Goal: Information Seeking & Learning: Learn about a topic

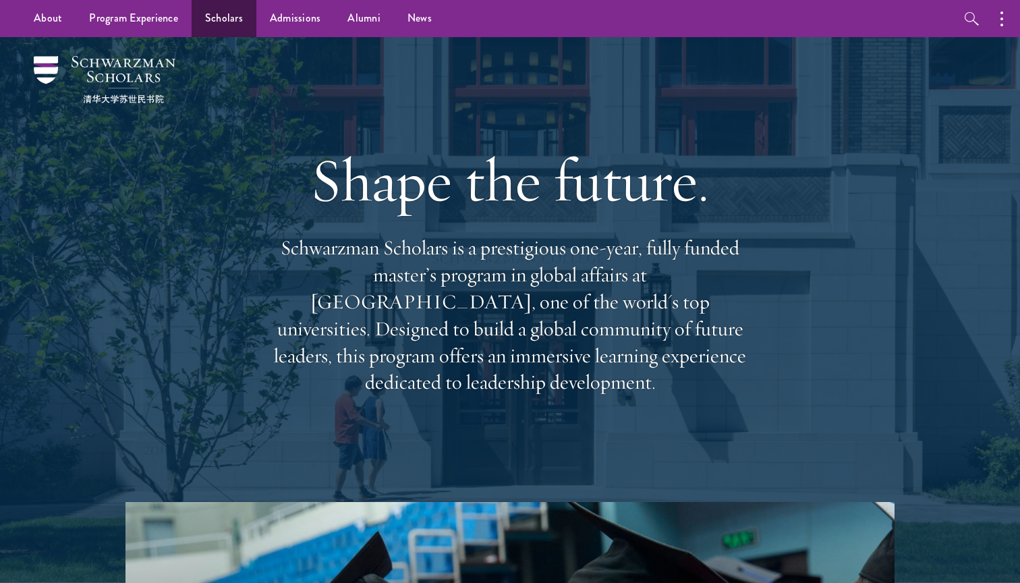
click at [240, 16] on link "Scholars" at bounding box center [224, 18] width 65 height 37
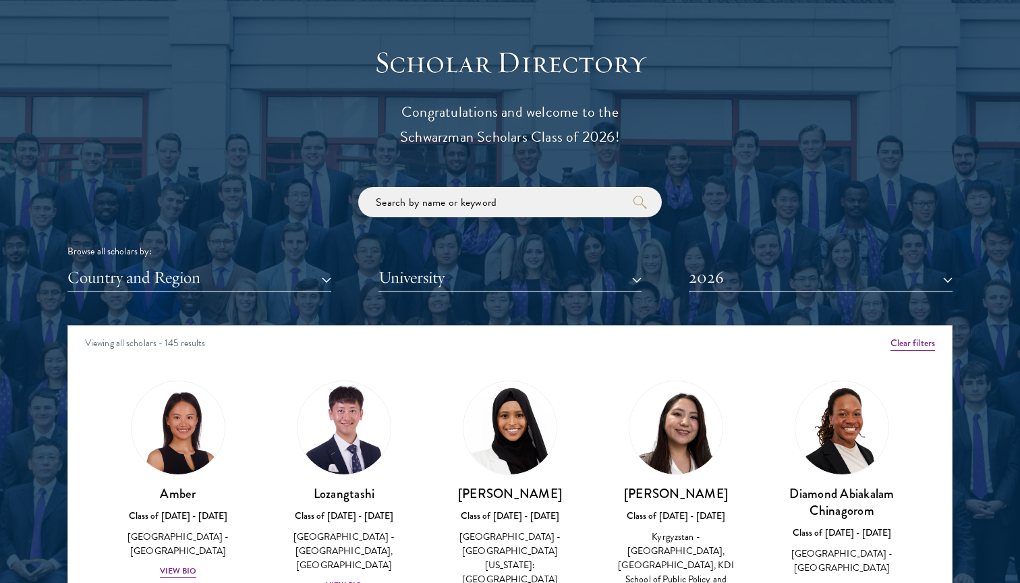
scroll to position [1503, 0]
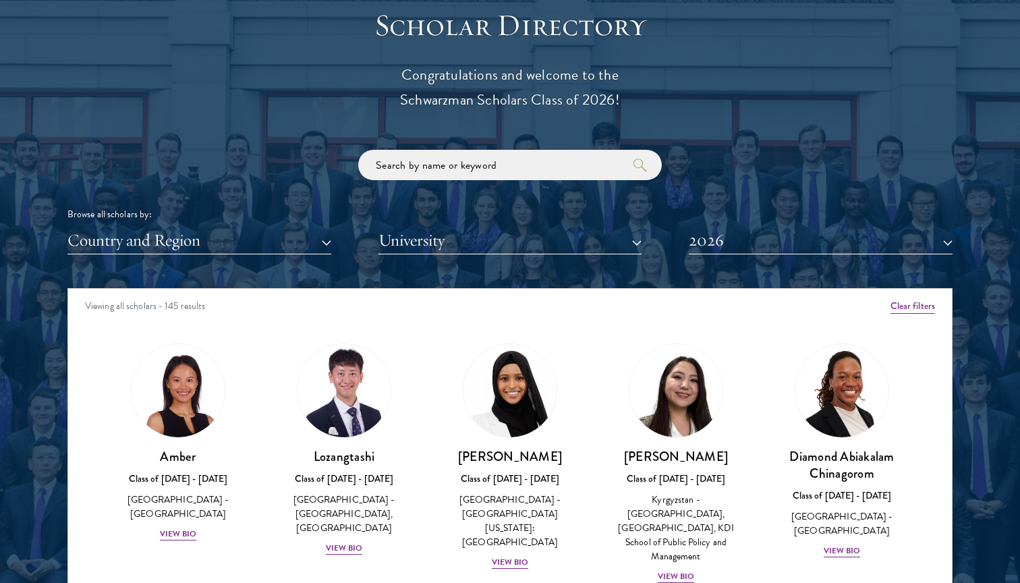
click at [906, 310] on div "Viewing all scholars - 145 results" at bounding box center [510, 308] width 884 height 38
click at [909, 304] on button "Clear filters" at bounding box center [912, 306] width 45 height 15
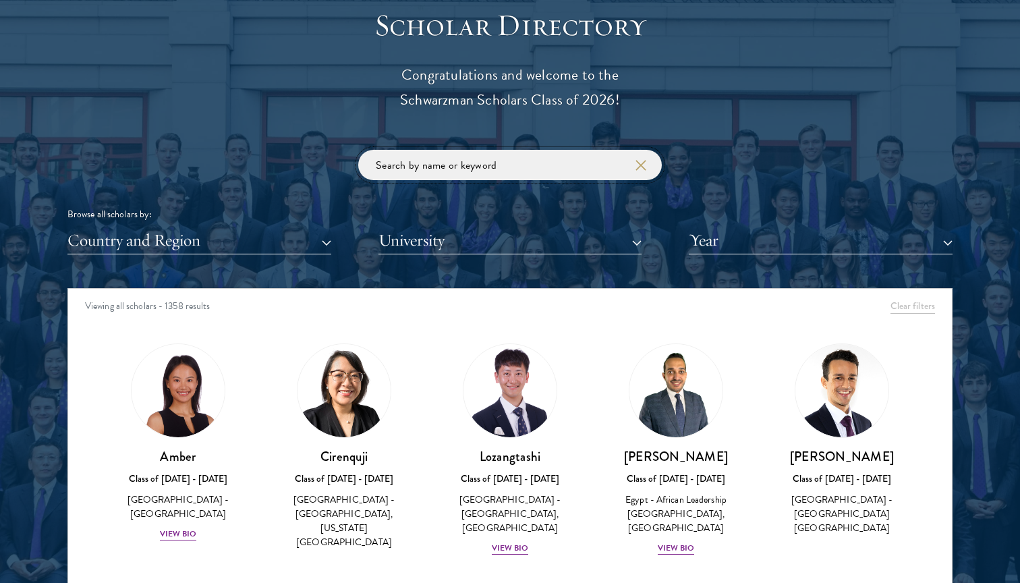
click at [585, 167] on input "search" at bounding box center [510, 165] width 304 height 30
type input "h"
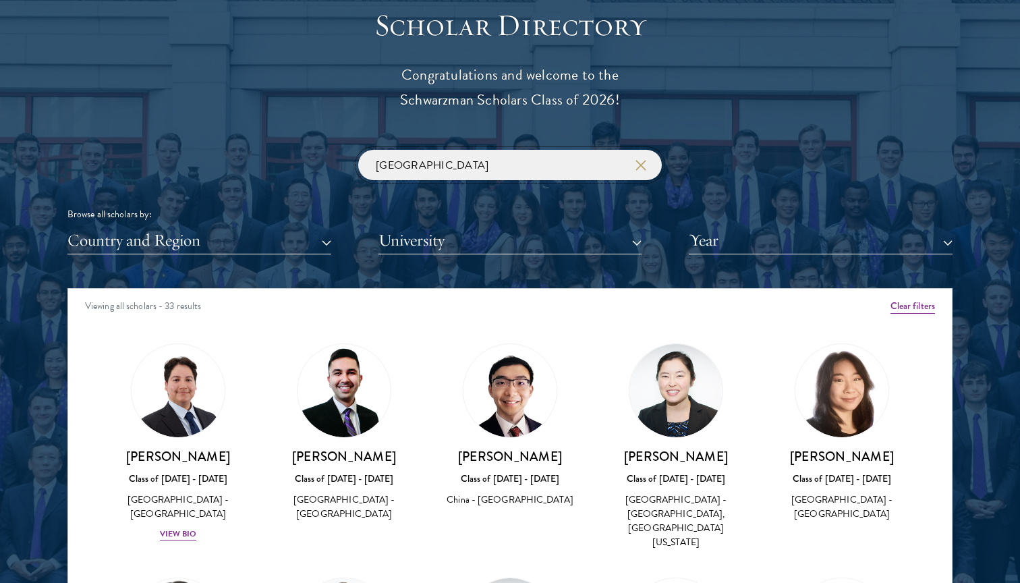
type input "[GEOGRAPHIC_DATA]"
click button "submit" at bounding box center [0, 0] width 0 height 0
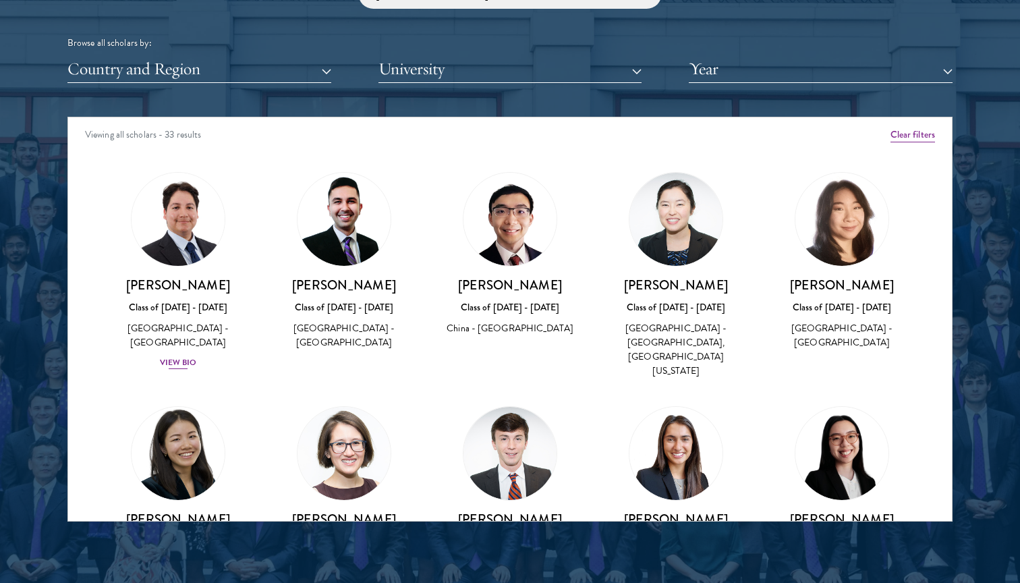
click at [193, 250] on img at bounding box center [178, 219] width 103 height 103
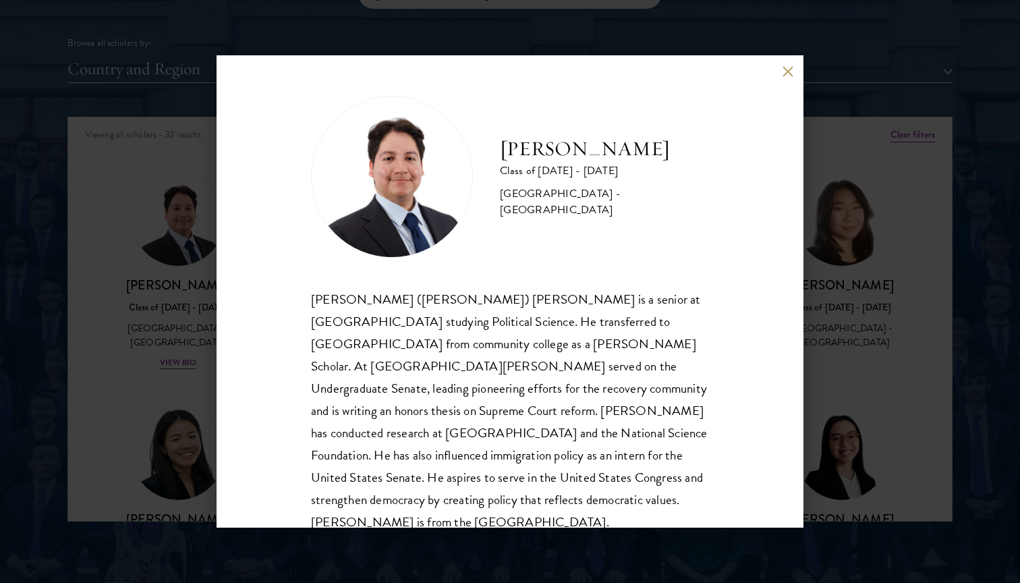
click at [556, 344] on div "[PERSON_NAME] ([PERSON_NAME]) [PERSON_NAME] is a senior at [GEOGRAPHIC_DATA] st…" at bounding box center [510, 411] width 398 height 246
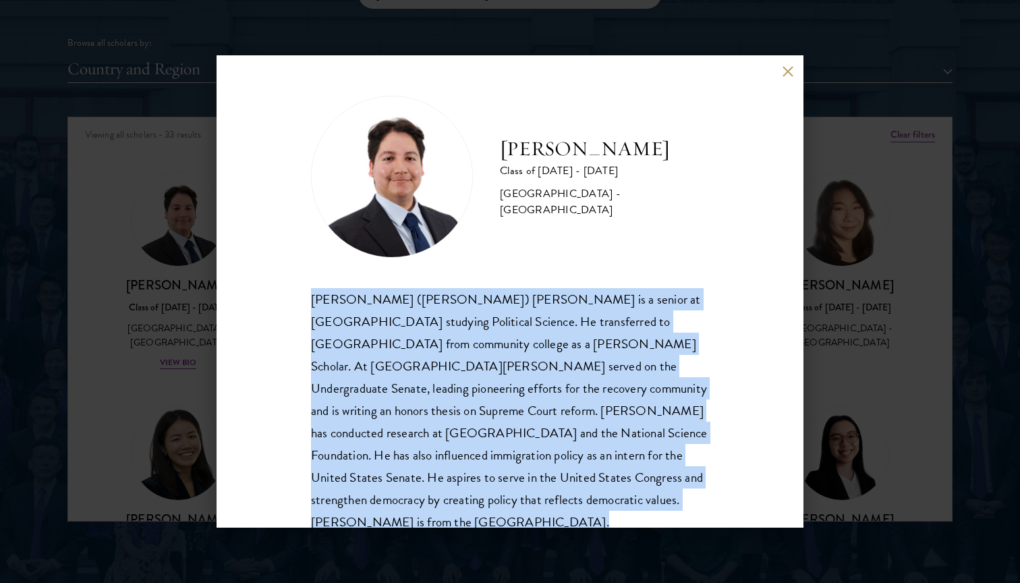
click at [556, 344] on div "[PERSON_NAME] ([PERSON_NAME]) [PERSON_NAME] is a senior at [GEOGRAPHIC_DATA] st…" at bounding box center [510, 411] width 398 height 246
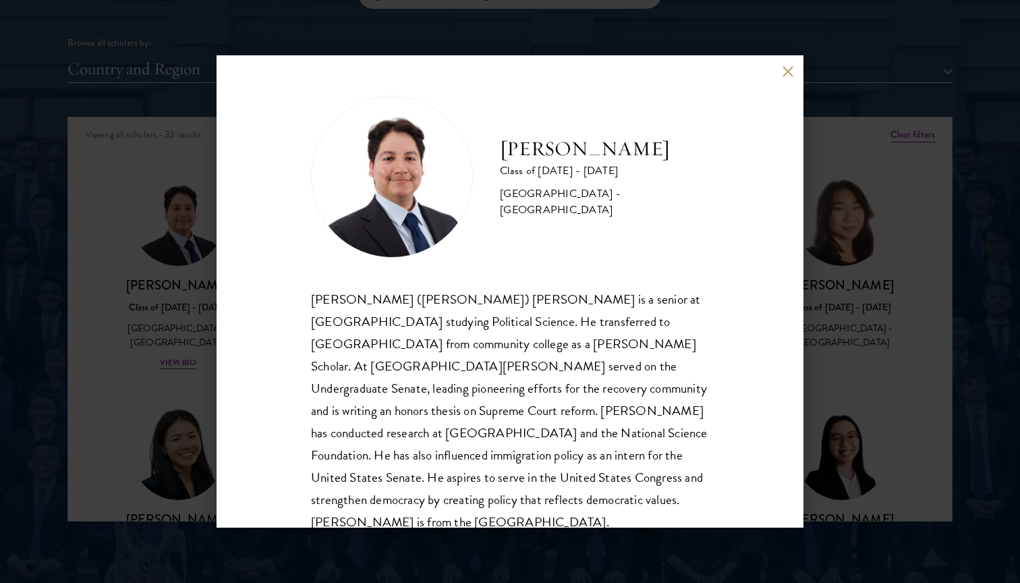
click at [556, 344] on div "[PERSON_NAME] ([PERSON_NAME]) [PERSON_NAME] is a senior at [GEOGRAPHIC_DATA] st…" at bounding box center [510, 411] width 398 height 246
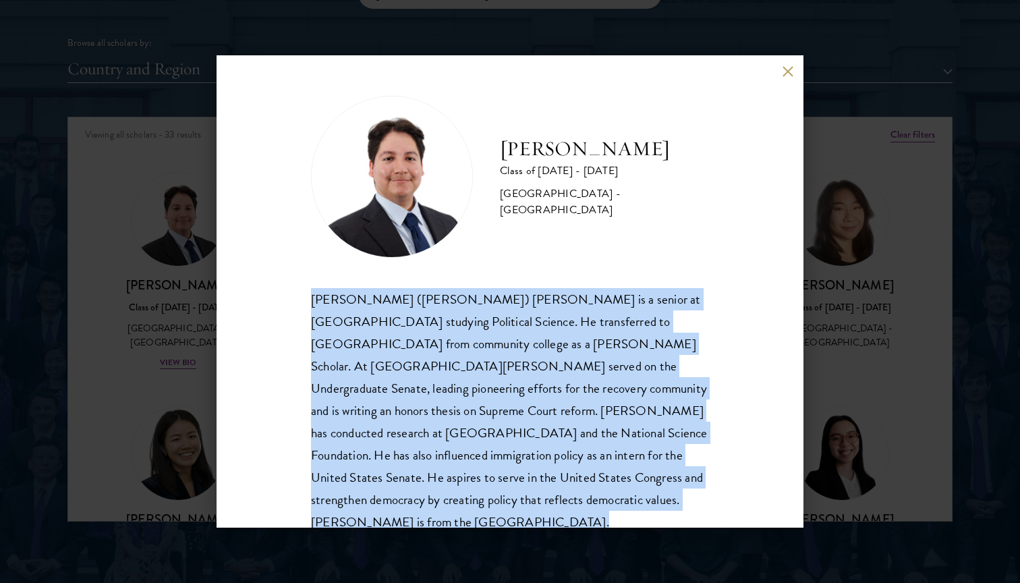
click at [556, 344] on div "[PERSON_NAME] ([PERSON_NAME]) [PERSON_NAME] is a senior at [GEOGRAPHIC_DATA] st…" at bounding box center [510, 411] width 398 height 246
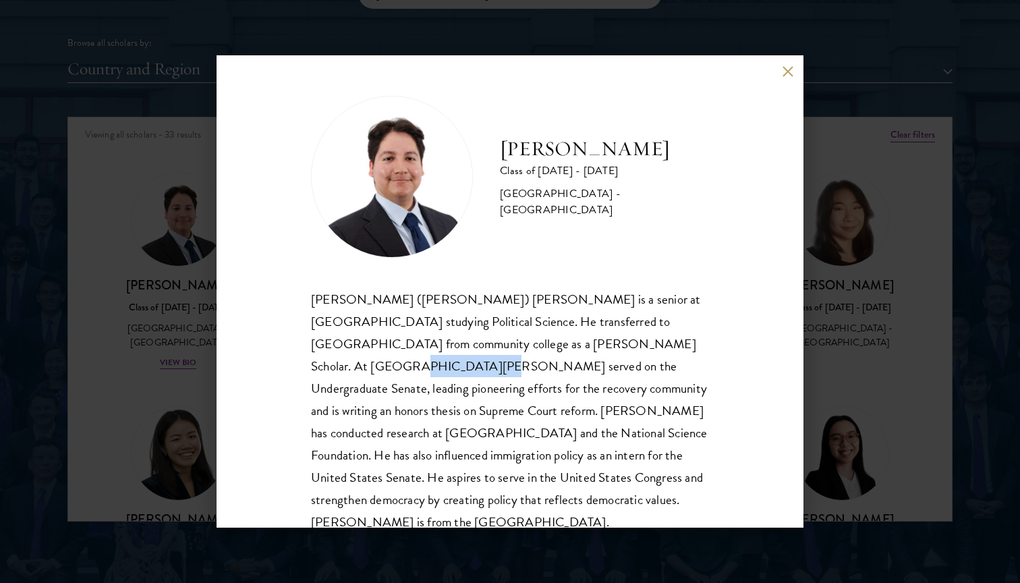
click at [556, 344] on div "[PERSON_NAME] ([PERSON_NAME]) [PERSON_NAME] is a senior at [GEOGRAPHIC_DATA] st…" at bounding box center [510, 411] width 398 height 246
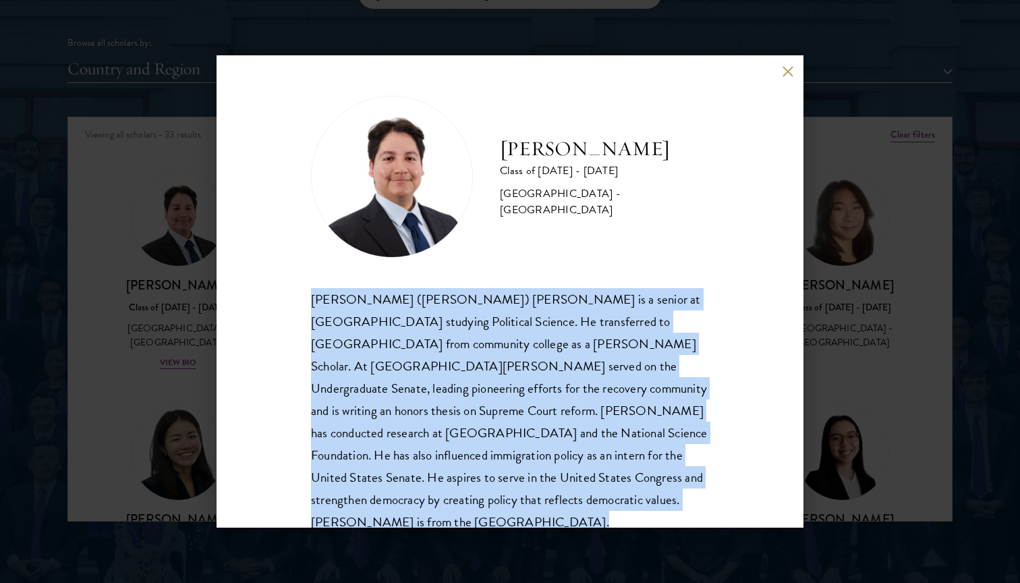
click at [556, 344] on div "[PERSON_NAME] ([PERSON_NAME]) [PERSON_NAME] is a senior at [GEOGRAPHIC_DATA] st…" at bounding box center [510, 411] width 398 height 246
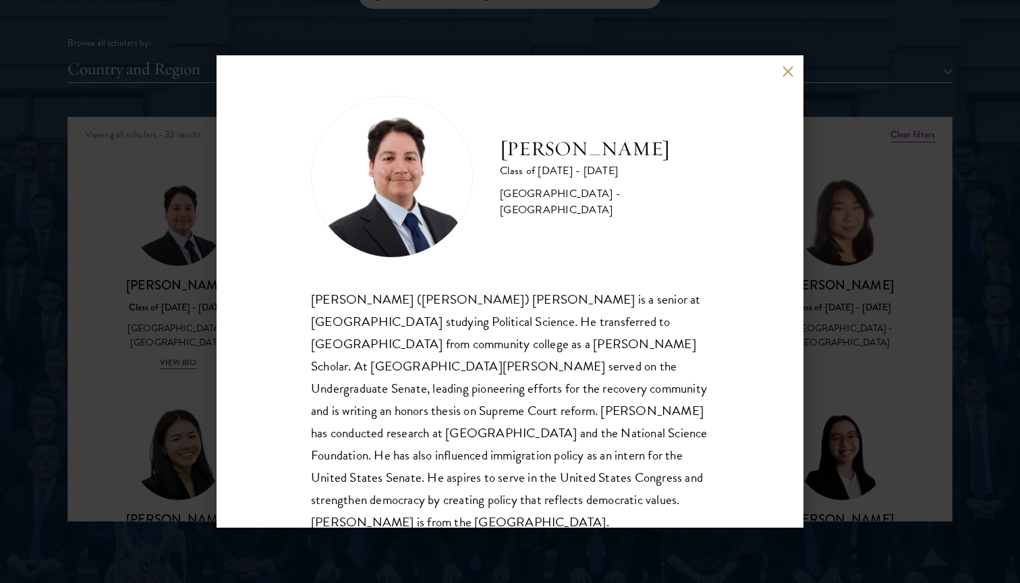
click at [556, 344] on div "[PERSON_NAME] ([PERSON_NAME]) [PERSON_NAME] is a senior at [GEOGRAPHIC_DATA] st…" at bounding box center [510, 411] width 398 height 246
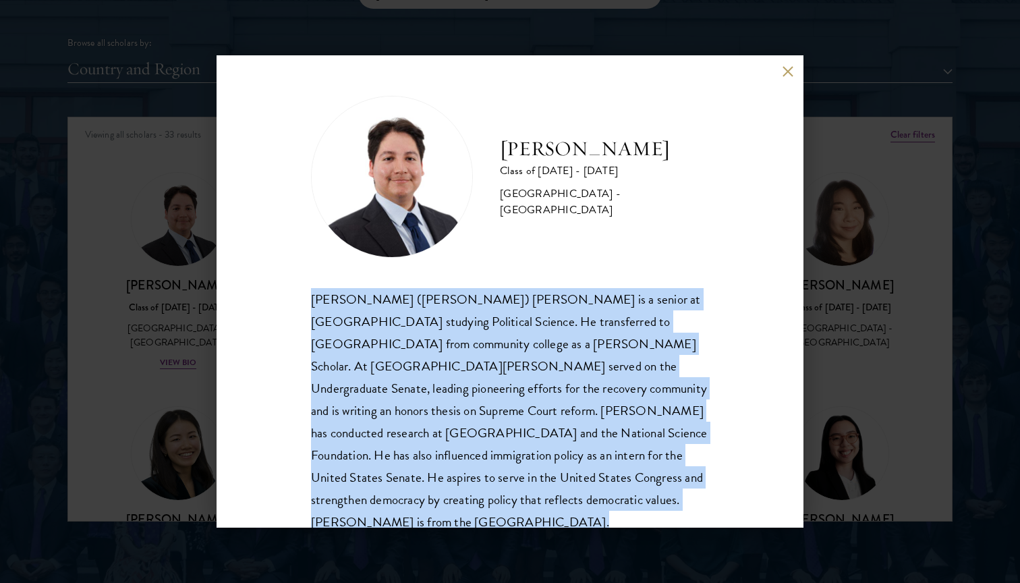
click at [556, 344] on div "[PERSON_NAME] ([PERSON_NAME]) [PERSON_NAME] is a senior at [GEOGRAPHIC_DATA] st…" at bounding box center [510, 411] width 398 height 246
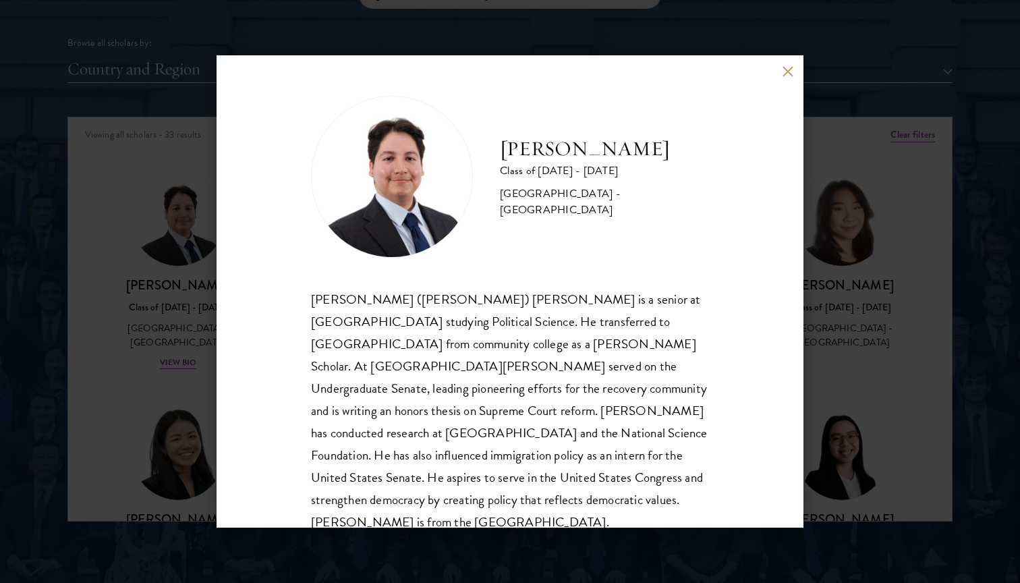
click at [556, 344] on div "[PERSON_NAME] ([PERSON_NAME]) [PERSON_NAME] is a senior at [GEOGRAPHIC_DATA] st…" at bounding box center [510, 411] width 398 height 246
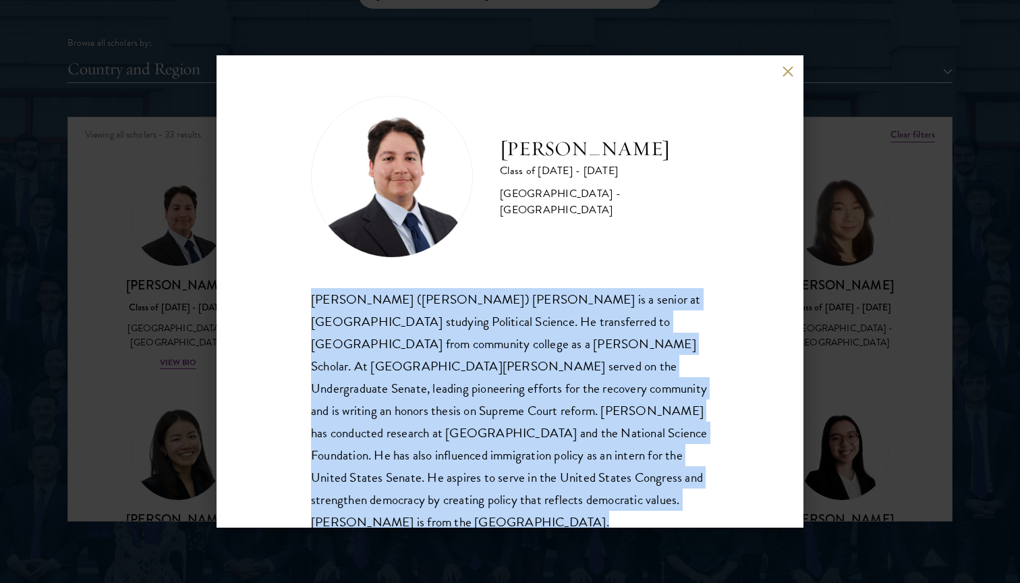
click at [556, 344] on div "[PERSON_NAME] ([PERSON_NAME]) [PERSON_NAME] is a senior at [GEOGRAPHIC_DATA] st…" at bounding box center [510, 411] width 398 height 246
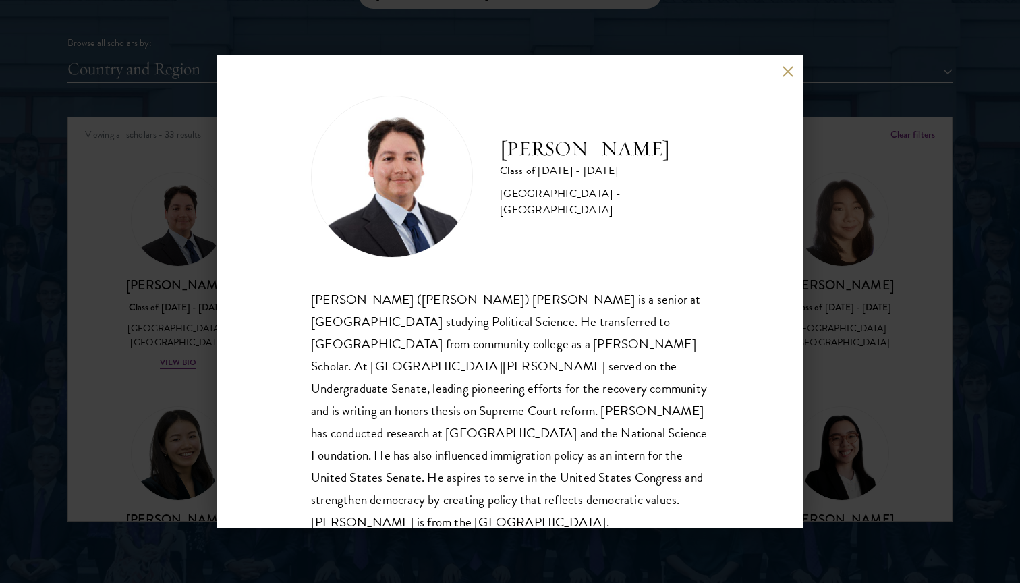
click at [556, 344] on div "[PERSON_NAME] ([PERSON_NAME]) [PERSON_NAME] is a senior at [GEOGRAPHIC_DATA] st…" at bounding box center [510, 411] width 398 height 246
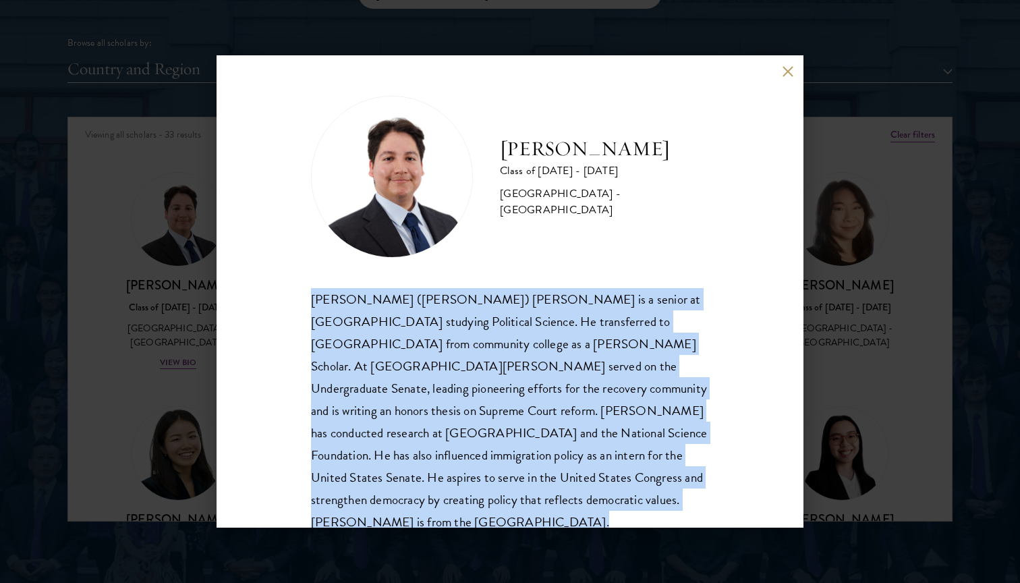
click at [553, 372] on div "[PERSON_NAME] ([PERSON_NAME]) [PERSON_NAME] is a senior at [GEOGRAPHIC_DATA] st…" at bounding box center [510, 411] width 398 height 246
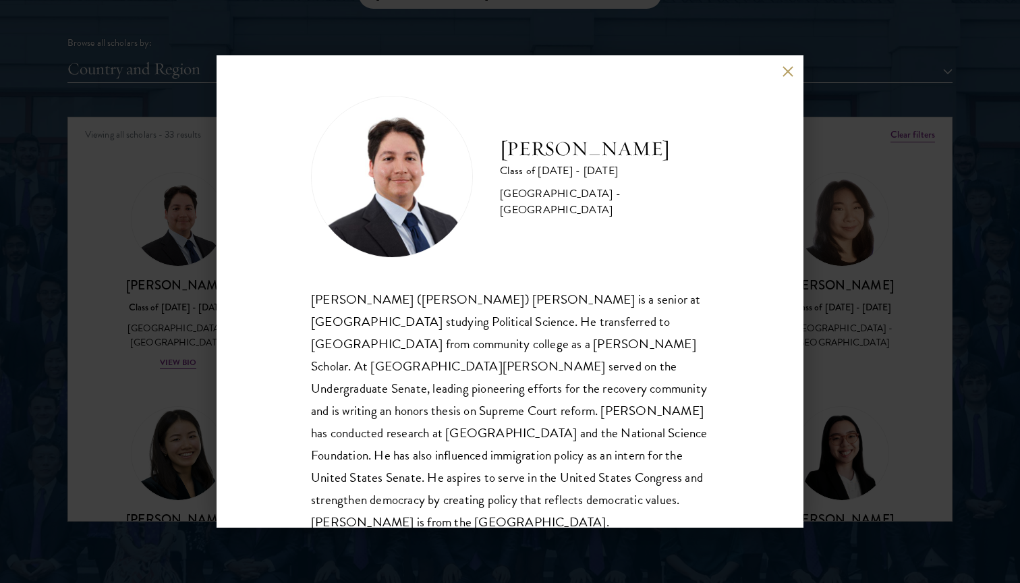
click at [553, 372] on div "[PERSON_NAME] ([PERSON_NAME]) [PERSON_NAME] is a senior at [GEOGRAPHIC_DATA] st…" at bounding box center [510, 411] width 398 height 246
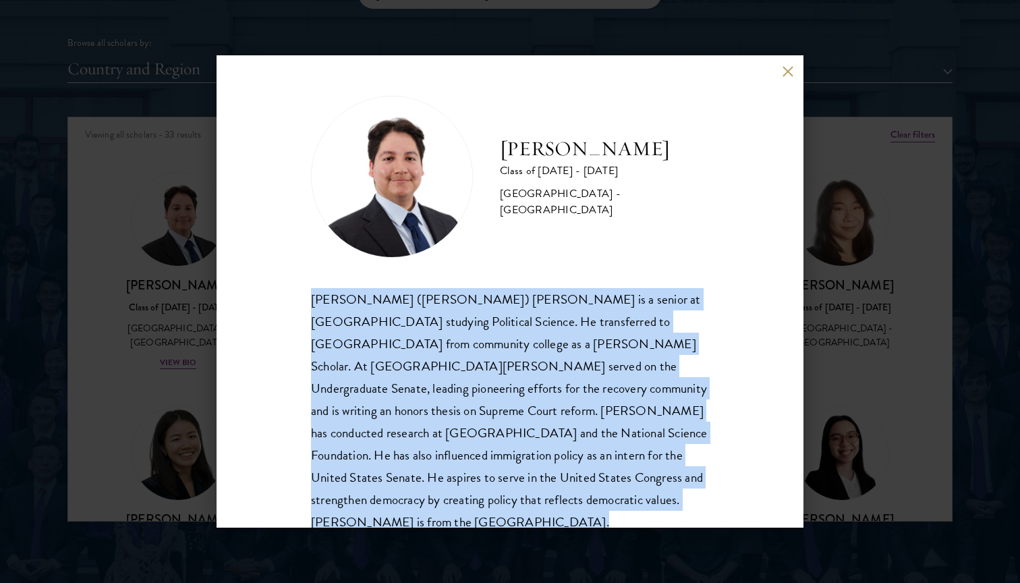
click at [553, 372] on div "[PERSON_NAME] ([PERSON_NAME]) [PERSON_NAME] is a senior at [GEOGRAPHIC_DATA] st…" at bounding box center [510, 411] width 398 height 246
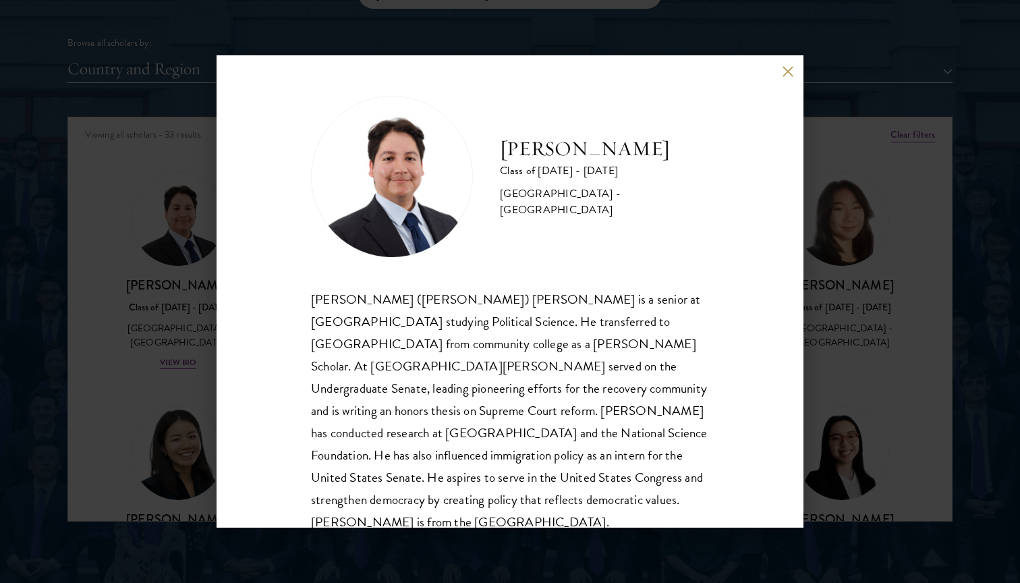
click at [553, 372] on div "[PERSON_NAME] ([PERSON_NAME]) [PERSON_NAME] is a senior at [GEOGRAPHIC_DATA] st…" at bounding box center [510, 411] width 398 height 246
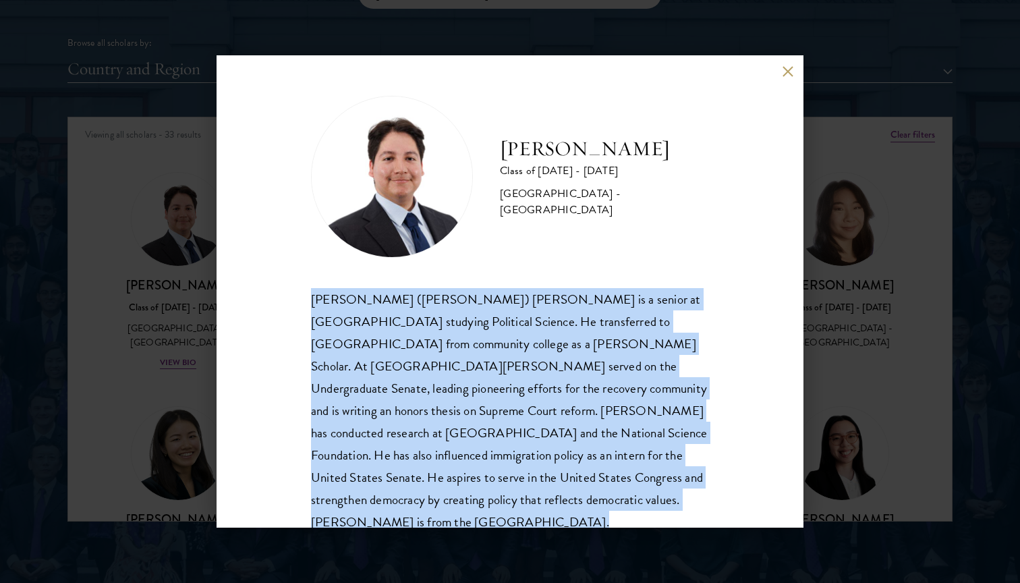
click at [553, 372] on div "[PERSON_NAME] ([PERSON_NAME]) [PERSON_NAME] is a senior at [GEOGRAPHIC_DATA] st…" at bounding box center [510, 411] width 398 height 246
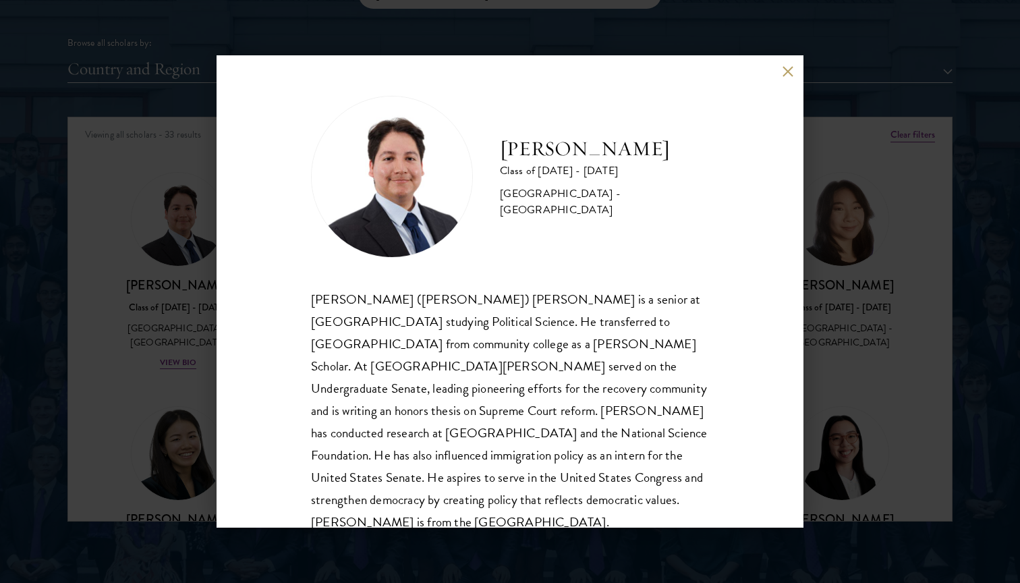
click at [553, 372] on div "[PERSON_NAME] ([PERSON_NAME]) [PERSON_NAME] is a senior at [GEOGRAPHIC_DATA] st…" at bounding box center [510, 411] width 398 height 246
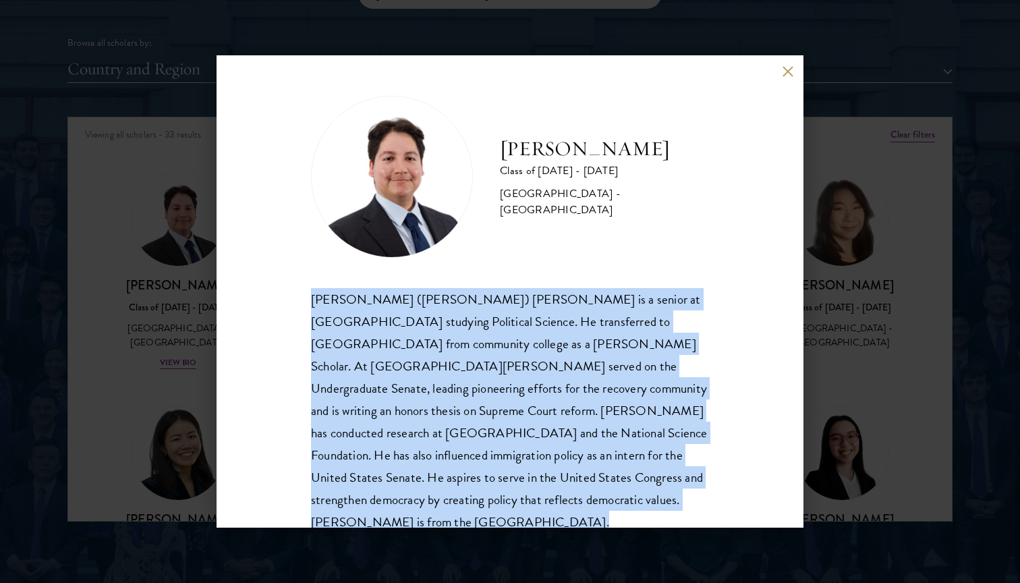
click at [553, 372] on div "[PERSON_NAME] ([PERSON_NAME]) [PERSON_NAME] is a senior at [GEOGRAPHIC_DATA] st…" at bounding box center [510, 411] width 398 height 246
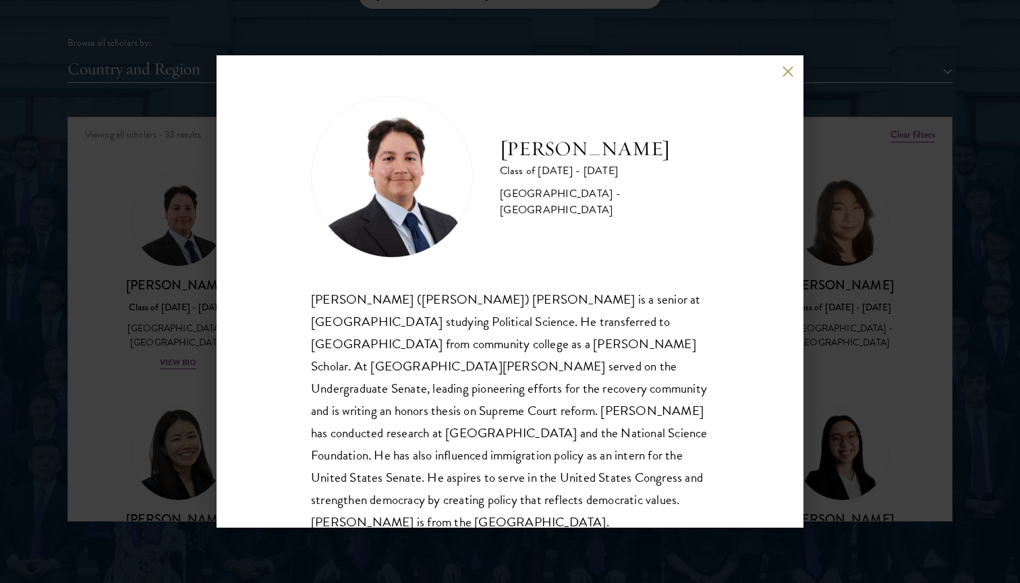
click at [553, 372] on div "[PERSON_NAME] ([PERSON_NAME]) [PERSON_NAME] is a senior at [GEOGRAPHIC_DATA] st…" at bounding box center [510, 411] width 398 height 246
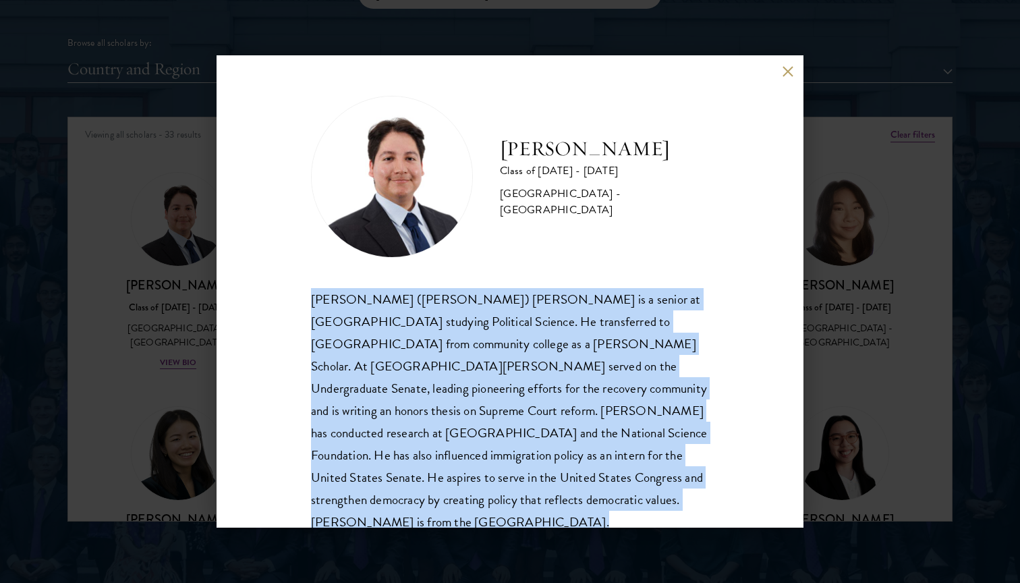
click at [553, 372] on div "[PERSON_NAME] ([PERSON_NAME]) [PERSON_NAME] is a senior at [GEOGRAPHIC_DATA] st…" at bounding box center [510, 411] width 398 height 246
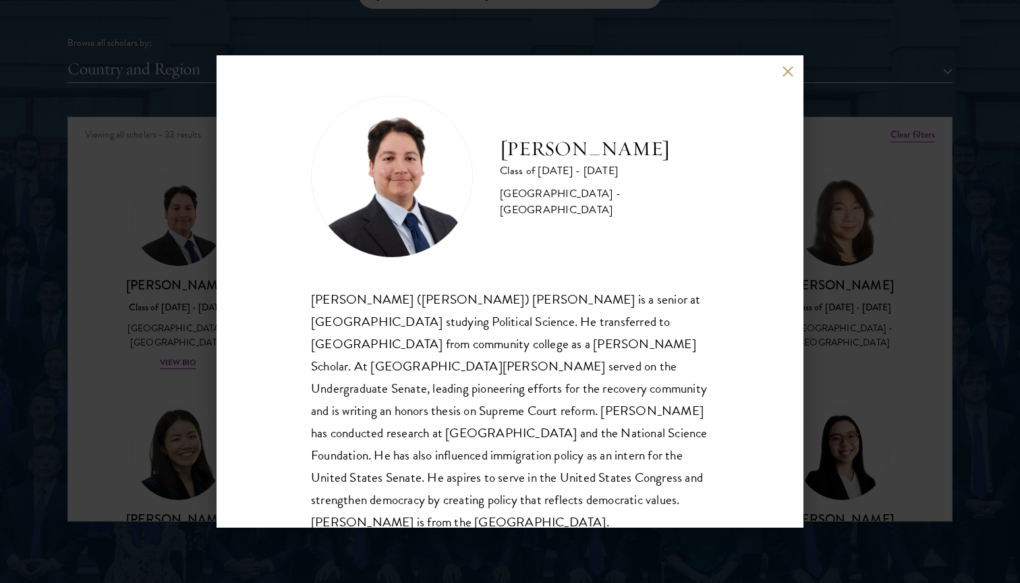
click at [553, 372] on div "[PERSON_NAME] ([PERSON_NAME]) [PERSON_NAME] is a senior at [GEOGRAPHIC_DATA] st…" at bounding box center [510, 411] width 398 height 246
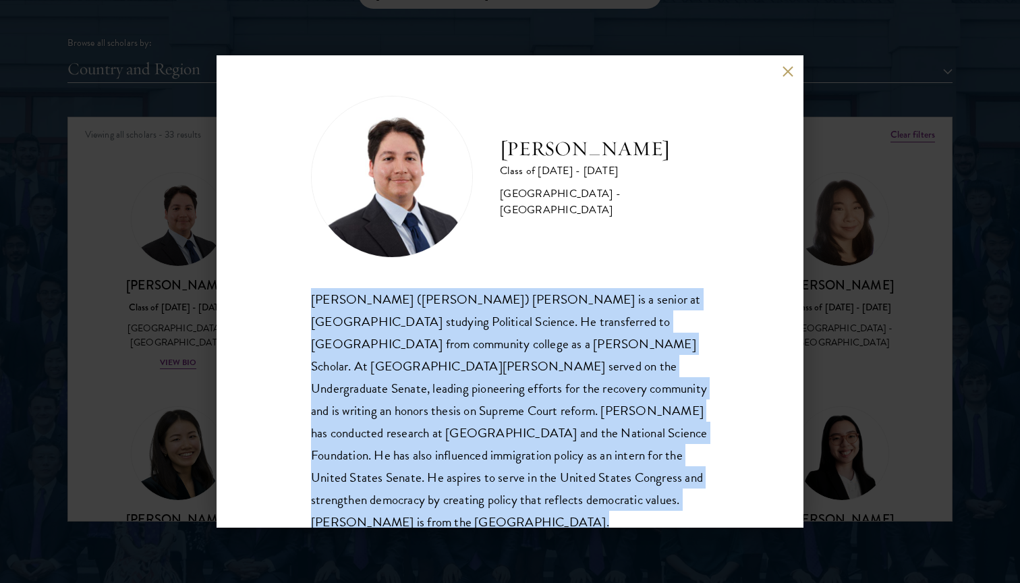
click at [553, 372] on div "[PERSON_NAME] ([PERSON_NAME]) [PERSON_NAME] is a senior at [GEOGRAPHIC_DATA] st…" at bounding box center [510, 411] width 398 height 246
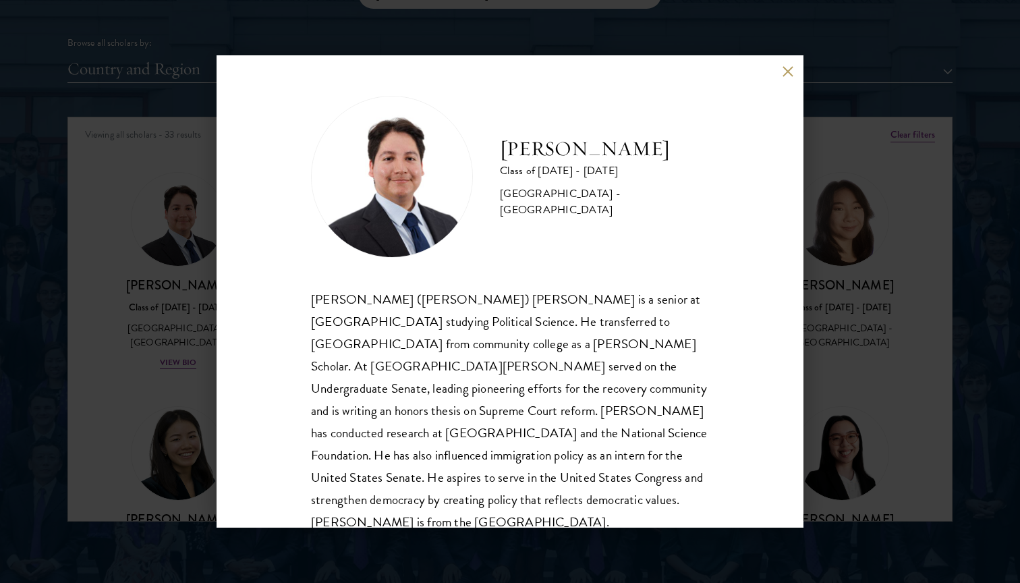
click at [553, 372] on div "[PERSON_NAME] ([PERSON_NAME]) [PERSON_NAME] is a senior at [GEOGRAPHIC_DATA] st…" at bounding box center [510, 411] width 398 height 246
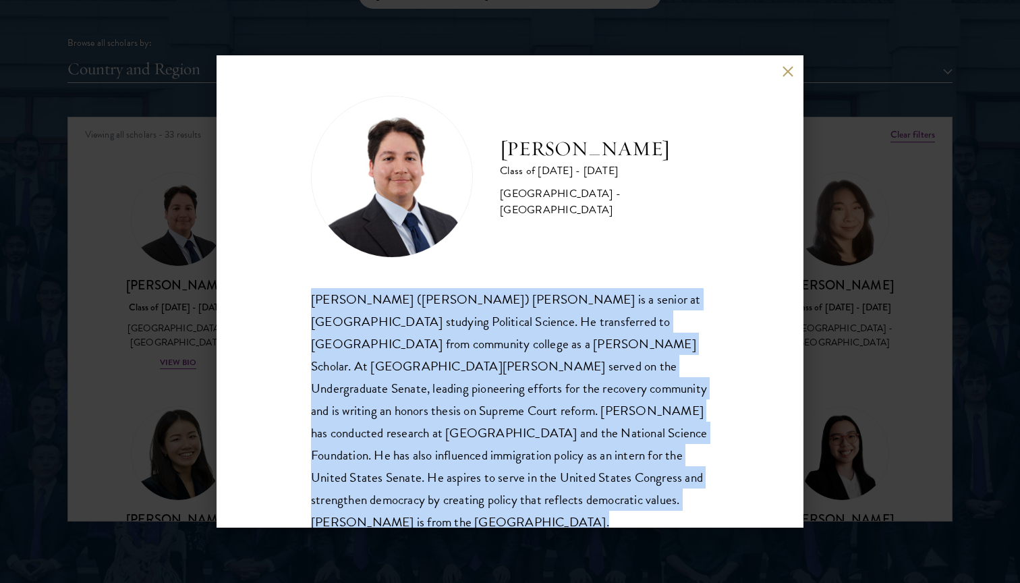
click at [553, 372] on div "[PERSON_NAME] ([PERSON_NAME]) [PERSON_NAME] is a senior at [GEOGRAPHIC_DATA] st…" at bounding box center [510, 411] width 398 height 246
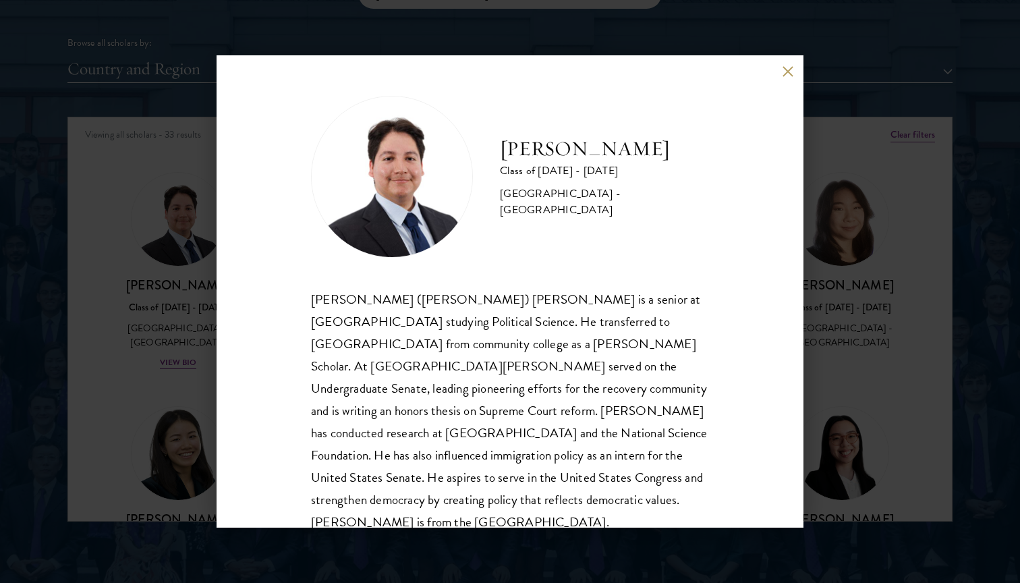
click at [553, 372] on div "[PERSON_NAME] ([PERSON_NAME]) [PERSON_NAME] is a senior at [GEOGRAPHIC_DATA] st…" at bounding box center [510, 411] width 398 height 246
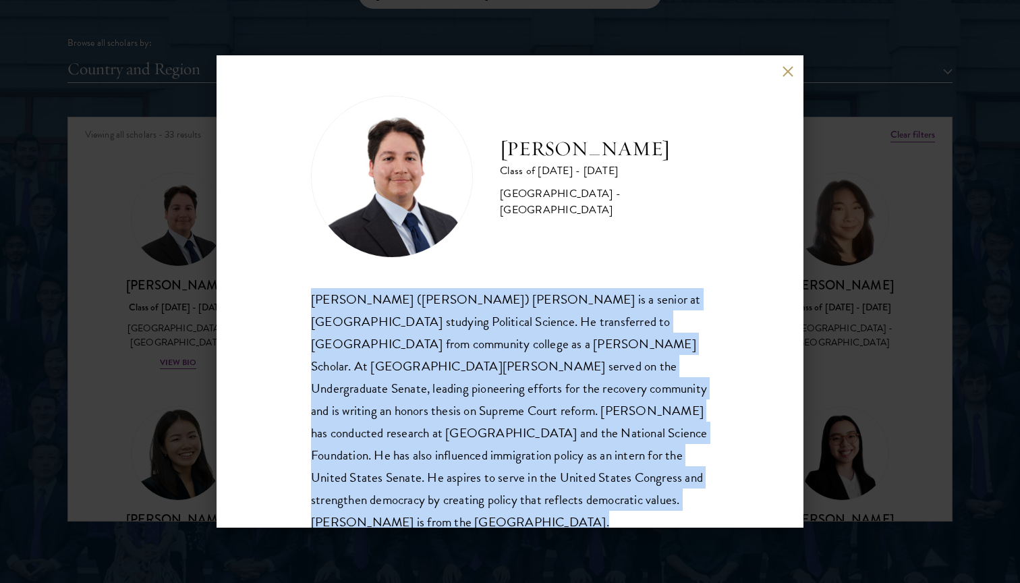
click at [873, 309] on div "[PERSON_NAME] Class of [DATE] - [DATE] [GEOGRAPHIC_DATA] - [GEOGRAPHIC_DATA] [P…" at bounding box center [510, 291] width 1020 height 583
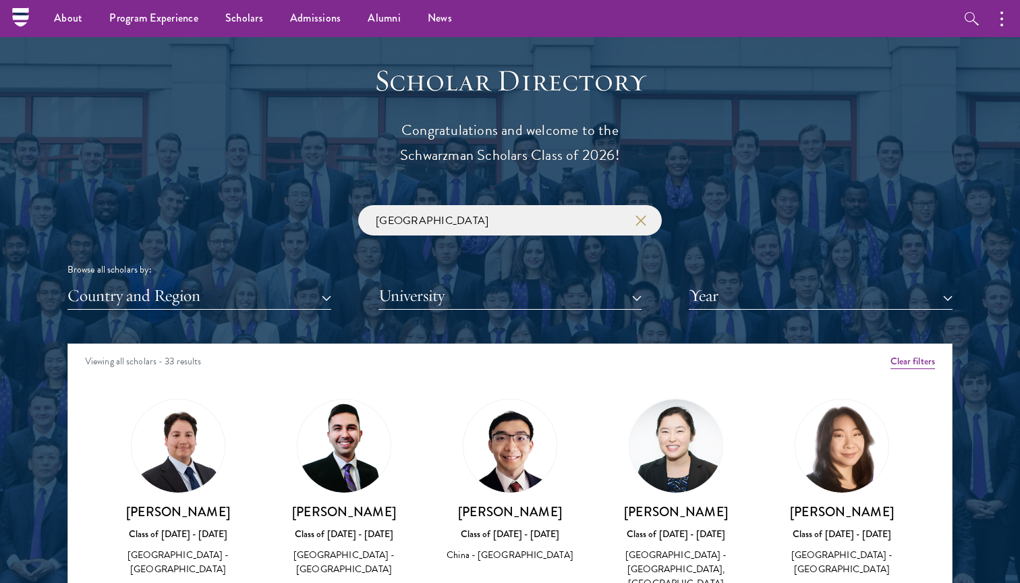
scroll to position [1428, 0]
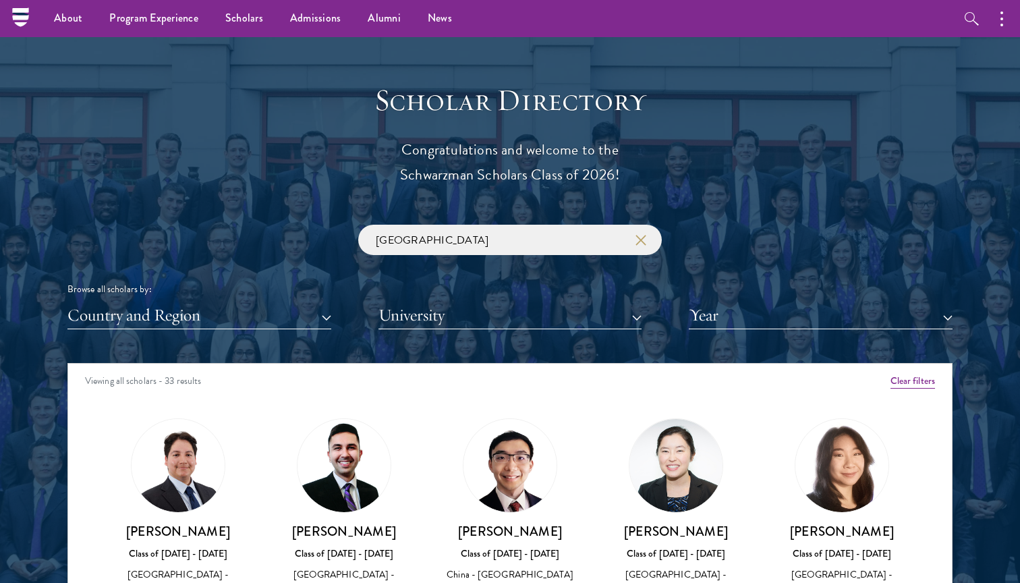
click at [636, 231] on use "button" at bounding box center [640, 239] width 19 height 19
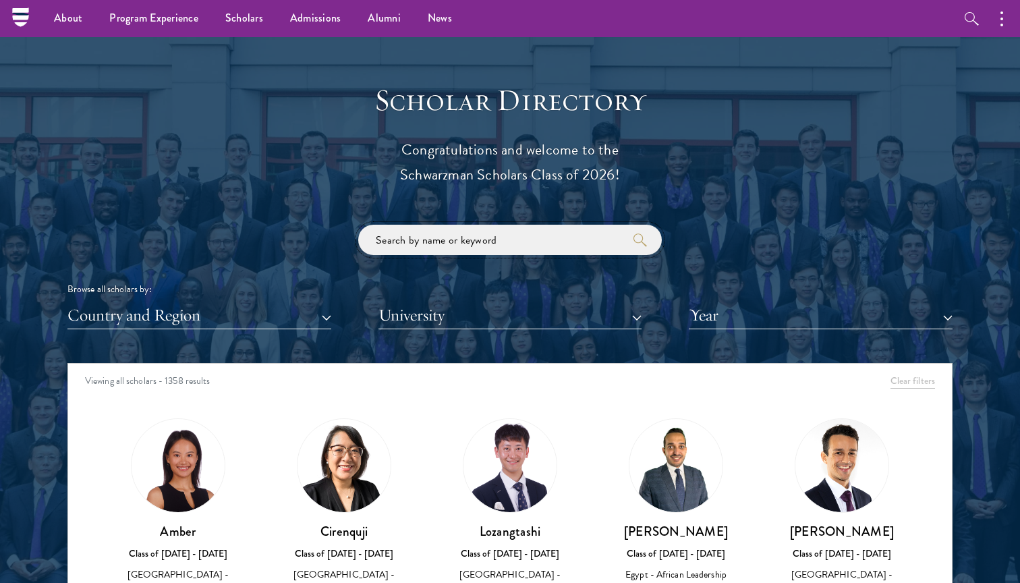
click at [572, 236] on input "search" at bounding box center [510, 240] width 304 height 30
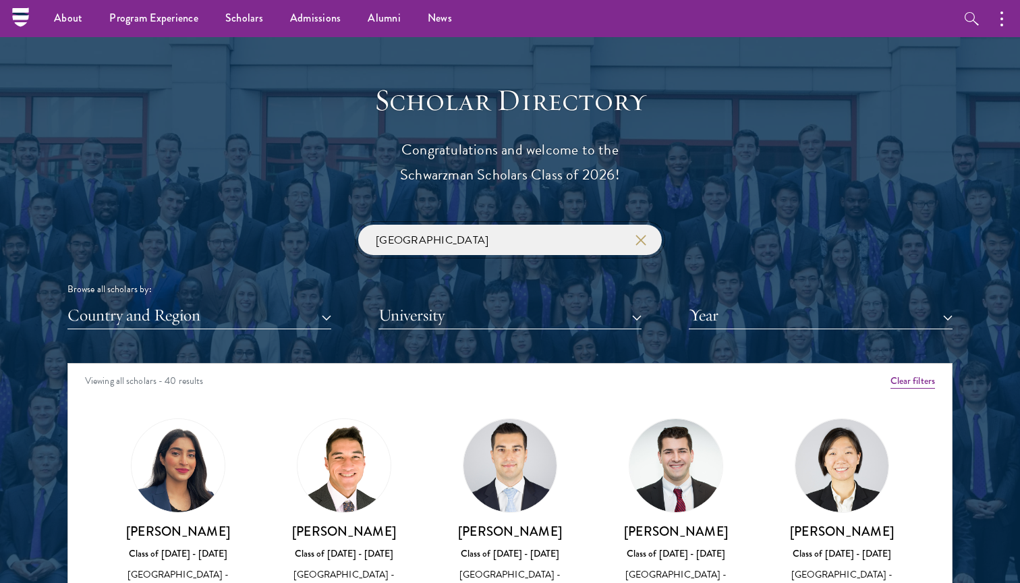
click button "submit" at bounding box center [0, 0] width 0 height 0
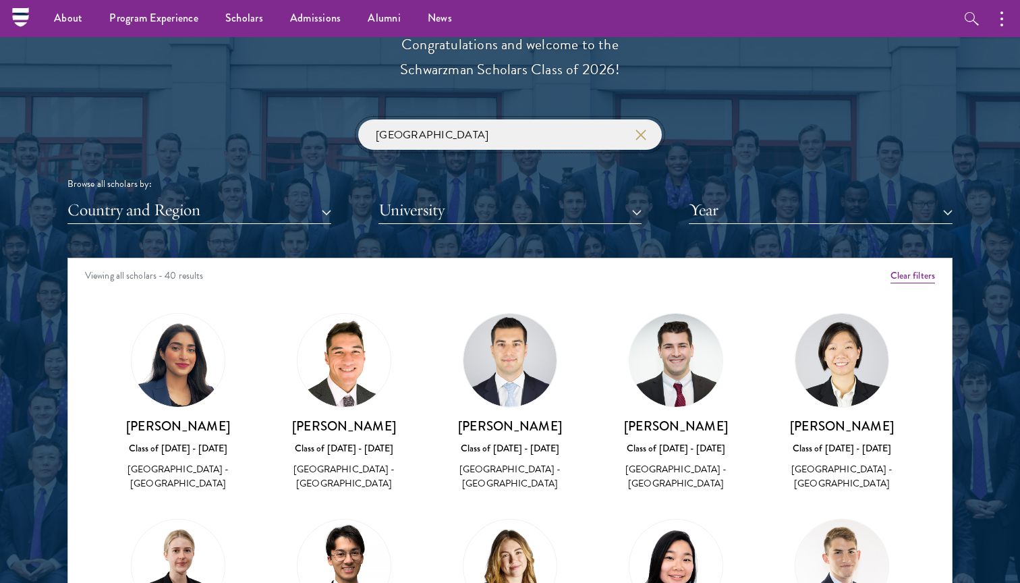
scroll to position [1521, 0]
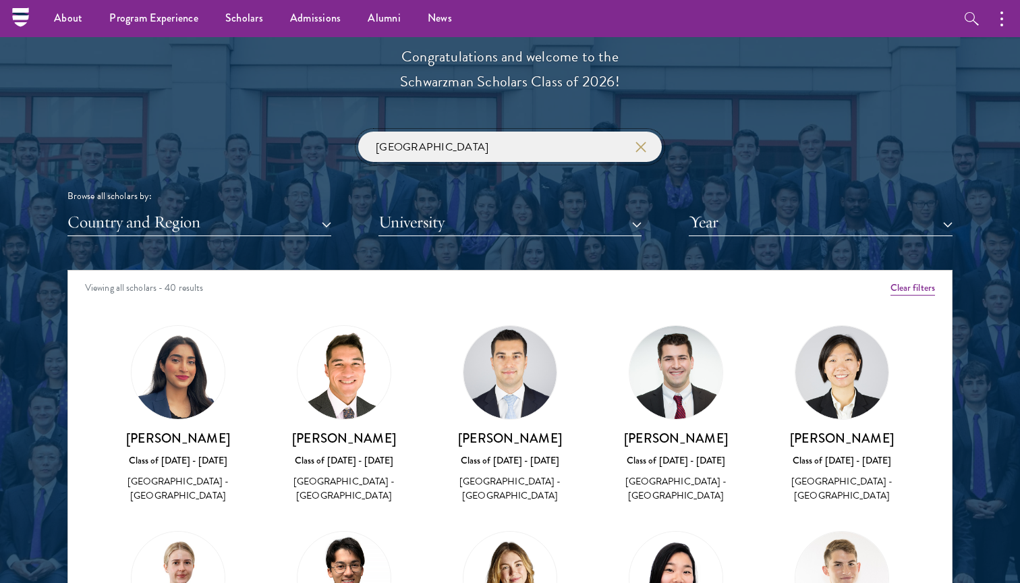
click at [565, 146] on input "[GEOGRAPHIC_DATA]" at bounding box center [510, 147] width 304 height 30
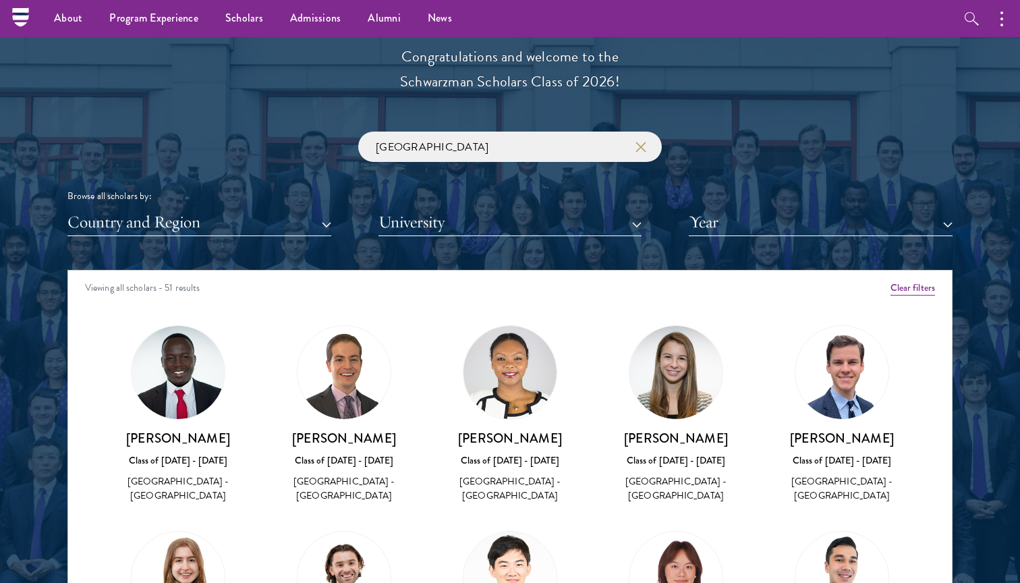
click at [911, 170] on div "[GEOGRAPHIC_DATA] Browse all scholars by: Country and Region All Countries and …" at bounding box center [509, 184] width 885 height 105
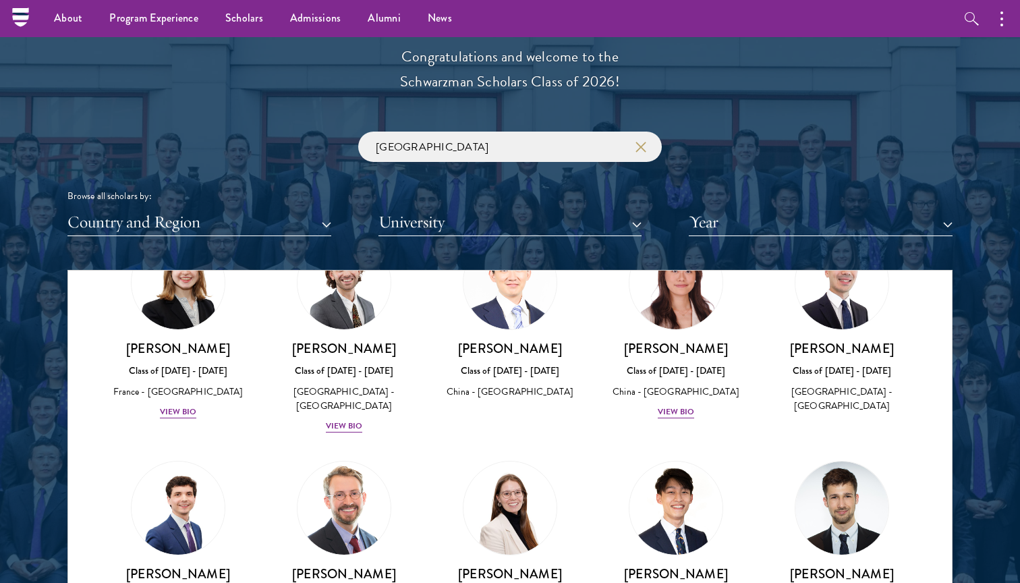
scroll to position [296, 0]
click at [681, 308] on img at bounding box center [676, 282] width 103 height 103
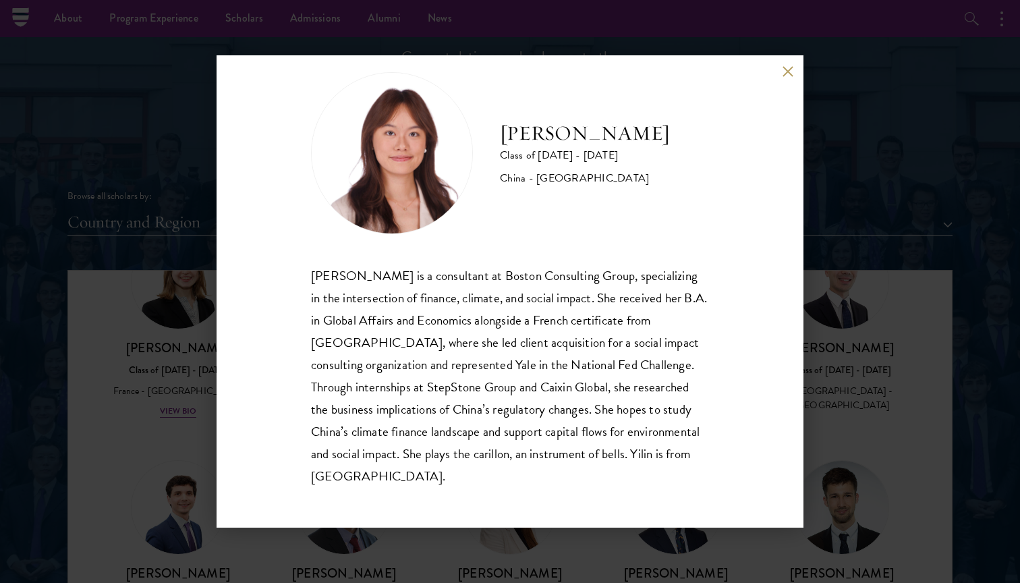
scroll to position [24, 0]
click at [856, 382] on div "[PERSON_NAME] Class of [DATE] - [DATE] [GEOGRAPHIC_DATA] - [GEOGRAPHIC_DATA] [P…" at bounding box center [510, 291] width 1020 height 583
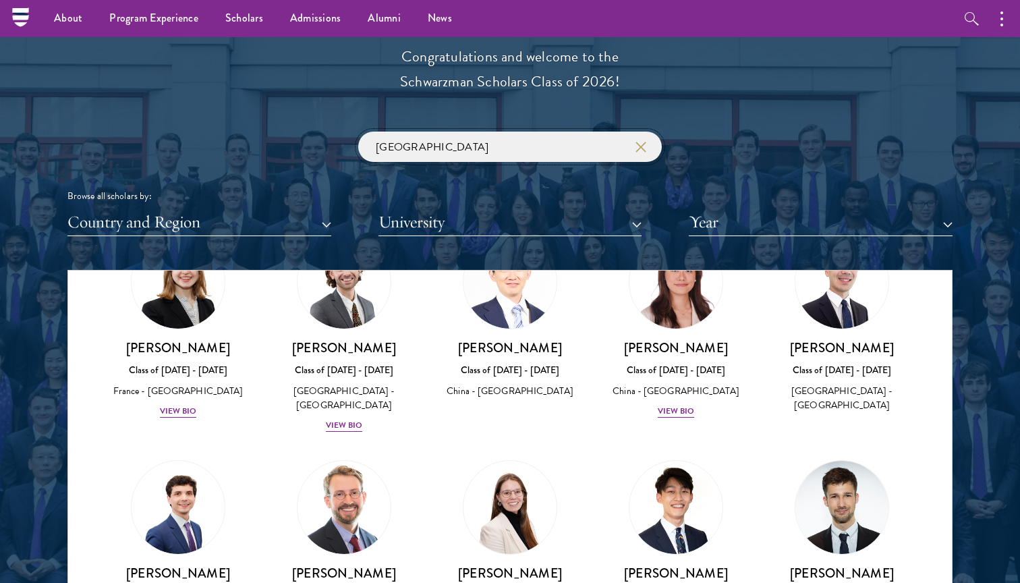
click at [519, 152] on input "[GEOGRAPHIC_DATA]" at bounding box center [510, 147] width 304 height 30
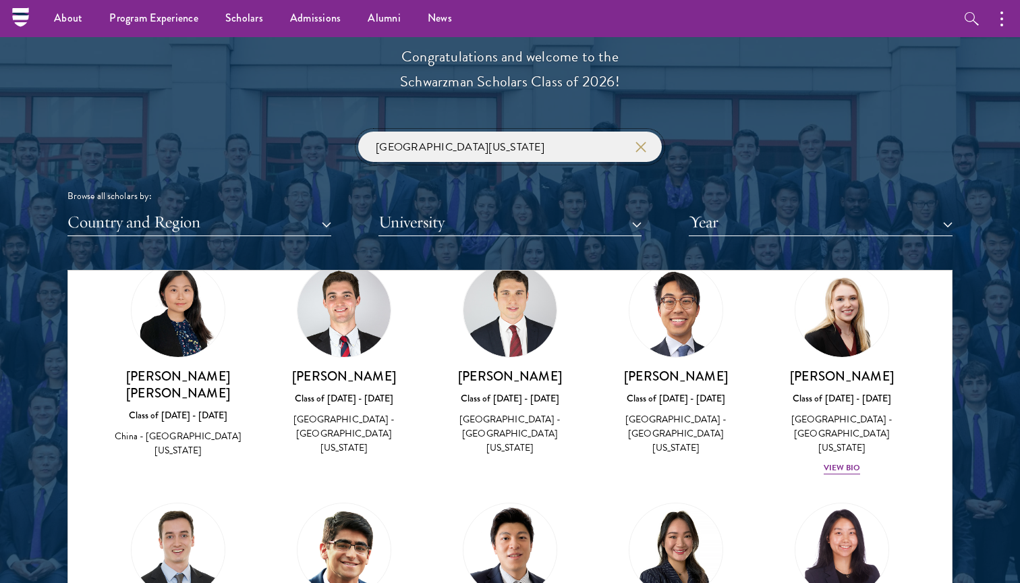
click button "submit" at bounding box center [0, 0] width 0 height 0
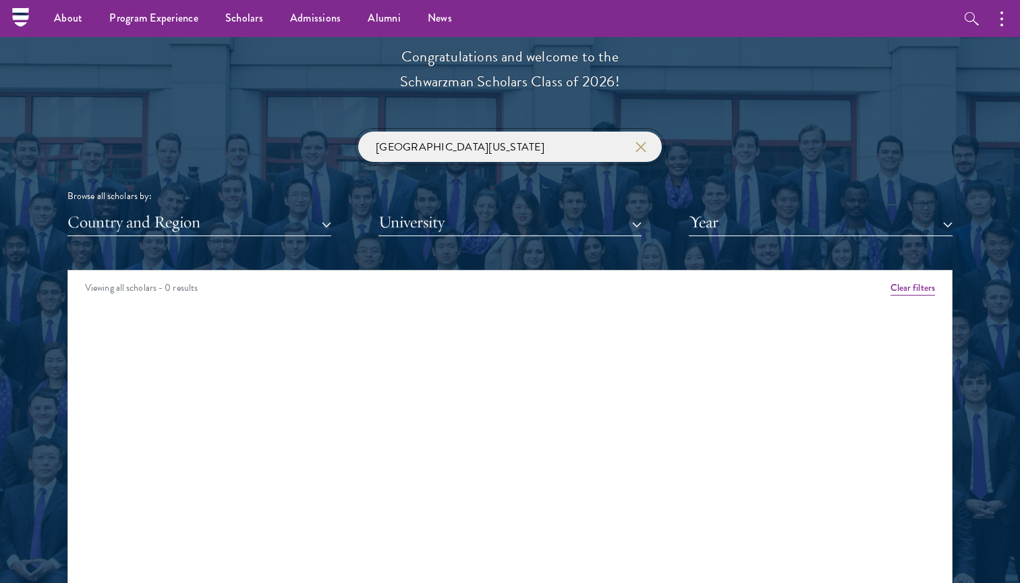
click at [534, 142] on input "[GEOGRAPHIC_DATA][US_STATE]" at bounding box center [510, 147] width 304 height 30
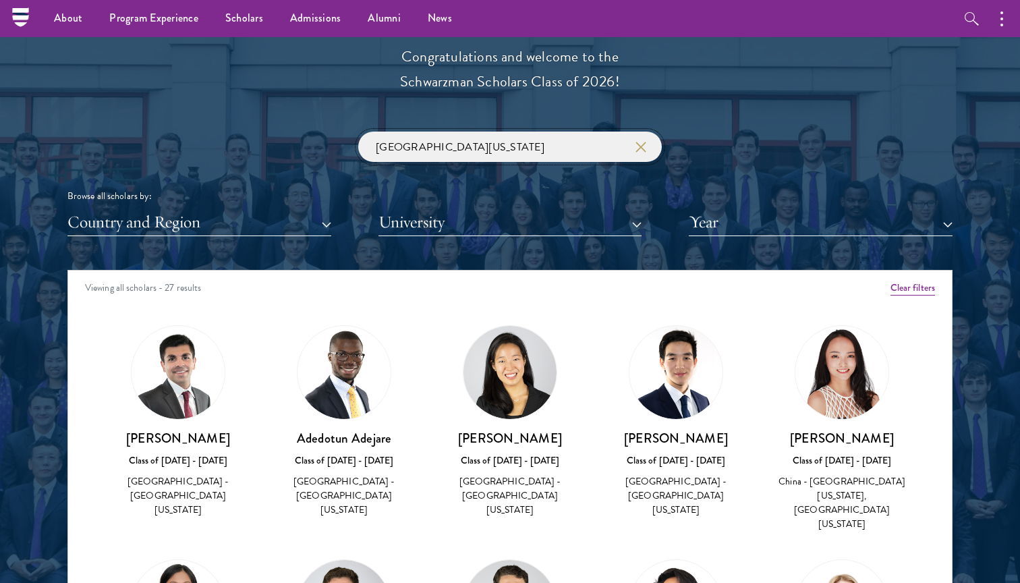
click button "submit" at bounding box center [0, 0] width 0 height 0
click at [573, 364] on div "[PERSON_NAME] Class of [DATE] - [DATE] [GEOGRAPHIC_DATA] - [GEOGRAPHIC_DATA][US…" at bounding box center [509, 421] width 139 height 193
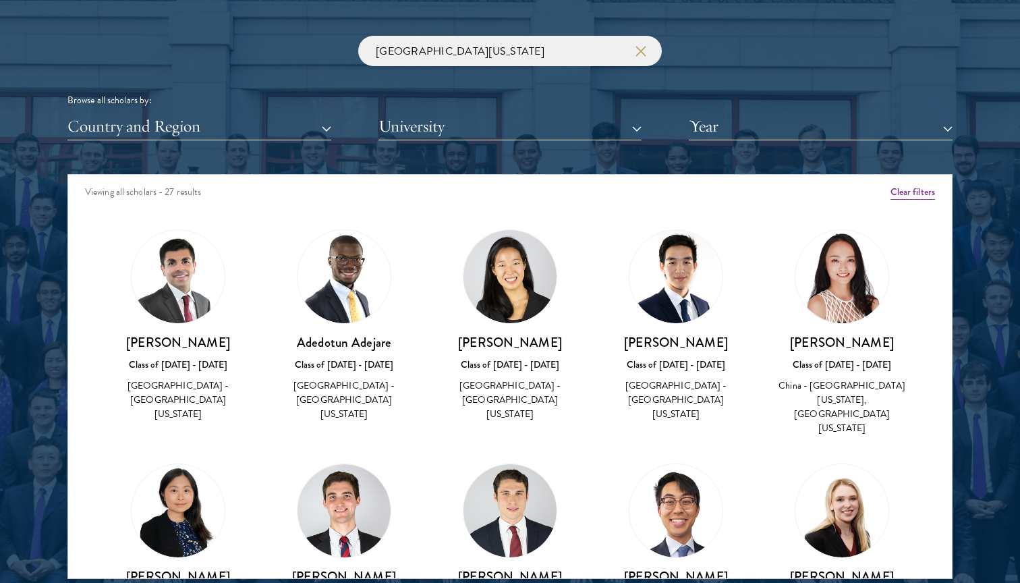
click at [838, 338] on h3 "[PERSON_NAME]" at bounding box center [841, 342] width 139 height 17
copy div "[PERSON_NAME]"
click at [864, 297] on img at bounding box center [841, 276] width 93 height 93
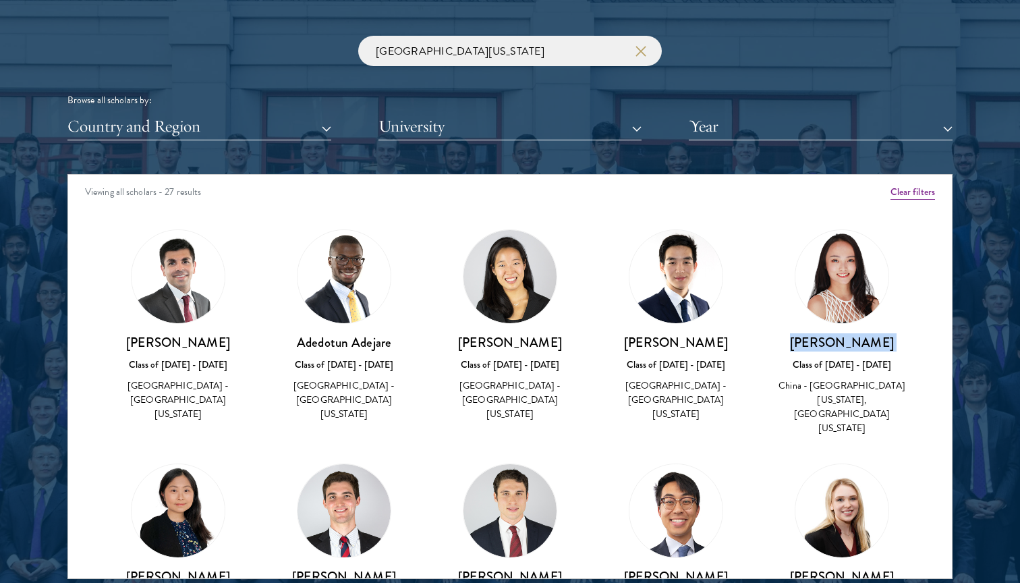
click at [915, 296] on div "[PERSON_NAME] Class of [DATE] - [DATE] [GEOGRAPHIC_DATA] - [GEOGRAPHIC_DATA][US…" at bounding box center [842, 333] width 166 height 234
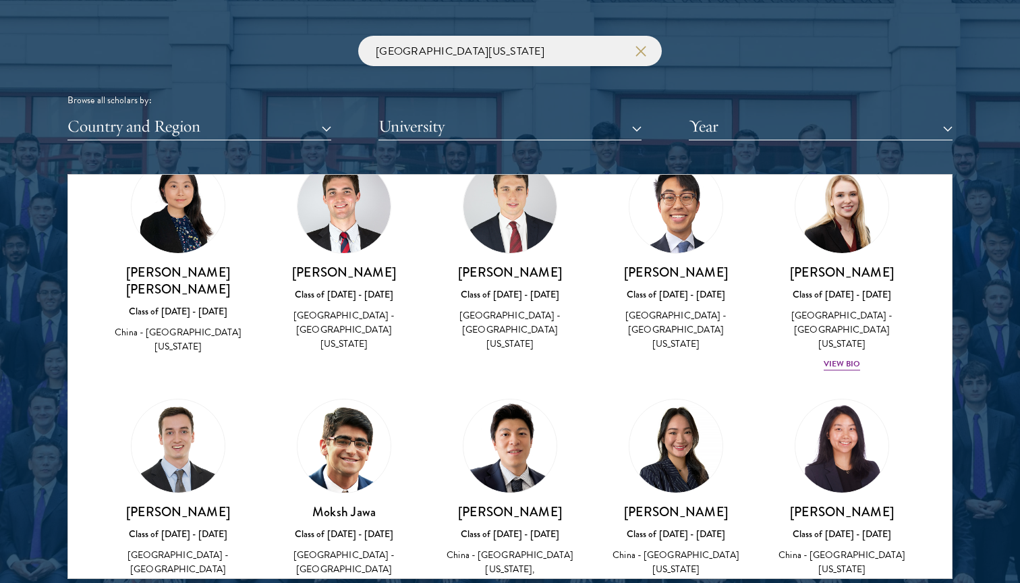
scroll to position [251, 0]
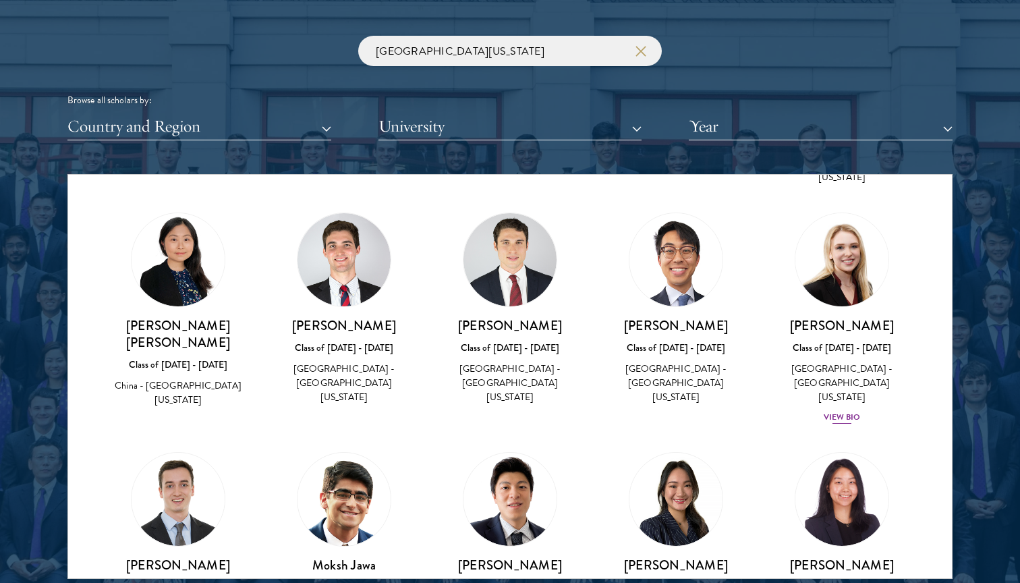
click at [854, 268] on img at bounding box center [842, 259] width 103 height 103
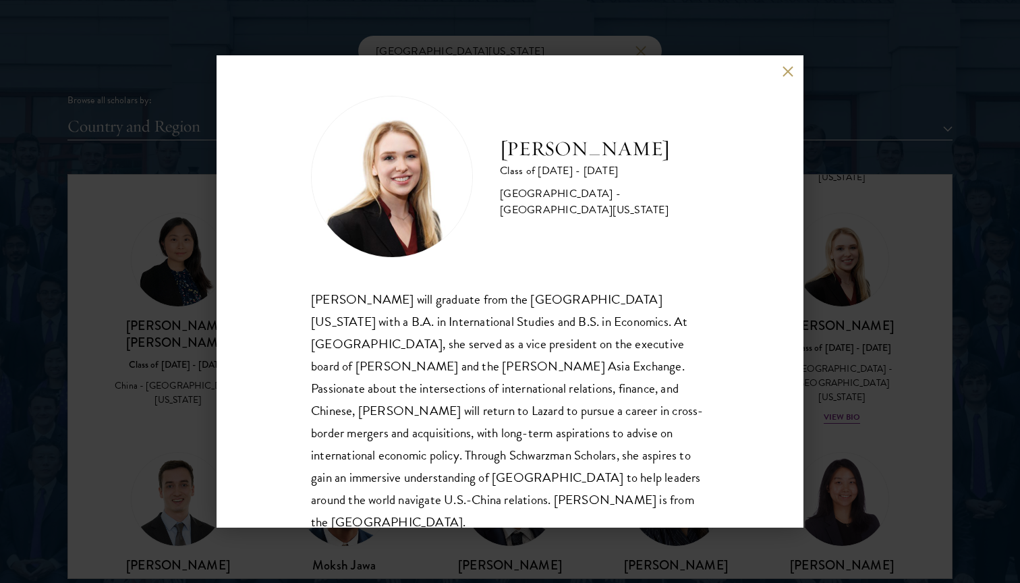
click at [704, 330] on div "[PERSON_NAME] will graduate from the [GEOGRAPHIC_DATA][US_STATE] with a B.A. in…" at bounding box center [510, 411] width 398 height 246
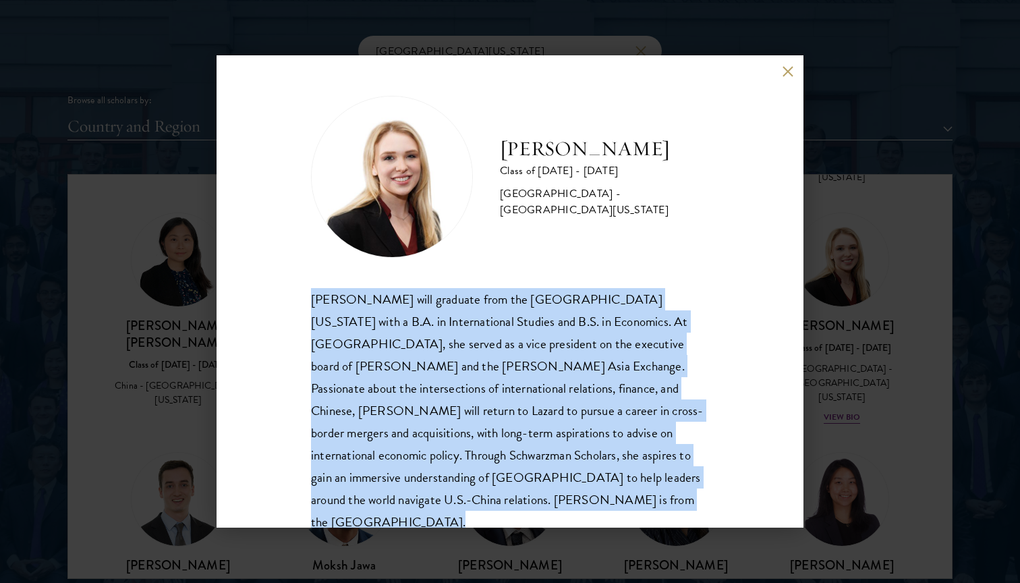
click at [704, 330] on div "[PERSON_NAME] will graduate from the [GEOGRAPHIC_DATA][US_STATE] with a B.A. in…" at bounding box center [510, 411] width 398 height 246
click at [710, 320] on div "[PERSON_NAME] Class of [DATE] - [DATE] [GEOGRAPHIC_DATA] - [GEOGRAPHIC_DATA][US…" at bounding box center [510, 291] width 587 height 472
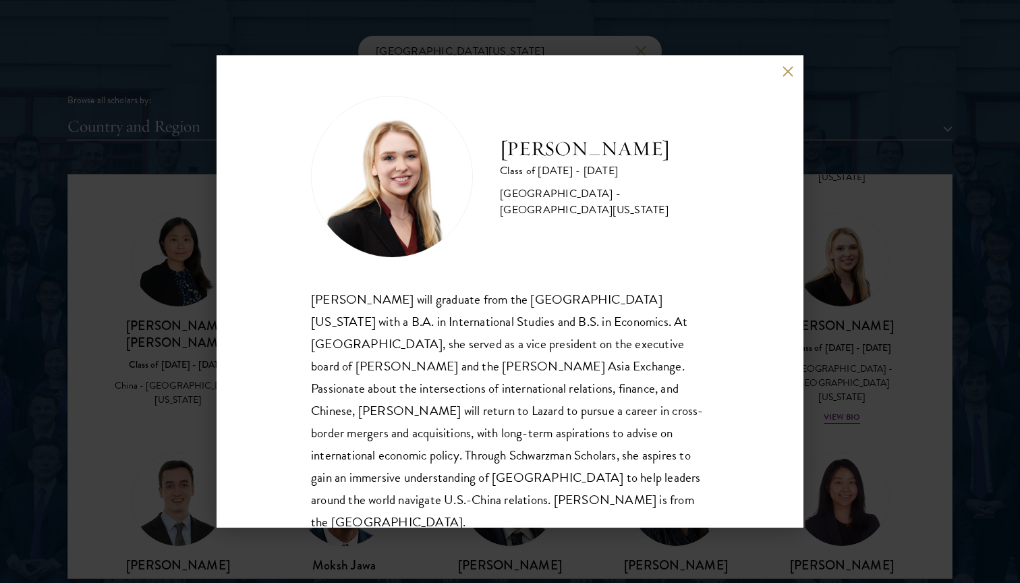
click at [710, 320] on div "[PERSON_NAME] Class of [DATE] - [DATE] [GEOGRAPHIC_DATA] - [GEOGRAPHIC_DATA][US…" at bounding box center [510, 291] width 587 height 472
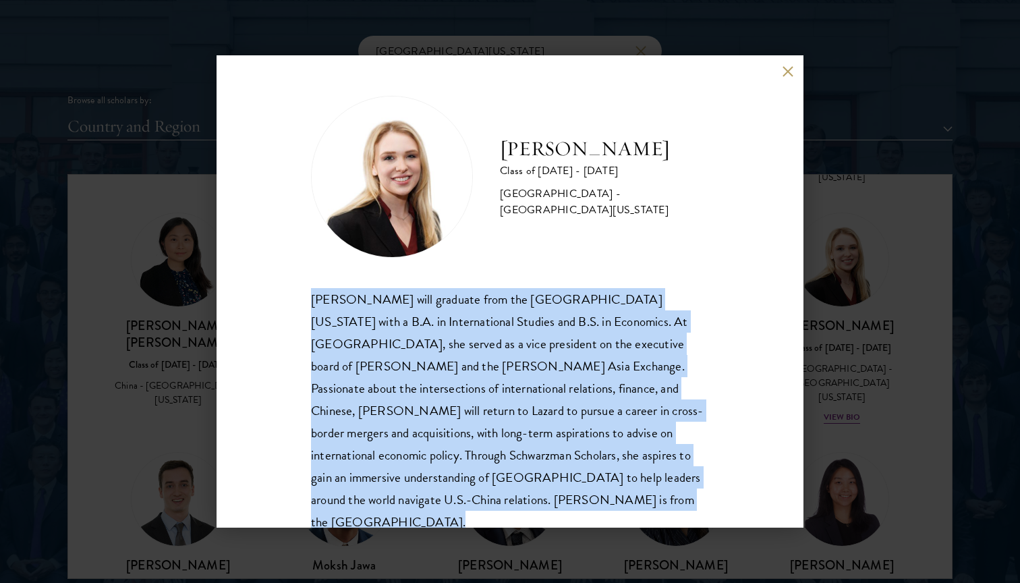
click at [710, 320] on div "[PERSON_NAME] Class of [DATE] - [DATE] [GEOGRAPHIC_DATA] - [GEOGRAPHIC_DATA][US…" at bounding box center [510, 291] width 587 height 472
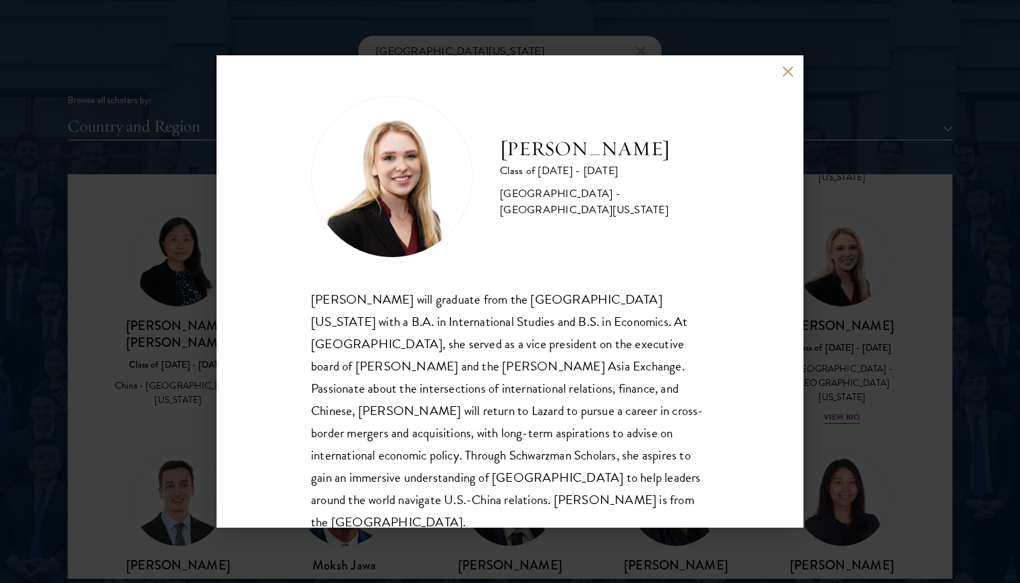
click at [710, 320] on div "[PERSON_NAME] Class of [DATE] - [DATE] [GEOGRAPHIC_DATA] - [GEOGRAPHIC_DATA][US…" at bounding box center [510, 291] width 587 height 472
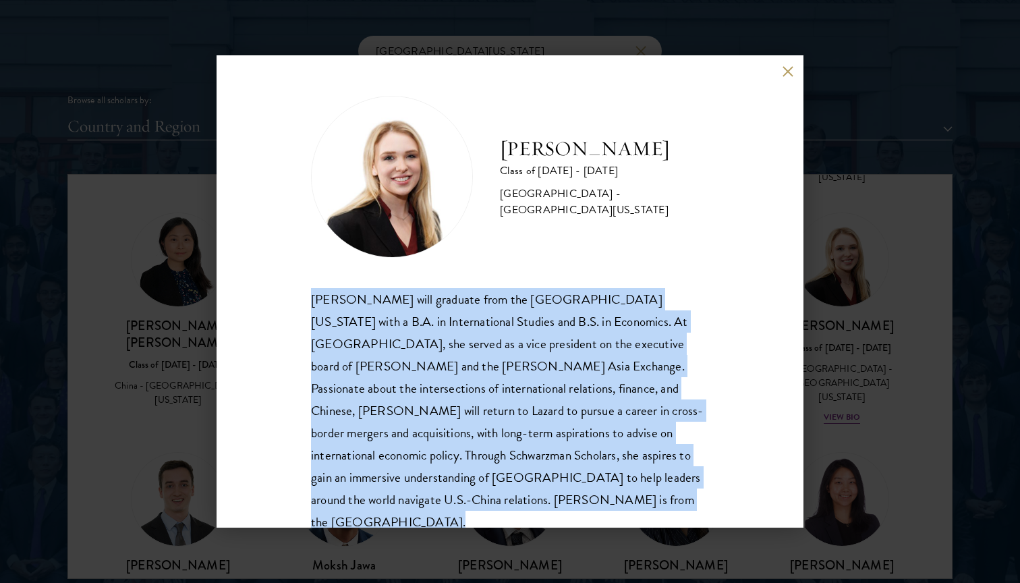
click at [710, 320] on div "[PERSON_NAME] Class of [DATE] - [DATE] [GEOGRAPHIC_DATA] - [GEOGRAPHIC_DATA][US…" at bounding box center [510, 291] width 587 height 472
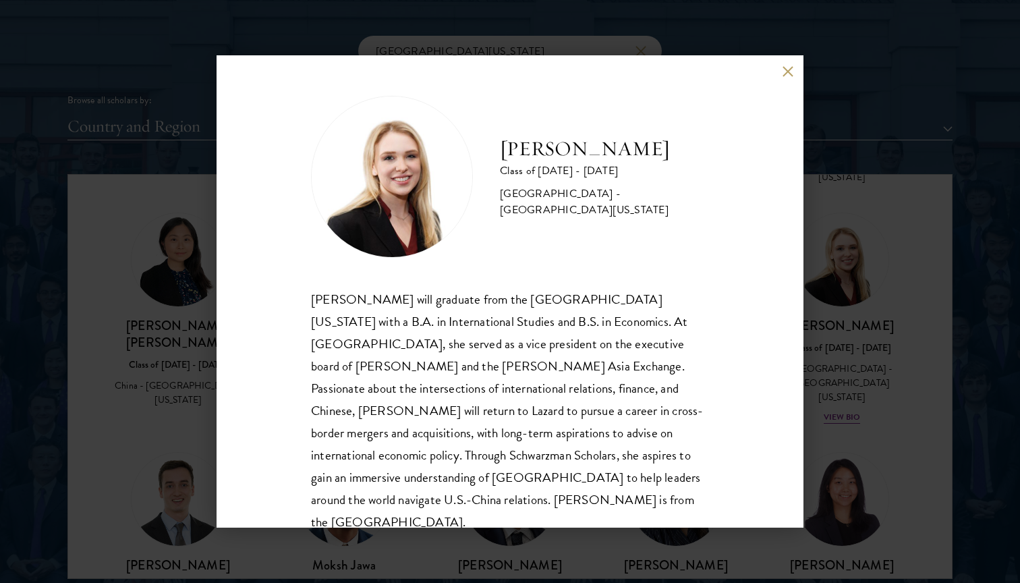
click at [710, 320] on div "[PERSON_NAME] Class of [DATE] - [DATE] [GEOGRAPHIC_DATA] - [GEOGRAPHIC_DATA][US…" at bounding box center [510, 291] width 587 height 472
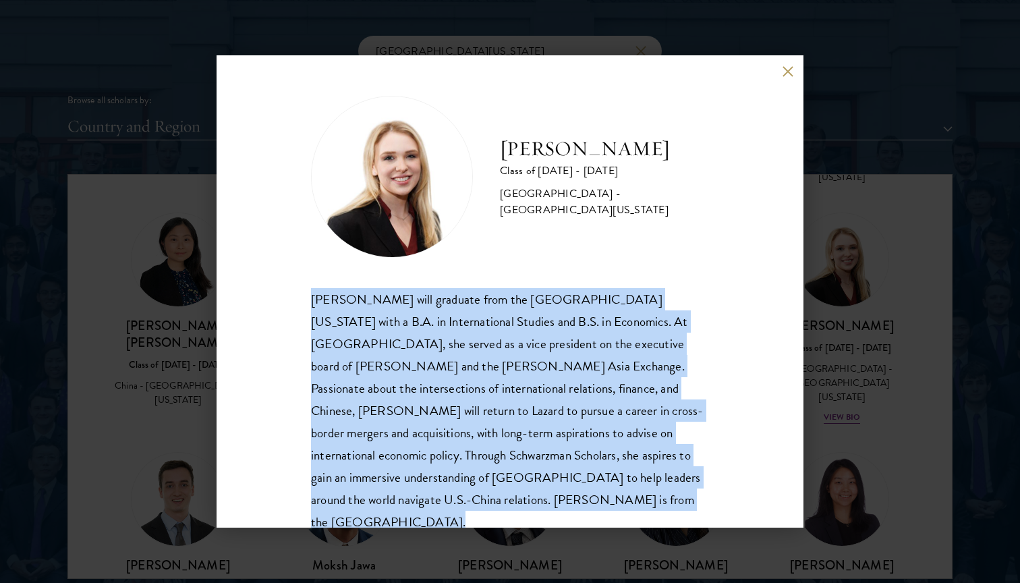
click at [710, 320] on div "[PERSON_NAME] Class of [DATE] - [DATE] [GEOGRAPHIC_DATA] - [GEOGRAPHIC_DATA][US…" at bounding box center [510, 291] width 587 height 472
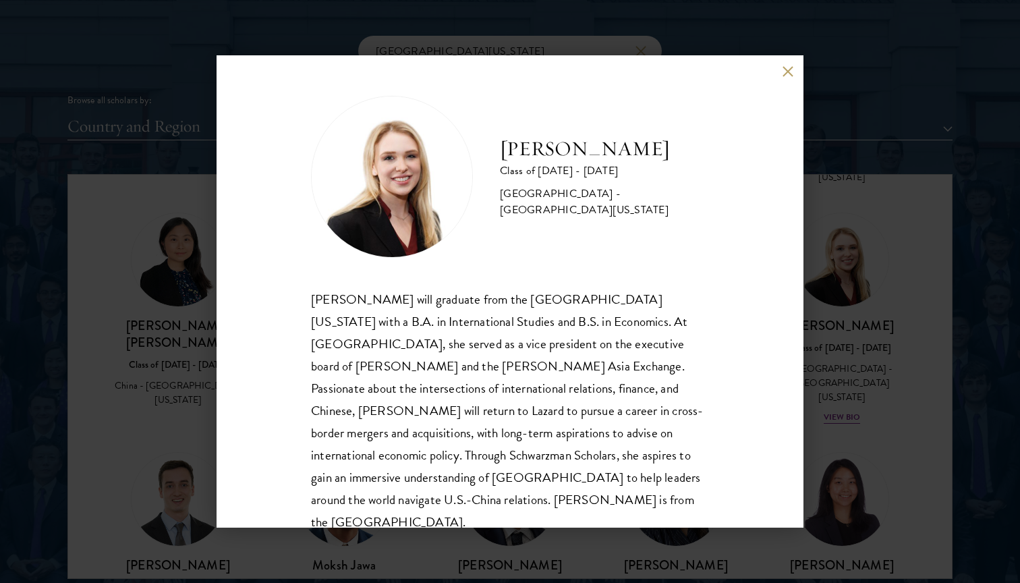
click at [710, 320] on div "[PERSON_NAME] Class of [DATE] - [DATE] [GEOGRAPHIC_DATA] - [GEOGRAPHIC_DATA][US…" at bounding box center [510, 291] width 587 height 472
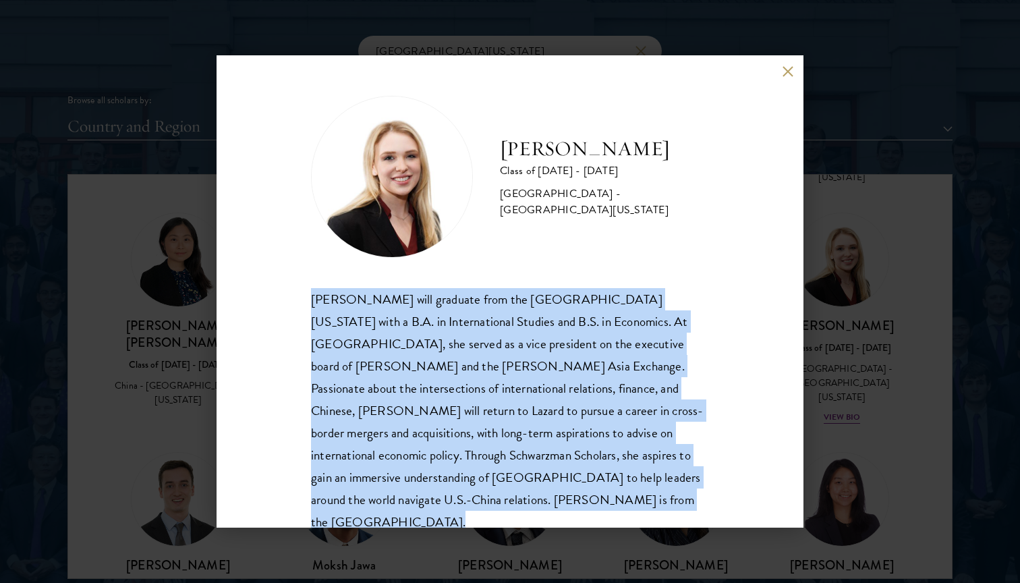
click at [644, 350] on div "[PERSON_NAME] will graduate from the [GEOGRAPHIC_DATA][US_STATE] with a B.A. in…" at bounding box center [510, 411] width 398 height 246
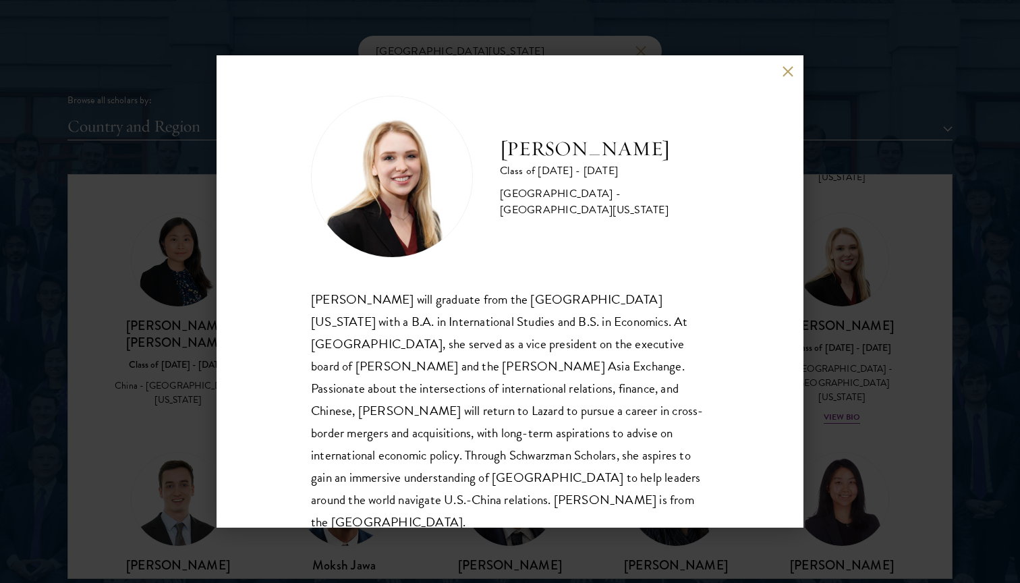
click at [644, 350] on div "[PERSON_NAME] will graduate from the [GEOGRAPHIC_DATA][US_STATE] with a B.A. in…" at bounding box center [510, 411] width 398 height 246
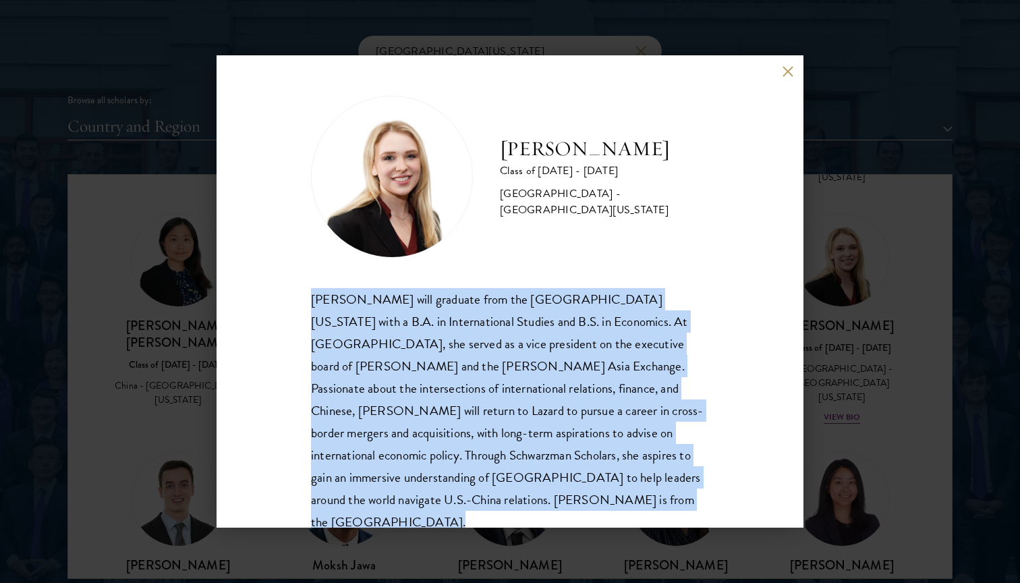
click at [644, 350] on div "[PERSON_NAME] will graduate from the [GEOGRAPHIC_DATA][US_STATE] with a B.A. in…" at bounding box center [510, 411] width 398 height 246
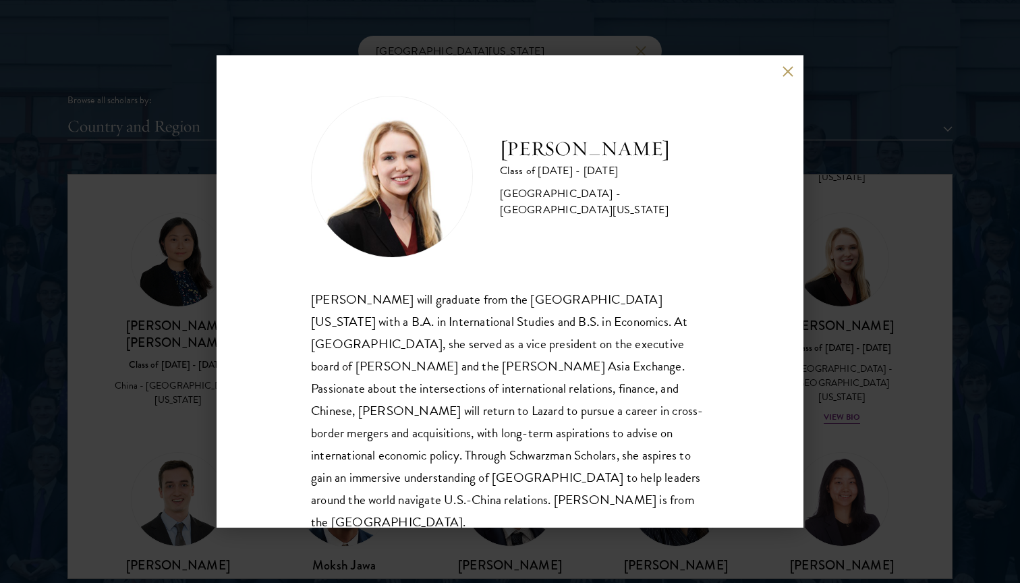
click at [644, 350] on div "[PERSON_NAME] will graduate from the [GEOGRAPHIC_DATA][US_STATE] with a B.A. in…" at bounding box center [510, 411] width 398 height 246
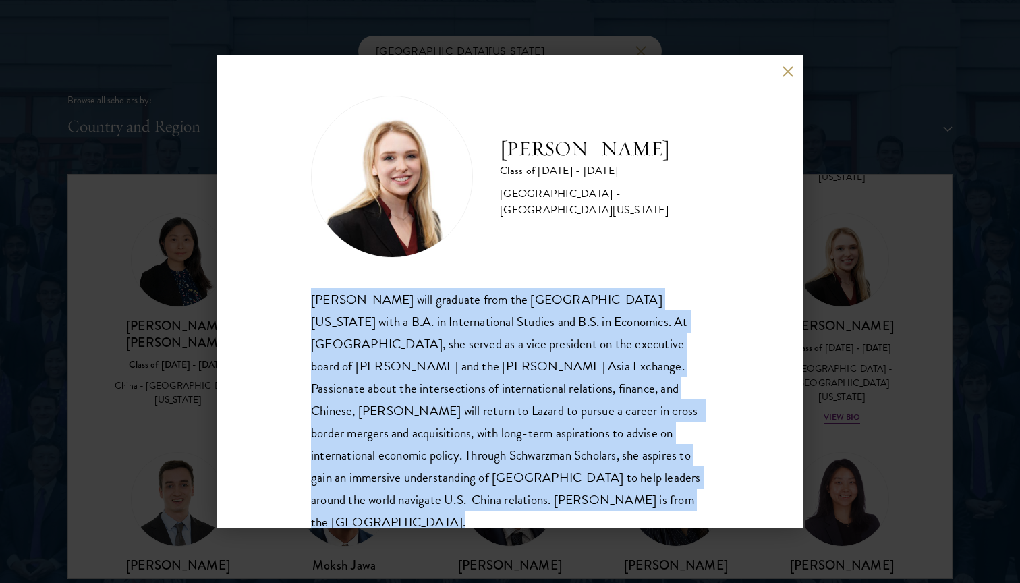
click at [644, 350] on div "[PERSON_NAME] will graduate from the [GEOGRAPHIC_DATA][US_STATE] with a B.A. in…" at bounding box center [510, 411] width 398 height 246
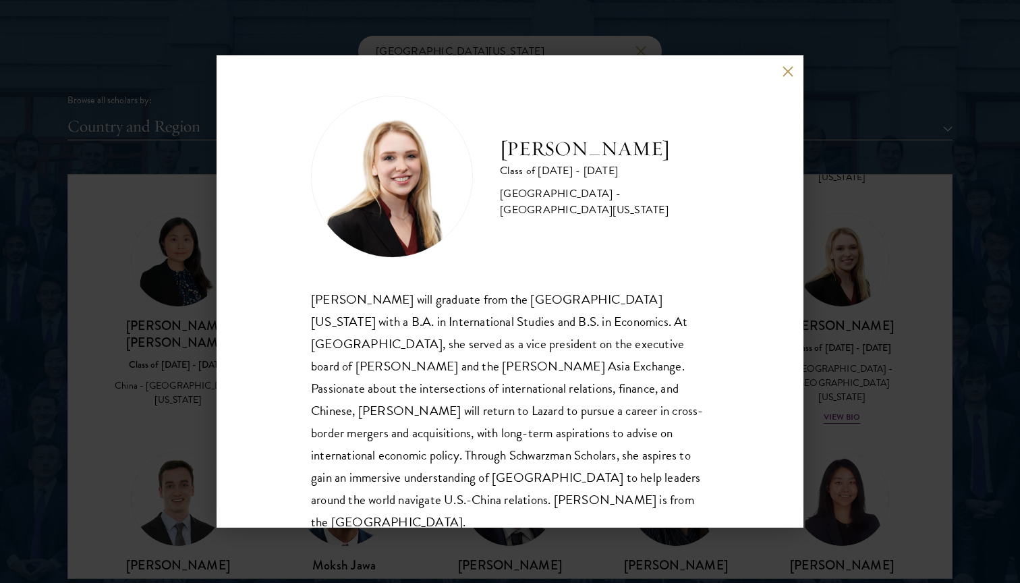
click at [644, 350] on div "[PERSON_NAME] will graduate from the [GEOGRAPHIC_DATA][US_STATE] with a B.A. in…" at bounding box center [510, 411] width 398 height 246
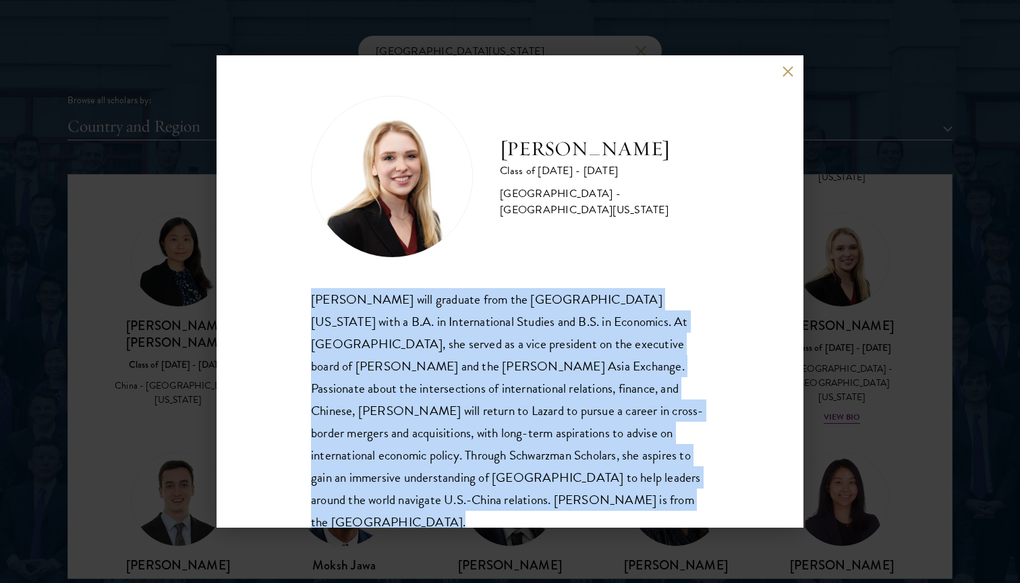
click at [644, 350] on div "[PERSON_NAME] will graduate from the [GEOGRAPHIC_DATA][US_STATE] with a B.A. in…" at bounding box center [510, 411] width 398 height 246
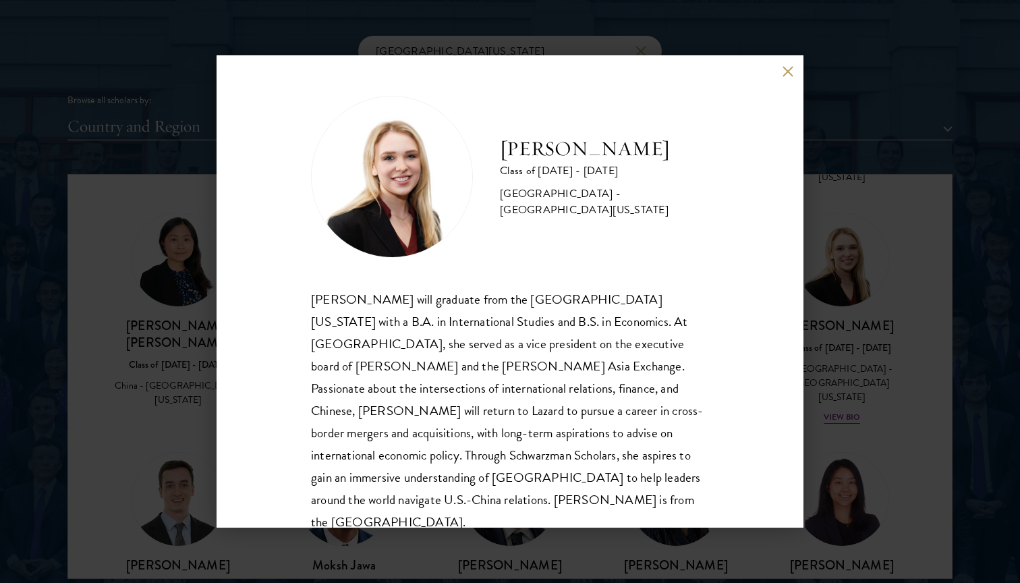
click at [644, 350] on div "[PERSON_NAME] will graduate from the [GEOGRAPHIC_DATA][US_STATE] with a B.A. in…" at bounding box center [510, 411] width 398 height 246
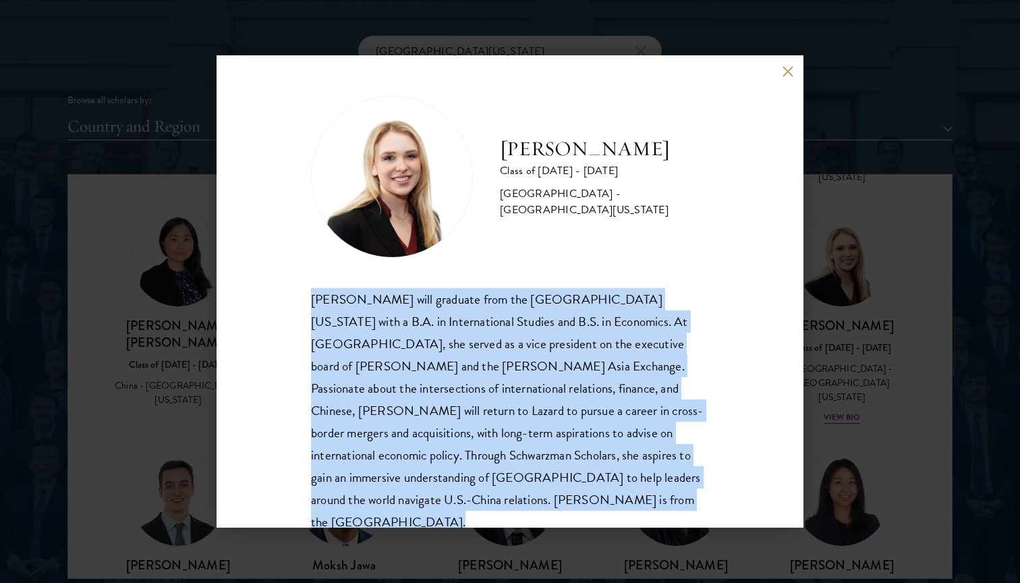
click at [644, 350] on div "[PERSON_NAME] will graduate from the [GEOGRAPHIC_DATA][US_STATE] with a B.A. in…" at bounding box center [510, 411] width 398 height 246
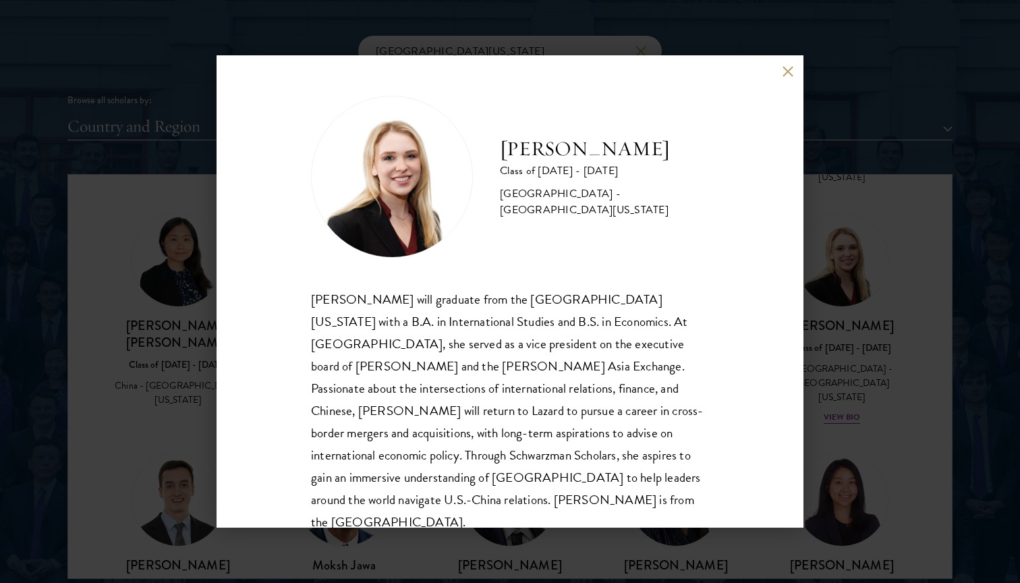
click at [644, 350] on div "[PERSON_NAME] will graduate from the [GEOGRAPHIC_DATA][US_STATE] with a B.A. in…" at bounding box center [510, 411] width 398 height 246
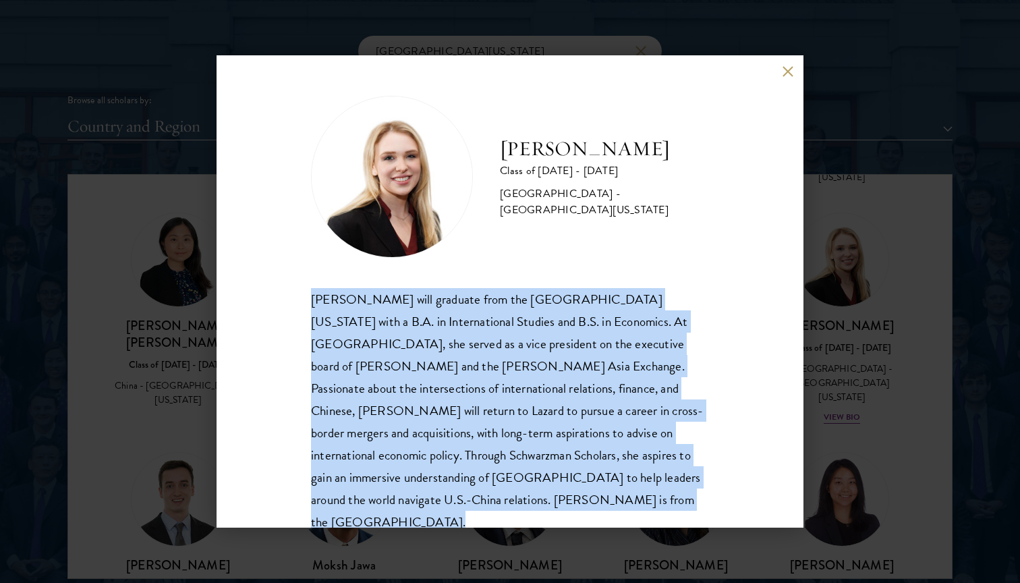
click at [921, 246] on div "[PERSON_NAME] Class of [DATE] - [DATE] [GEOGRAPHIC_DATA] - [GEOGRAPHIC_DATA][US…" at bounding box center [510, 291] width 1020 height 583
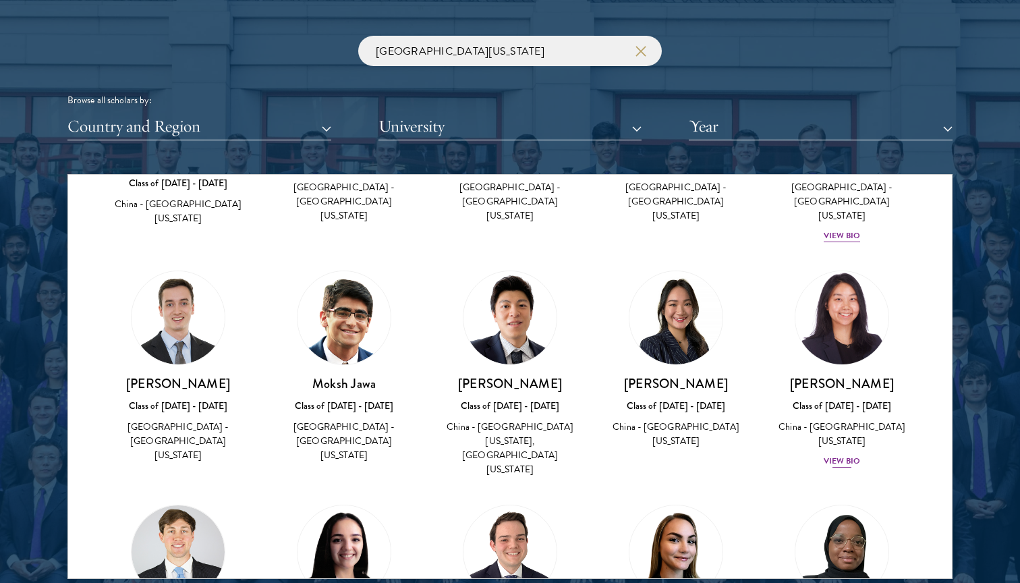
scroll to position [430, 0]
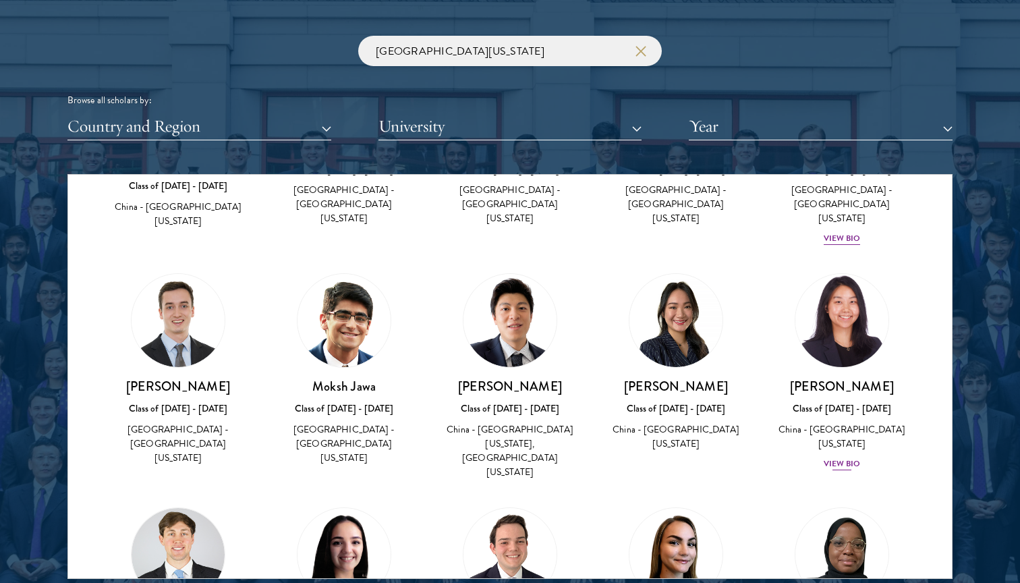
click at [845, 269] on img at bounding box center [842, 320] width 103 height 103
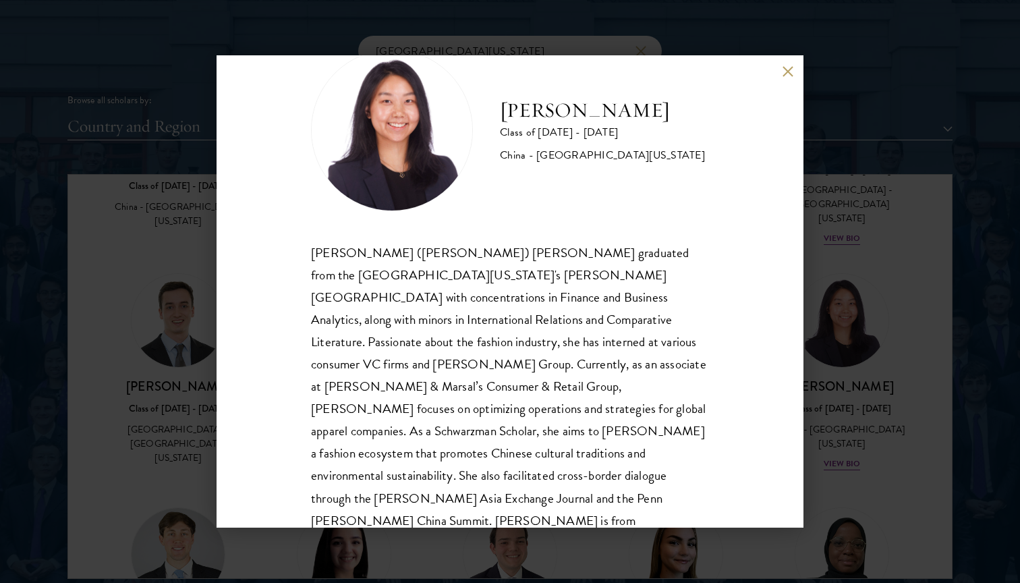
scroll to position [46, 0]
click at [949, 370] on div "[PERSON_NAME] Class of [DATE] - [DATE] [GEOGRAPHIC_DATA] - [GEOGRAPHIC_DATA][US…" at bounding box center [510, 291] width 1020 height 583
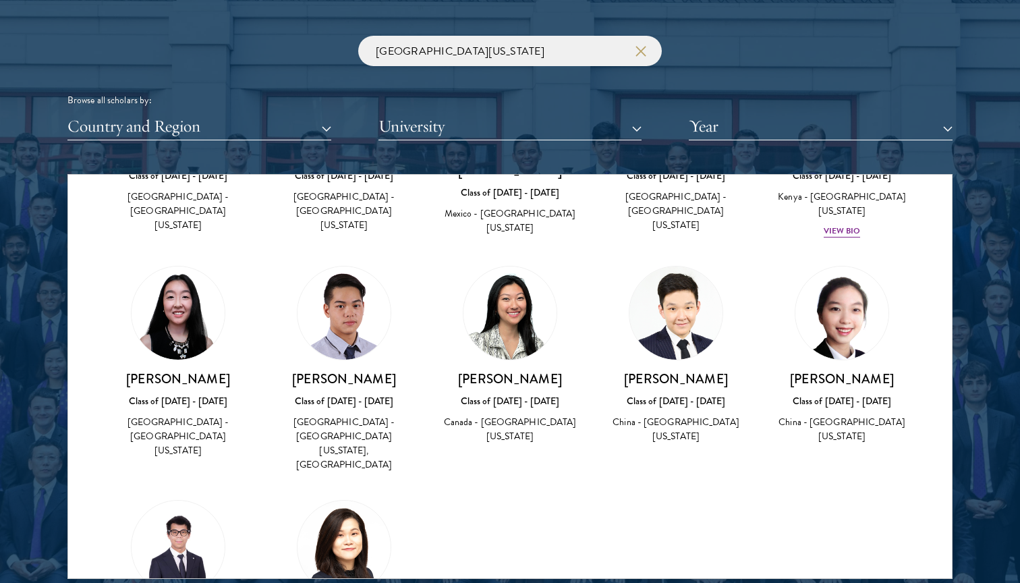
scroll to position [897, 0]
click at [658, 425] on div "Amber Class of [DATE] - [DATE] [GEOGRAPHIC_DATA] - [GEOGRAPHIC_DATA] View Bio C…" at bounding box center [510, 26] width 884 height 1423
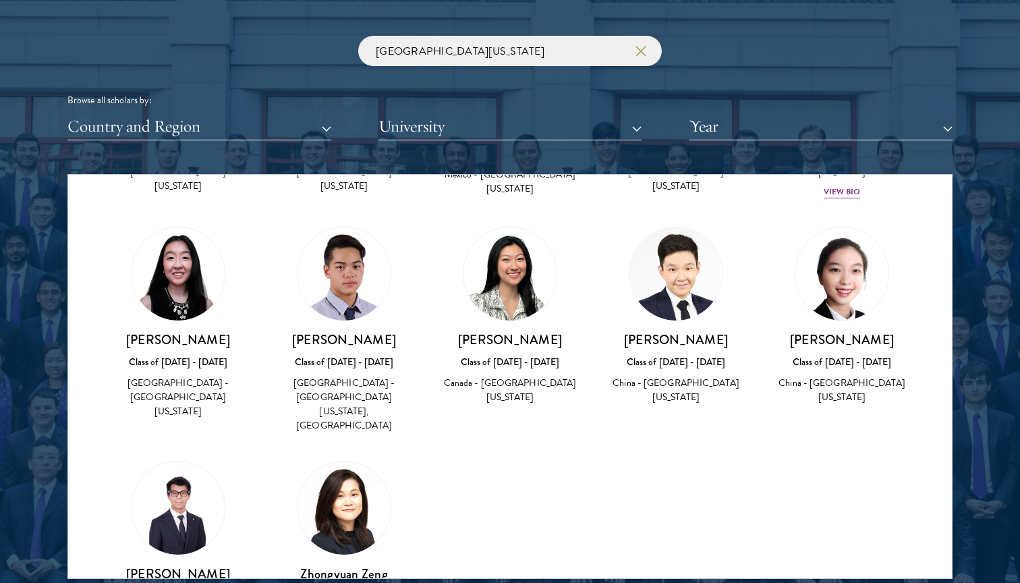
scroll to position [935, 0]
drag, startPoint x: 378, startPoint y: 522, endPoint x: 326, endPoint y: 489, distance: 61.6
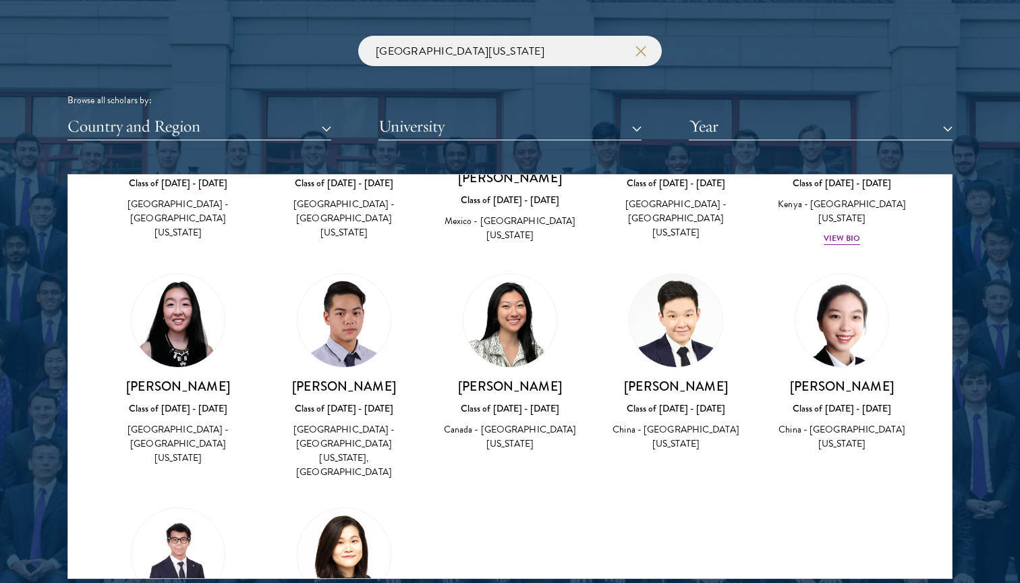
scroll to position [873, 0]
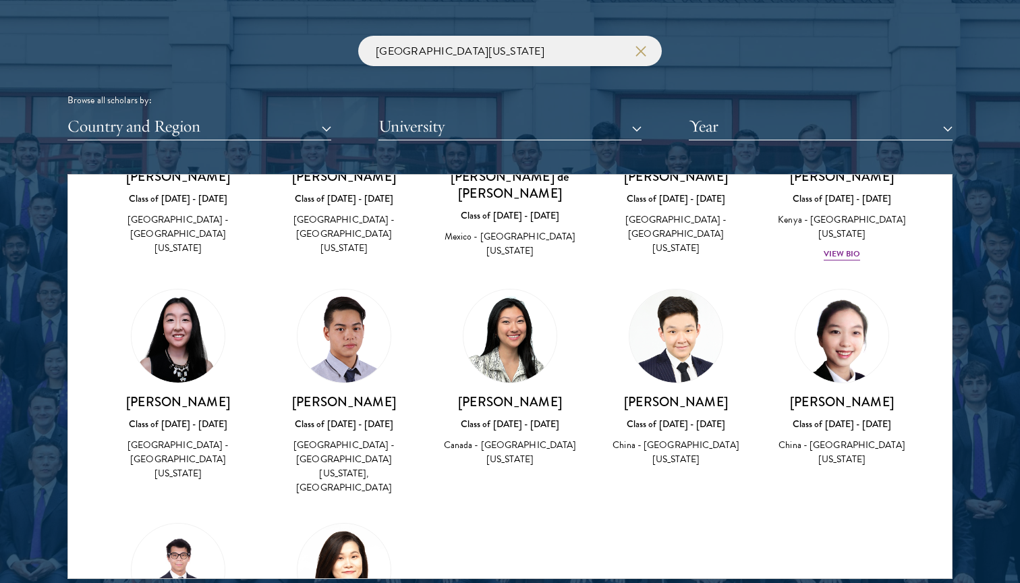
click at [525, 393] on h3 "[PERSON_NAME]" at bounding box center [509, 401] width 139 height 17
copy div "[PERSON_NAME]"
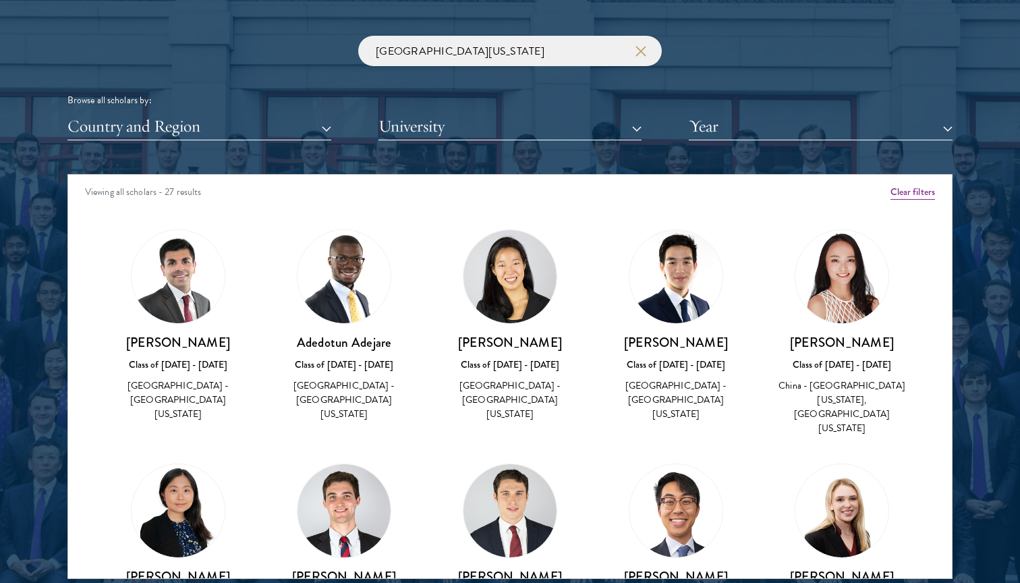
scroll to position [0, 0]
click at [574, 40] on input "[GEOGRAPHIC_DATA][US_STATE]" at bounding box center [510, 51] width 304 height 30
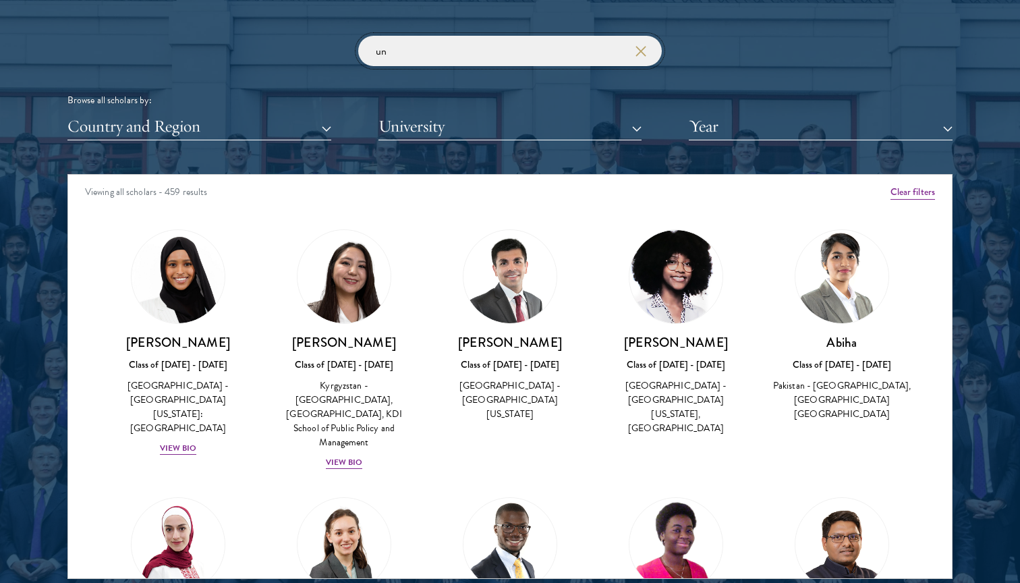
type input "u"
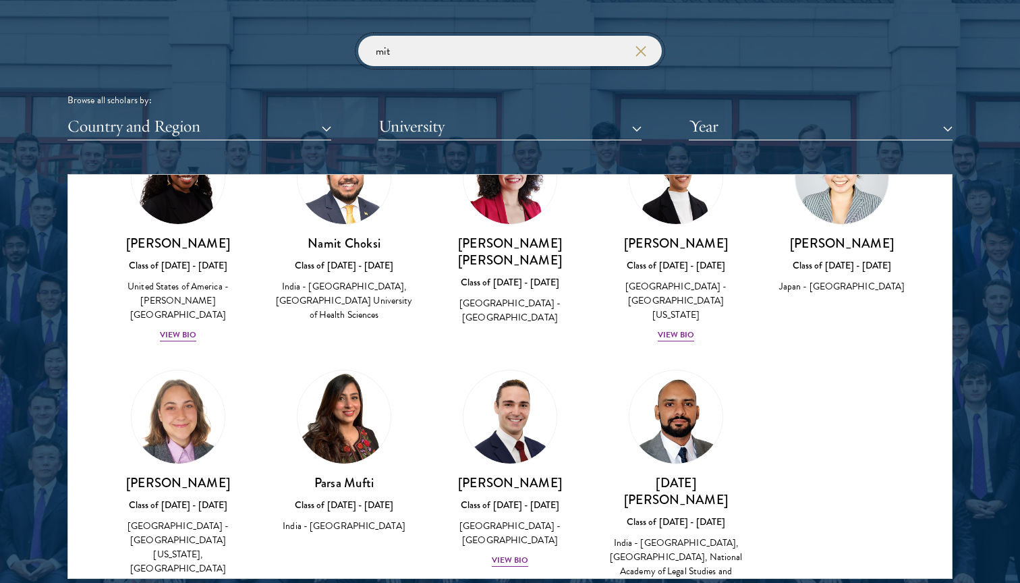
scroll to position [103, 0]
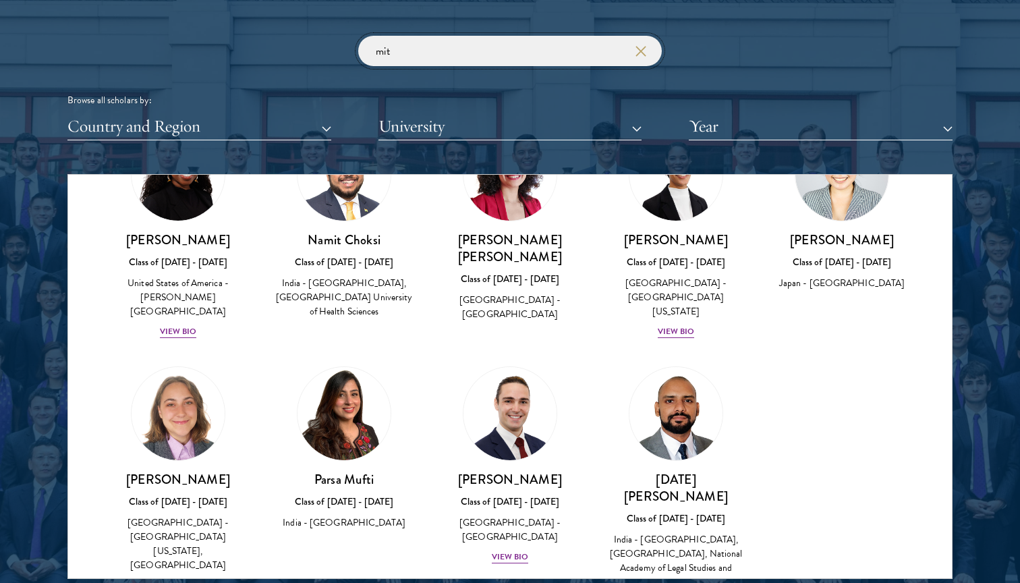
type input "mit"
click at [791, 477] on div "Amber Class of [DATE] - [DATE] [GEOGRAPHIC_DATA] - [GEOGRAPHIC_DATA] View Bio C…" at bounding box center [510, 370] width 884 height 521
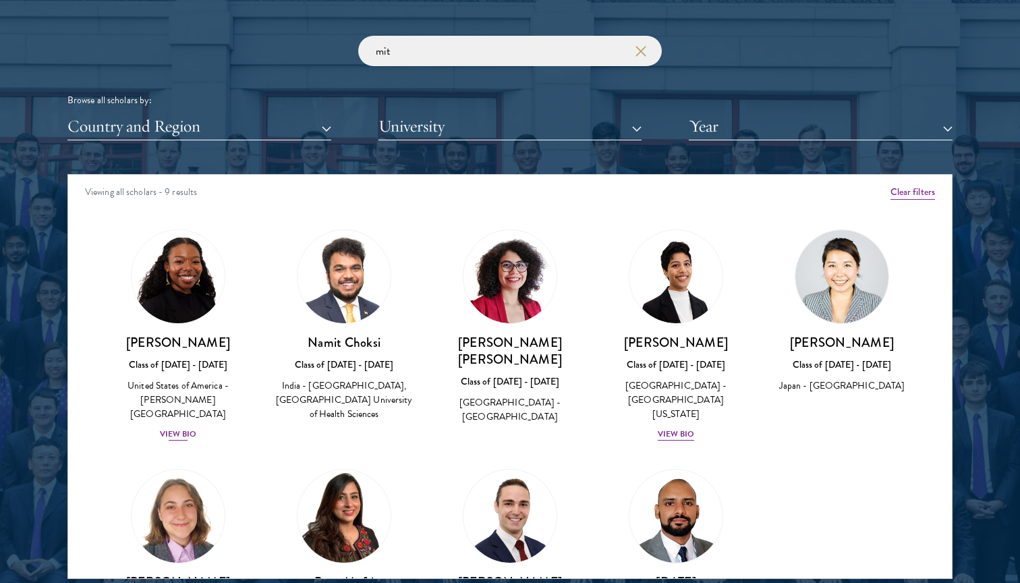
scroll to position [0, 0]
click at [573, 117] on button "University" at bounding box center [510, 127] width 264 height 28
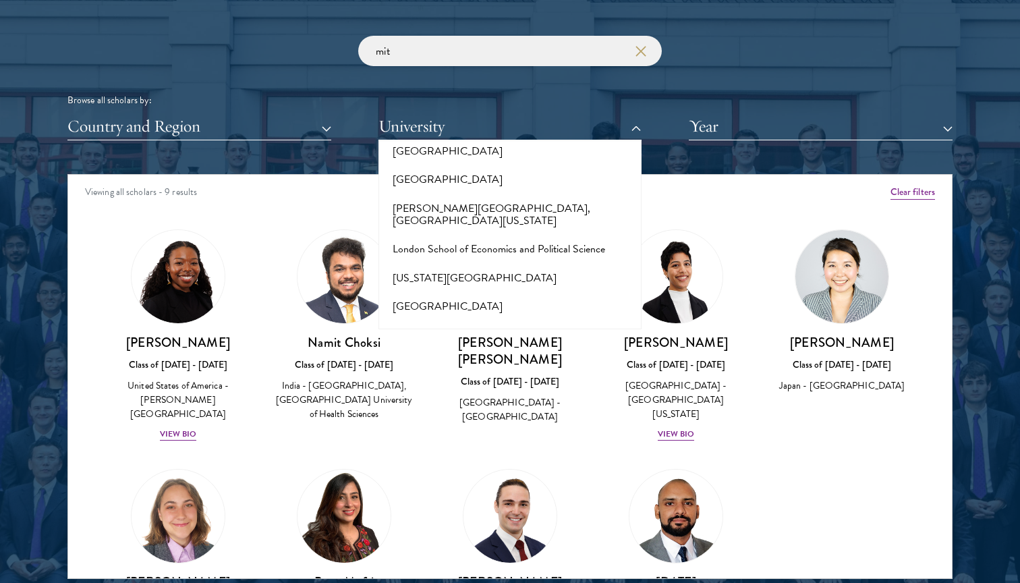
scroll to position [4629, 0]
click at [509, 549] on button "[US_STATE][GEOGRAPHIC_DATA]" at bounding box center [510, 563] width 256 height 28
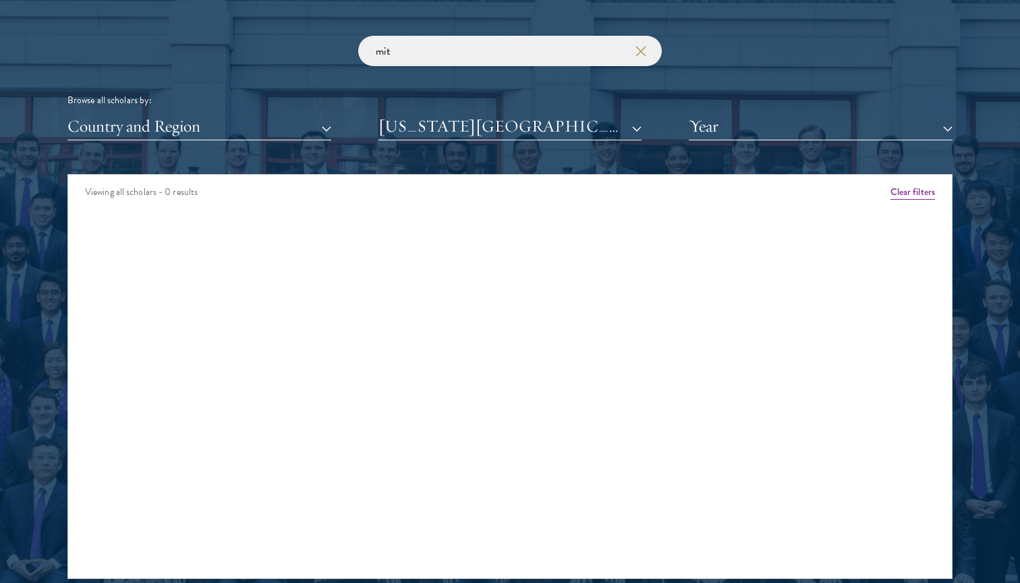
click at [639, 45] on button "button" at bounding box center [639, 51] width 13 height 13
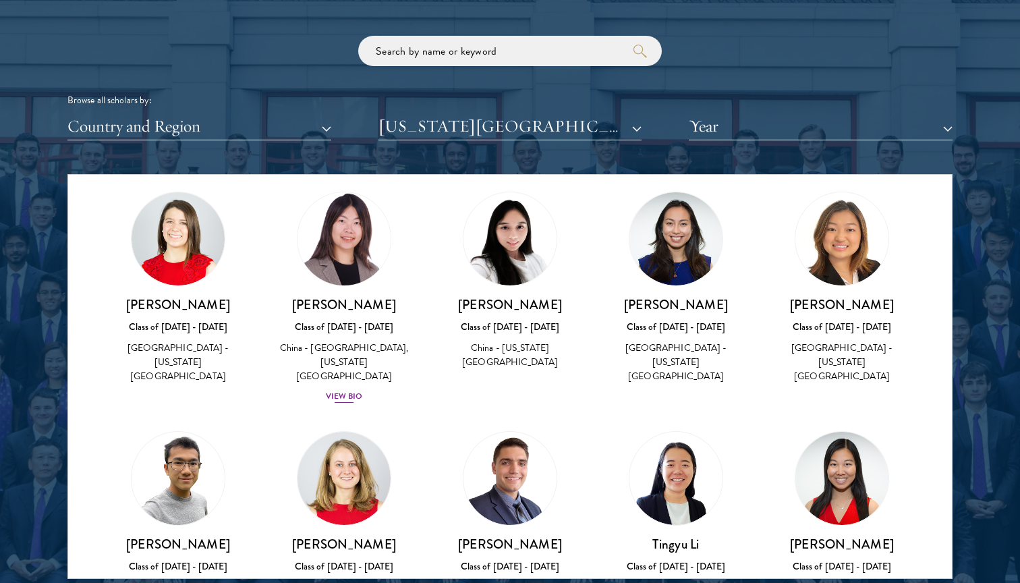
scroll to position [256, 0]
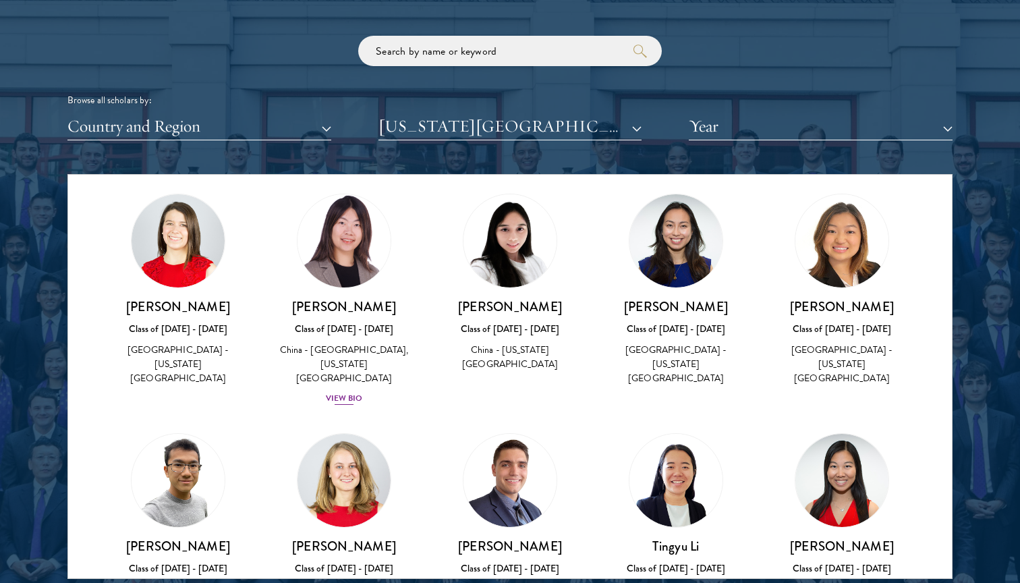
click at [353, 252] on img at bounding box center [344, 241] width 103 height 103
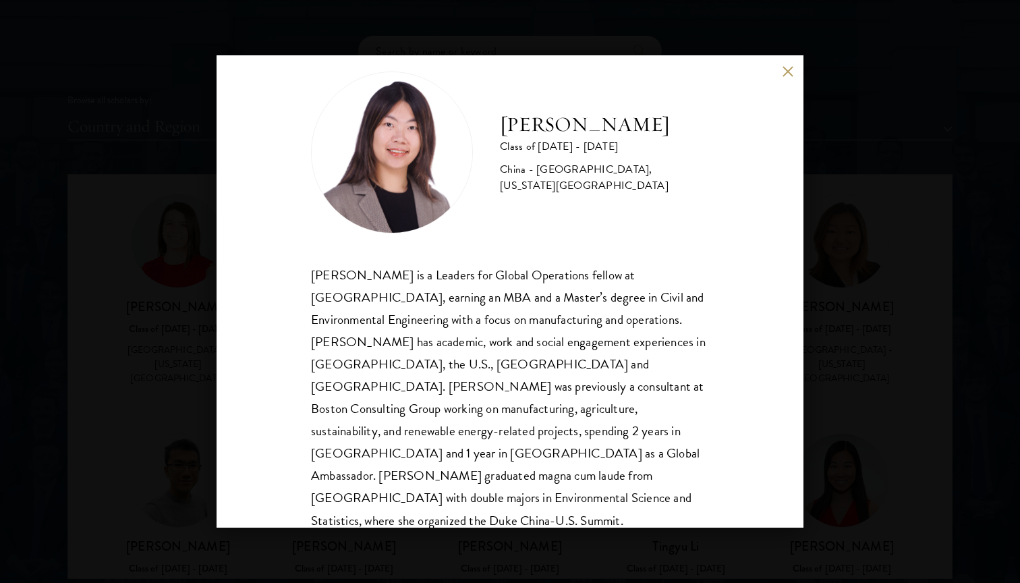
scroll to position [24, 0]
click at [849, 340] on div "[PERSON_NAME] Class of [DATE] - [DATE] [GEOGRAPHIC_DATA] - [GEOGRAPHIC_DATA], […" at bounding box center [510, 291] width 1020 height 583
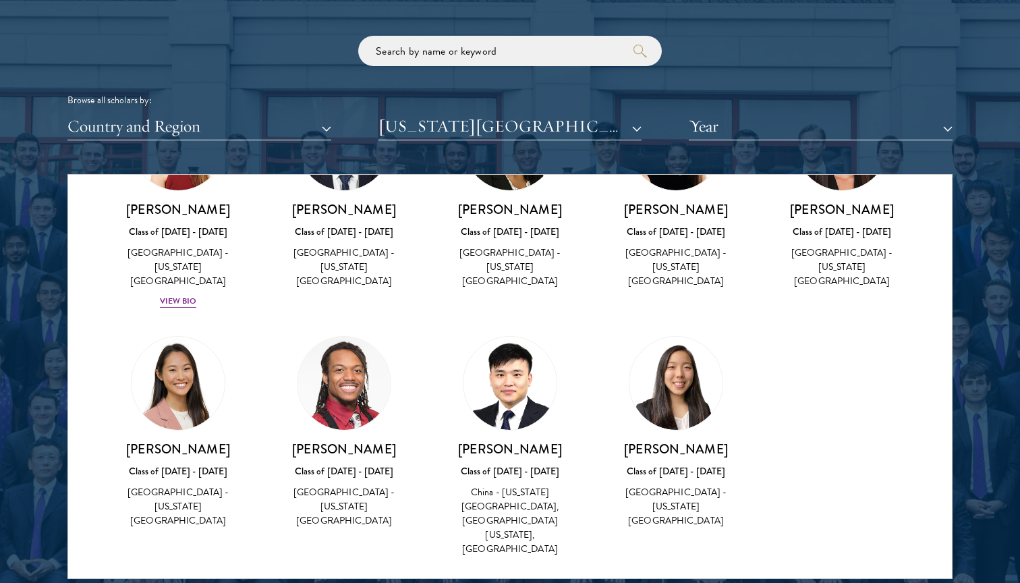
scroll to position [1280, 0]
click at [159, 198] on link "[PERSON_NAME] Class of [DATE] - [DATE] [GEOGRAPHIC_DATA] - [US_STATE][GEOGRAPHI…" at bounding box center [178, 203] width 139 height 212
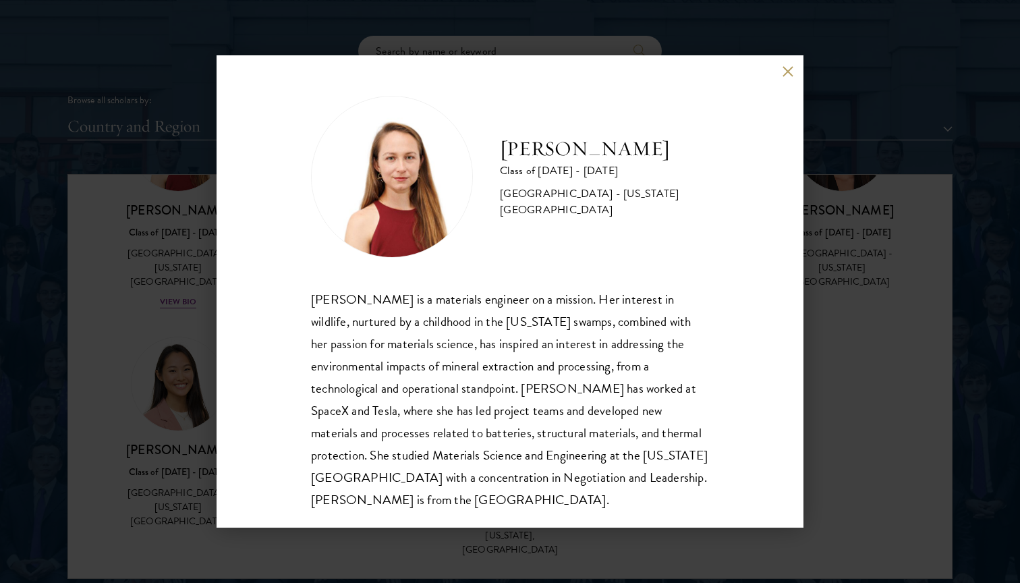
click at [784, 65] on div "[PERSON_NAME] Class of [DATE] - [DATE] [GEOGRAPHIC_DATA] - [US_STATE][GEOGRAPHI…" at bounding box center [510, 291] width 587 height 472
click at [789, 74] on button at bounding box center [787, 70] width 11 height 11
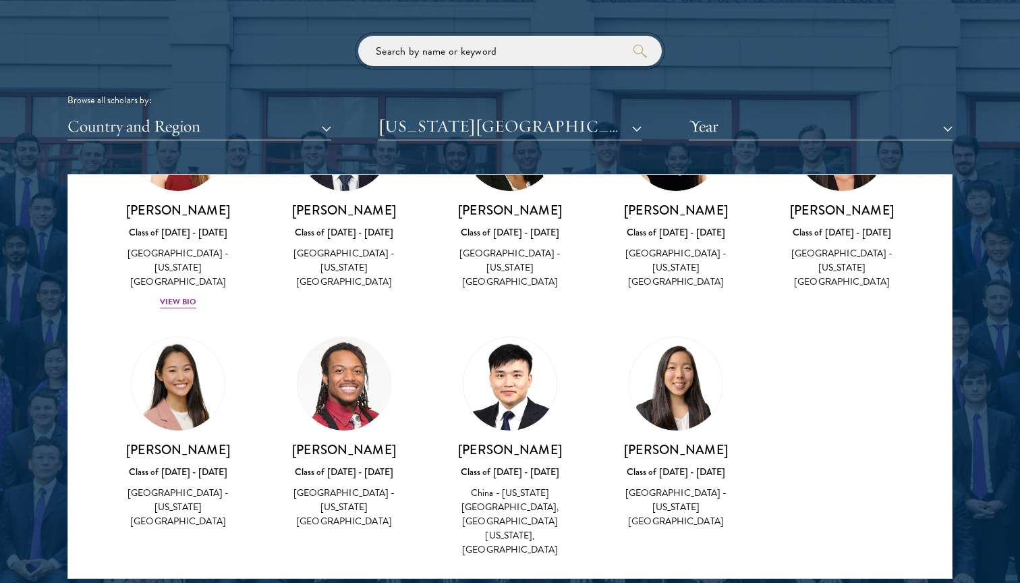
click at [579, 47] on input "search" at bounding box center [510, 51] width 304 height 30
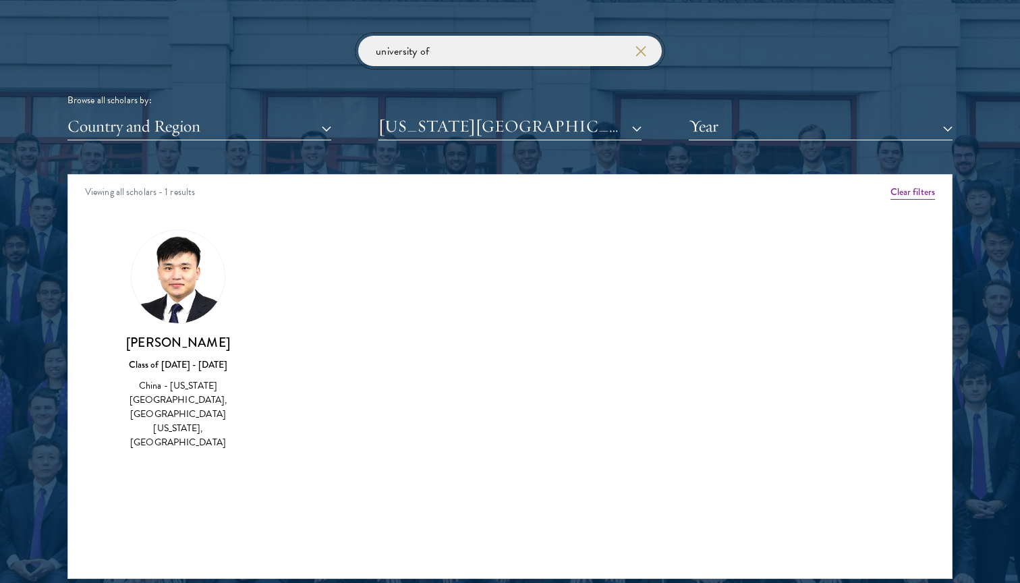
type input "university of"
click at [615, 121] on button "[US_STATE][GEOGRAPHIC_DATA]" at bounding box center [510, 127] width 264 height 28
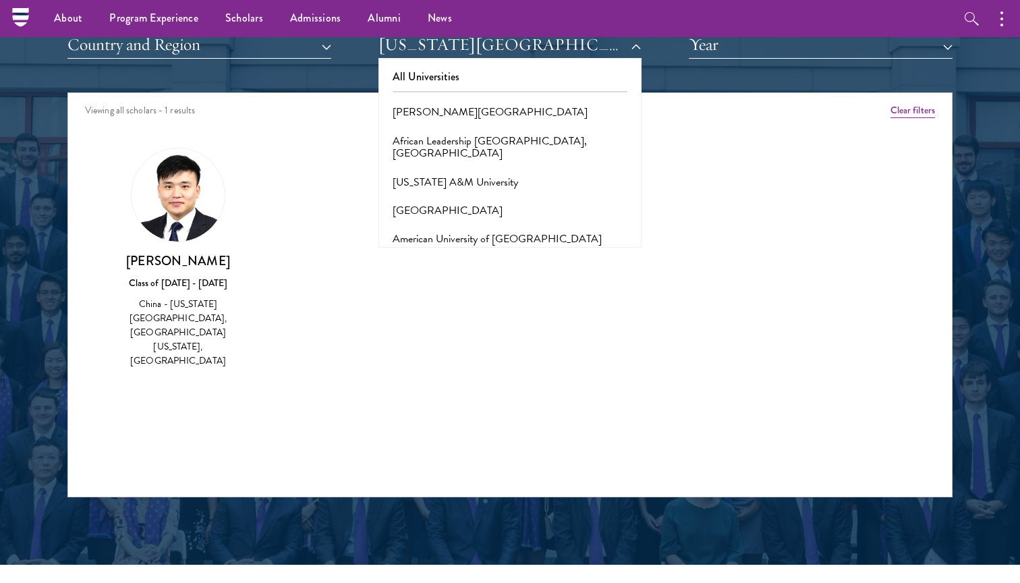
scroll to position [1663, 0]
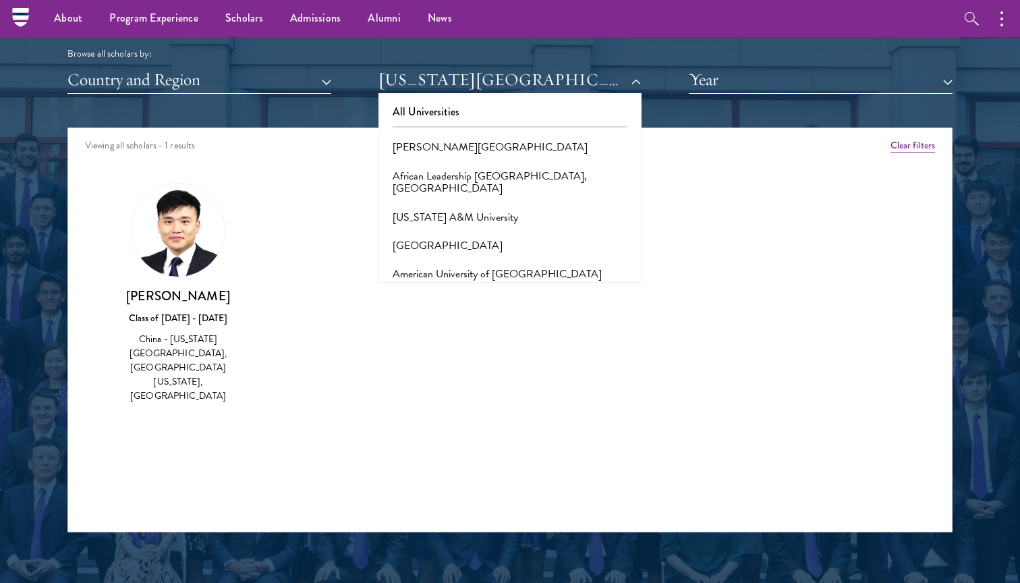
click at [906, 142] on button "Clear filters" at bounding box center [912, 145] width 45 height 15
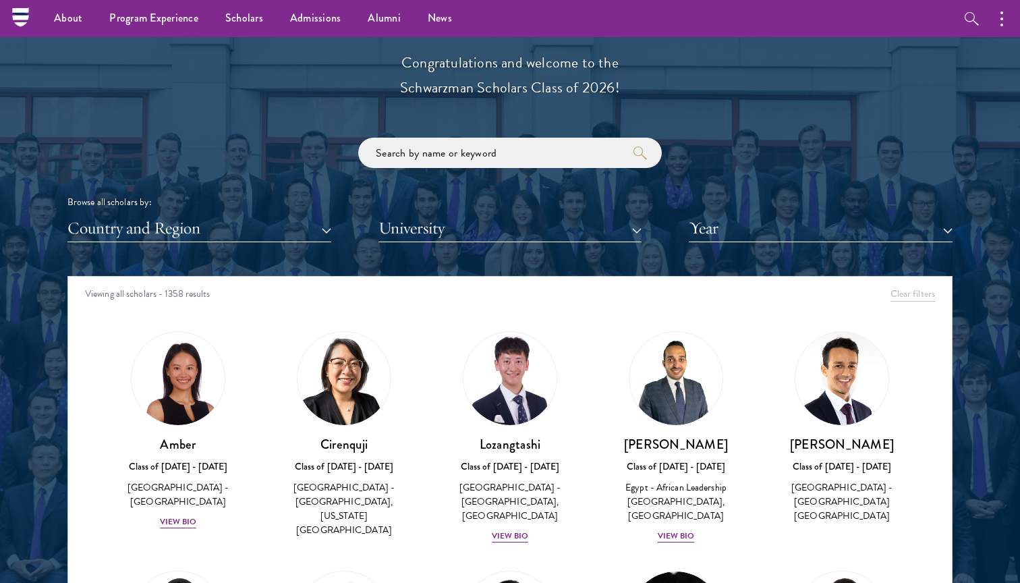
scroll to position [1500, 0]
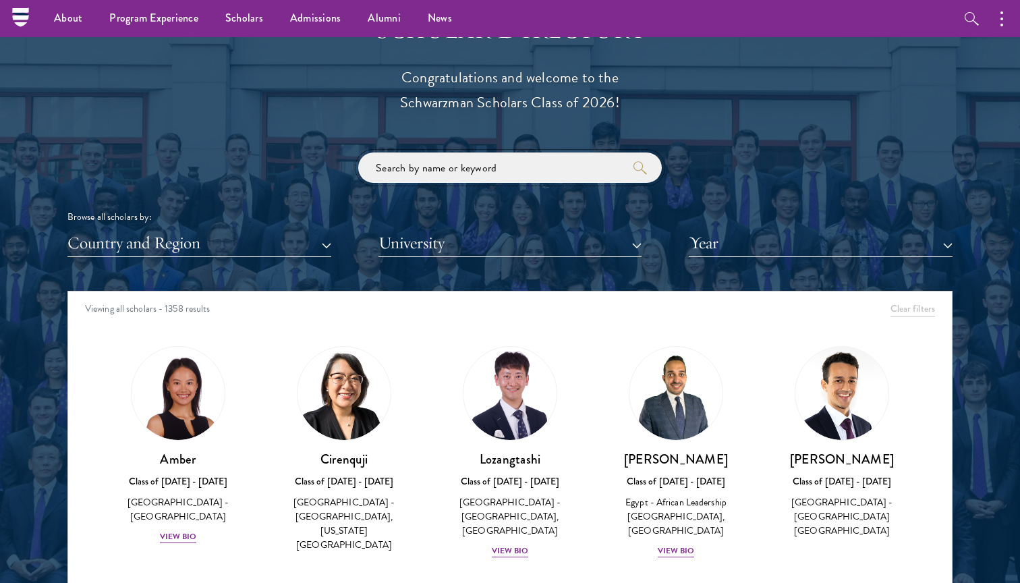
click at [561, 152] on input "search" at bounding box center [510, 167] width 304 height 30
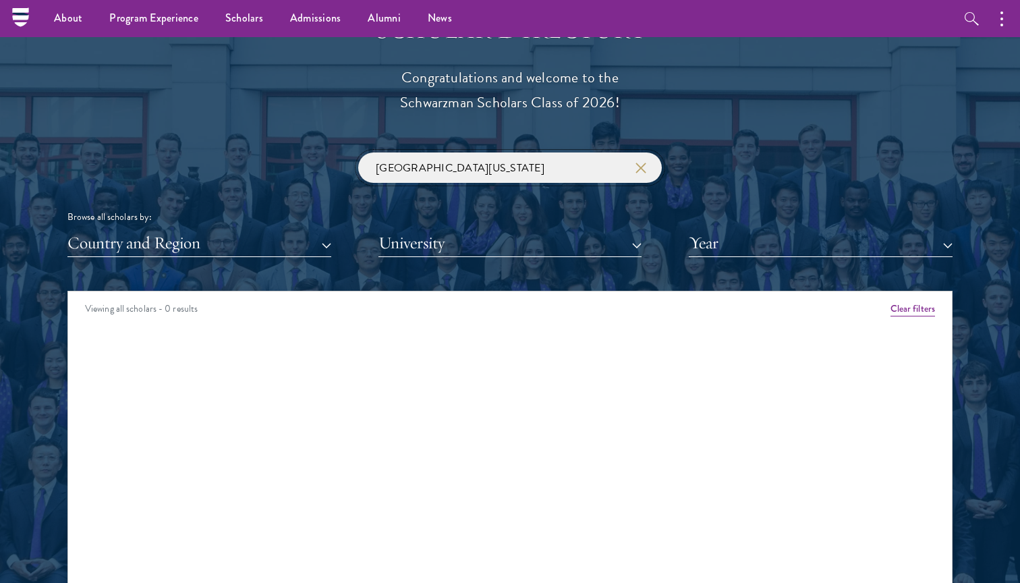
click button "submit" at bounding box center [0, 0] width 0 height 0
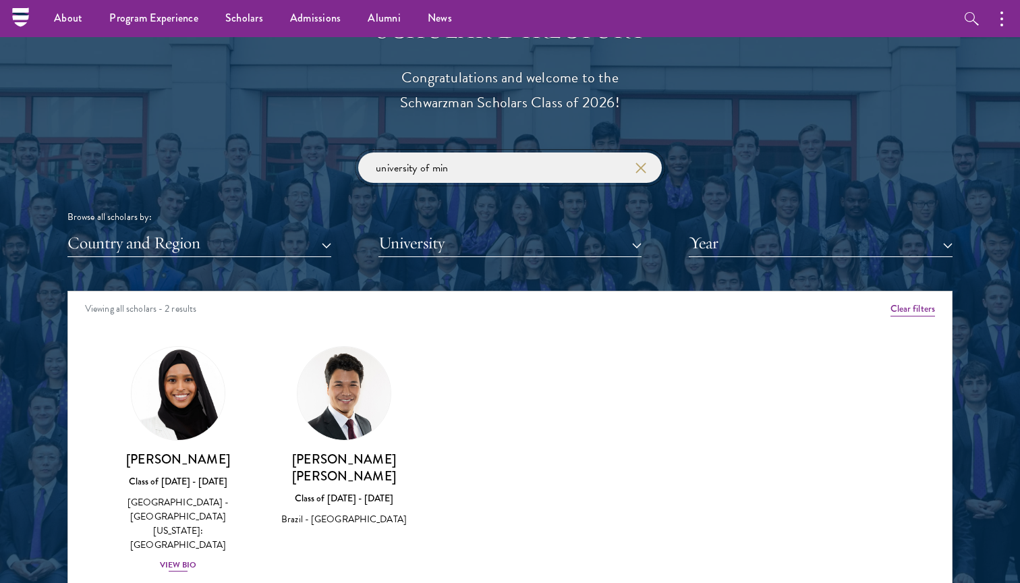
type input "university of min"
click at [187, 417] on img at bounding box center [178, 393] width 103 height 103
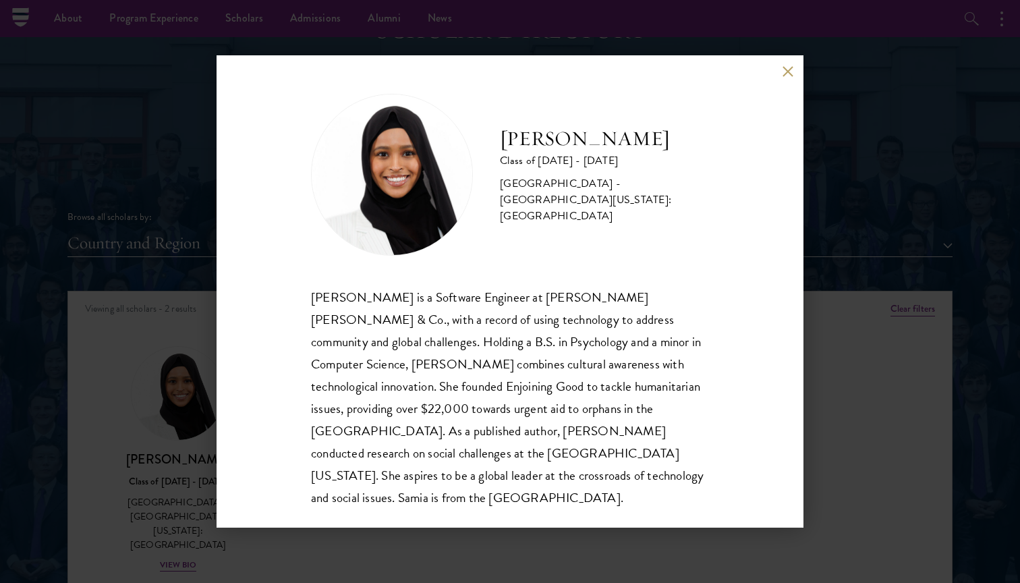
scroll to position [1, 0]
click at [785, 65] on div "[PERSON_NAME] Class of [DATE] - [DATE] [GEOGRAPHIC_DATA] - [GEOGRAPHIC_DATA][US…" at bounding box center [510, 291] width 587 height 472
click at [785, 69] on button at bounding box center [787, 70] width 11 height 11
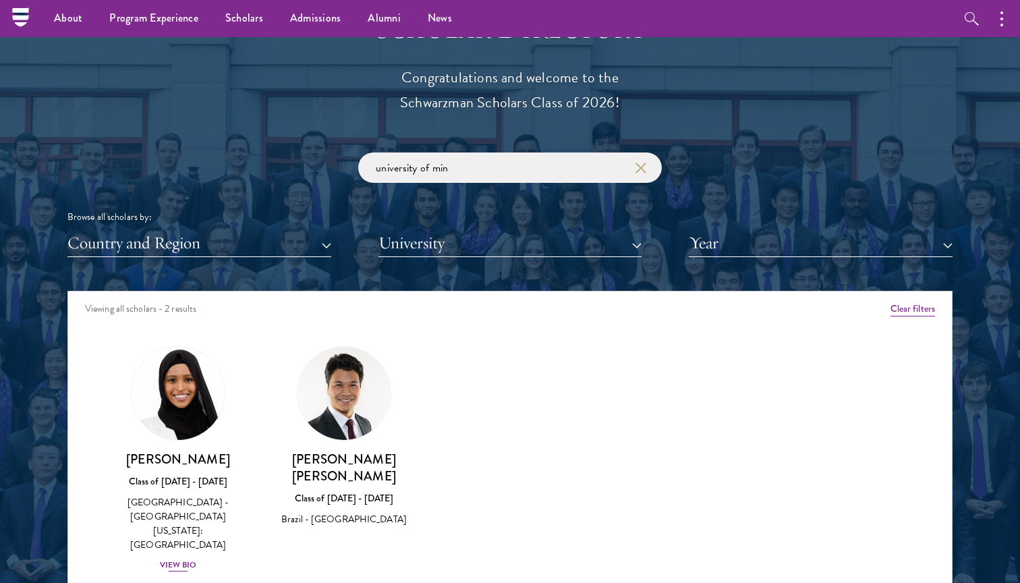
click at [206, 423] on img at bounding box center [178, 393] width 103 height 103
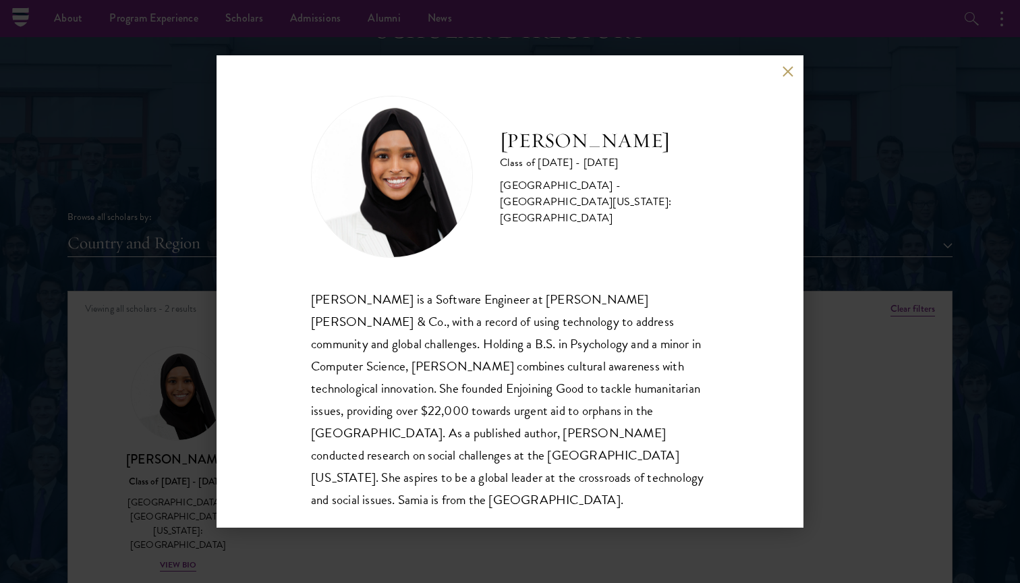
click at [576, 146] on h2 "[PERSON_NAME]" at bounding box center [604, 140] width 209 height 27
copy div "[PERSON_NAME]"
drag, startPoint x: 598, startPoint y: 213, endPoint x: 625, endPoint y: 190, distance: 34.9
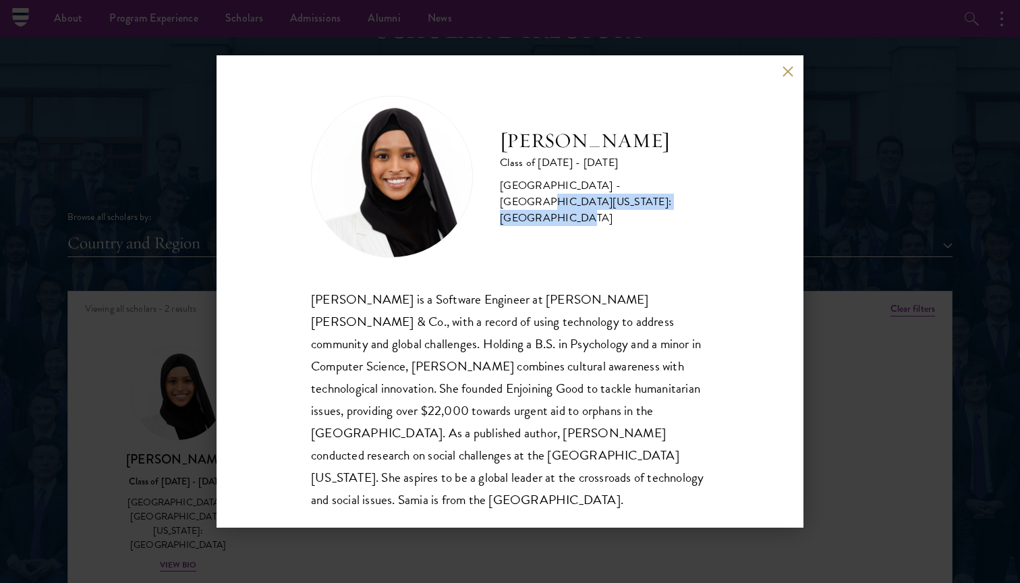
click at [625, 190] on div "[GEOGRAPHIC_DATA] - [GEOGRAPHIC_DATA][US_STATE]: [GEOGRAPHIC_DATA]" at bounding box center [604, 201] width 209 height 49
drag, startPoint x: 623, startPoint y: 190, endPoint x: 544, endPoint y: 214, distance: 81.7
click at [544, 214] on div "[GEOGRAPHIC_DATA] - [GEOGRAPHIC_DATA][US_STATE]: [GEOGRAPHIC_DATA]" at bounding box center [604, 201] width 209 height 49
copy div "[GEOGRAPHIC_DATA][US_STATE]"
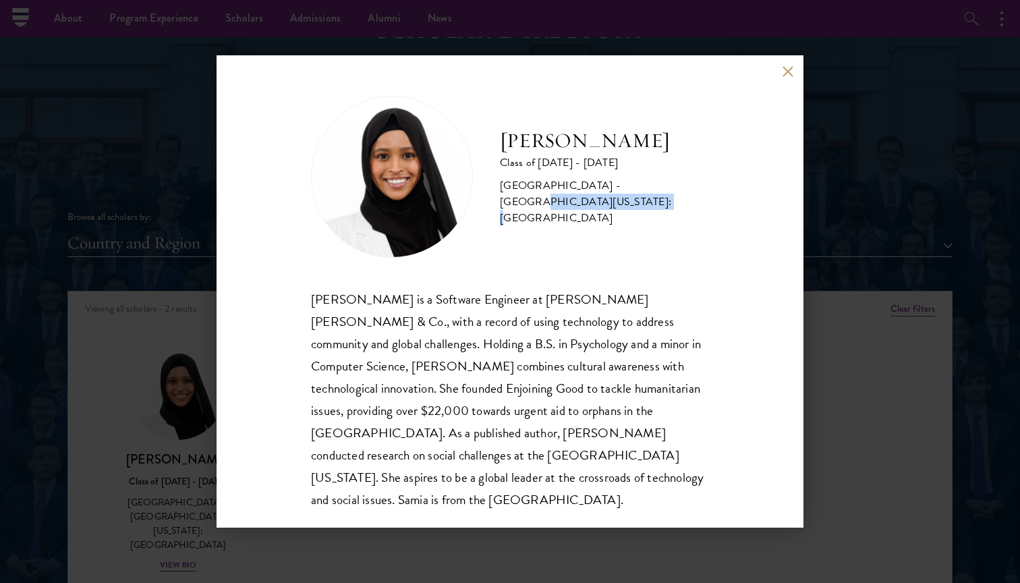
click at [669, 328] on div "[PERSON_NAME] is a Software Engineer at [PERSON_NAME] [PERSON_NAME] & Co., with…" at bounding box center [510, 399] width 398 height 223
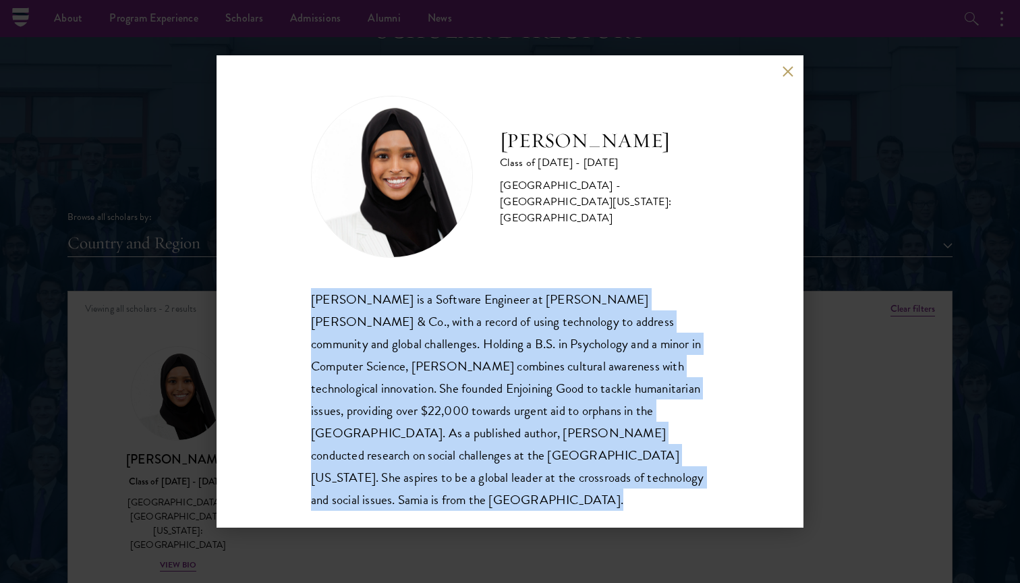
click at [669, 328] on div "[PERSON_NAME] is a Software Engineer at [PERSON_NAME] [PERSON_NAME] & Co., with…" at bounding box center [510, 399] width 398 height 223
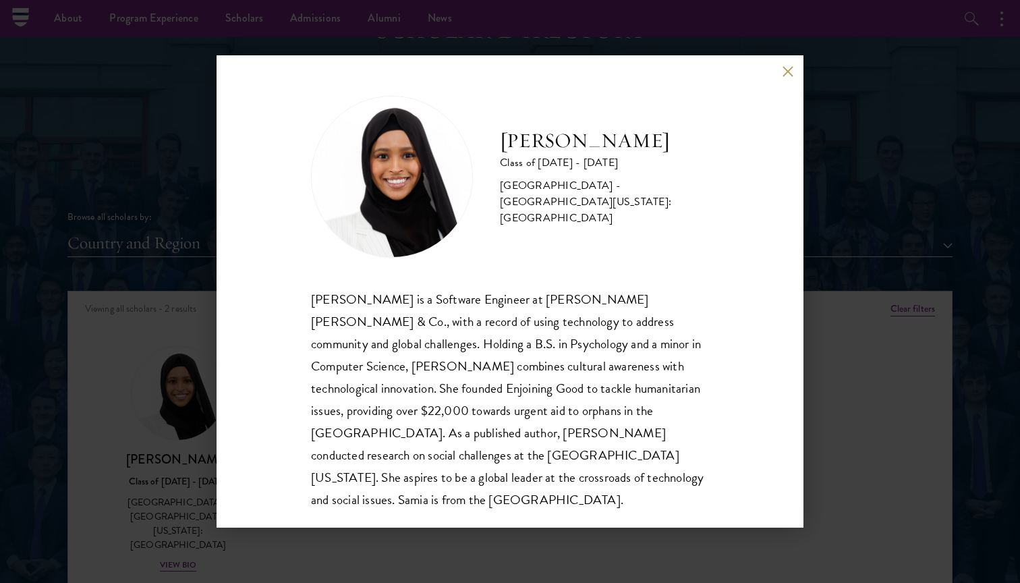
click at [669, 328] on div "[PERSON_NAME] is a Software Engineer at [PERSON_NAME] [PERSON_NAME] & Co., with…" at bounding box center [510, 399] width 398 height 223
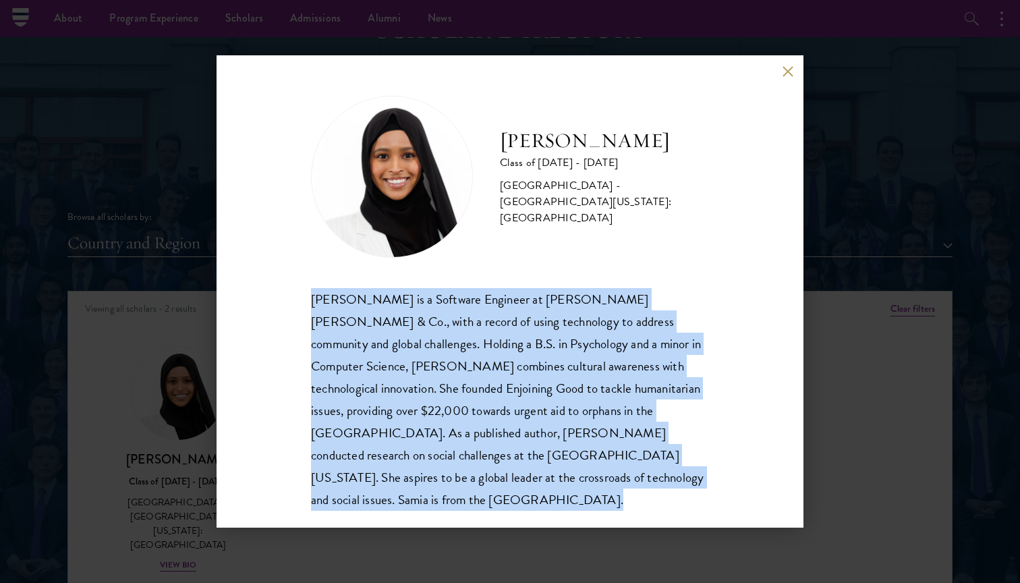
click at [669, 328] on div "[PERSON_NAME] is a Software Engineer at [PERSON_NAME] [PERSON_NAME] & Co., with…" at bounding box center [510, 399] width 398 height 223
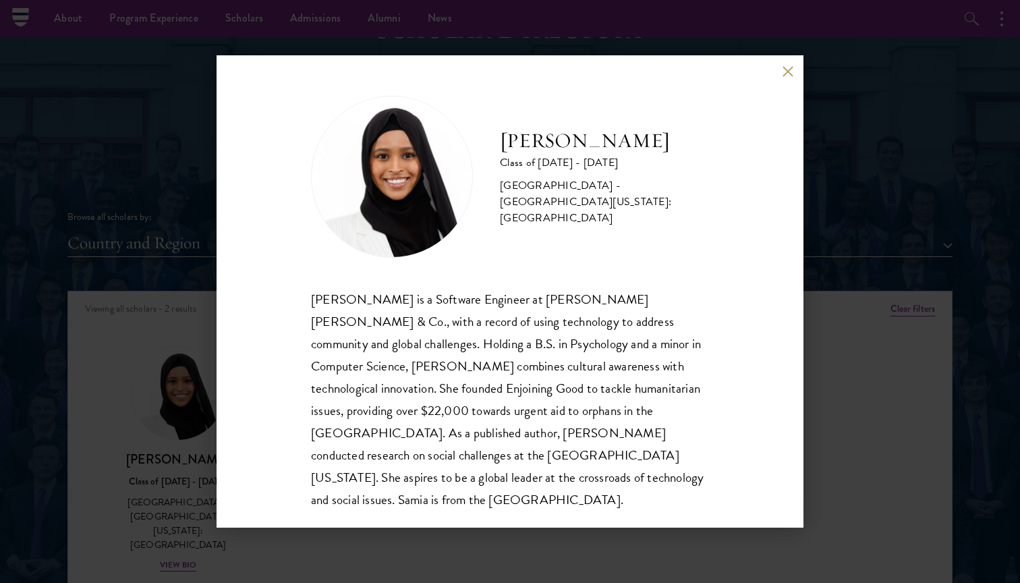
click at [669, 328] on div "[PERSON_NAME] is a Software Engineer at [PERSON_NAME] [PERSON_NAME] & Co., with…" at bounding box center [510, 399] width 398 height 223
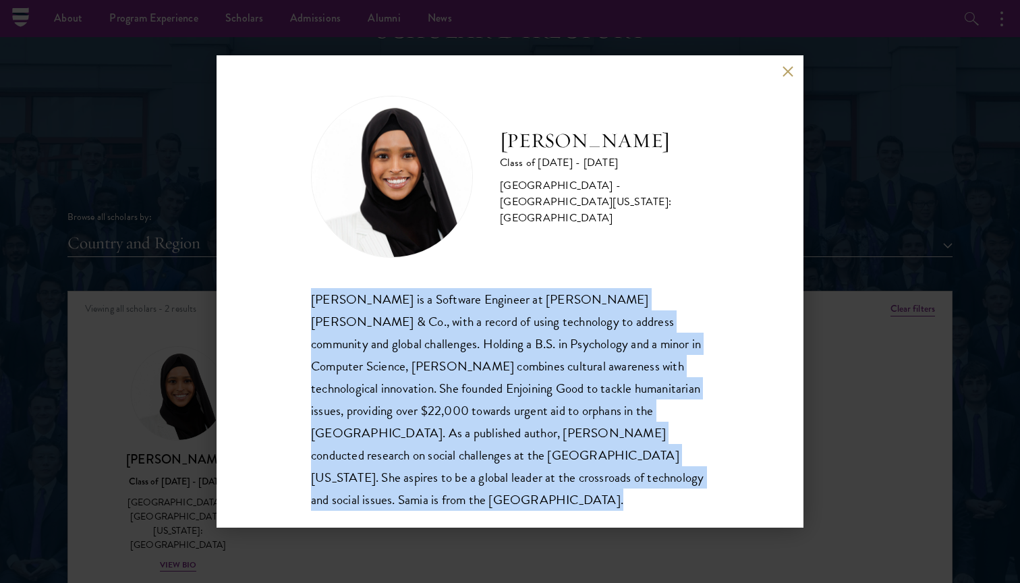
click at [669, 328] on div "[PERSON_NAME] is a Software Engineer at [PERSON_NAME] [PERSON_NAME] & Co., with…" at bounding box center [510, 399] width 398 height 223
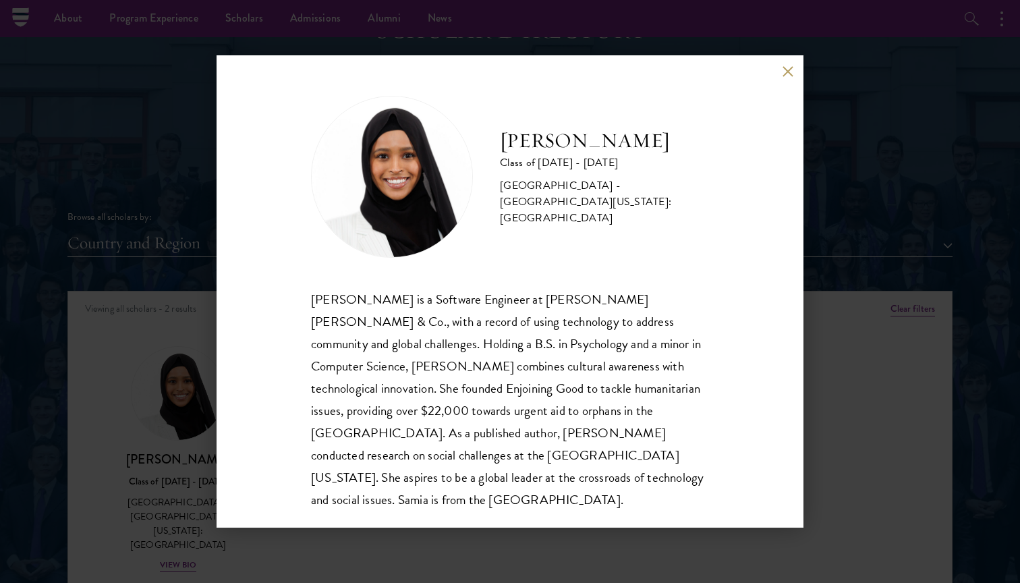
click at [669, 328] on div "[PERSON_NAME] is a Software Engineer at [PERSON_NAME] [PERSON_NAME] & Co., with…" at bounding box center [510, 399] width 398 height 223
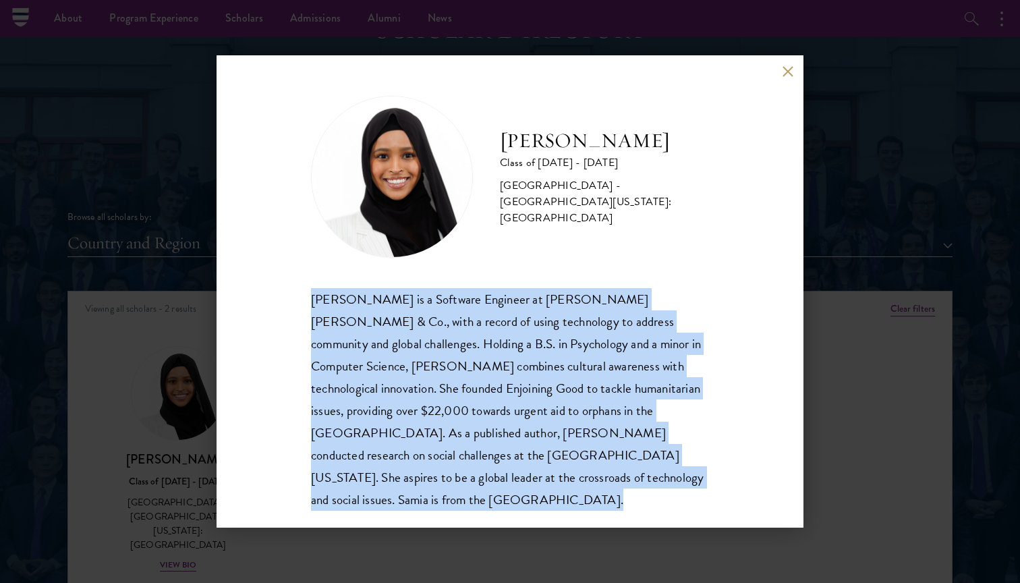
click at [669, 328] on div "[PERSON_NAME] is a Software Engineer at [PERSON_NAME] [PERSON_NAME] & Co., with…" at bounding box center [510, 399] width 398 height 223
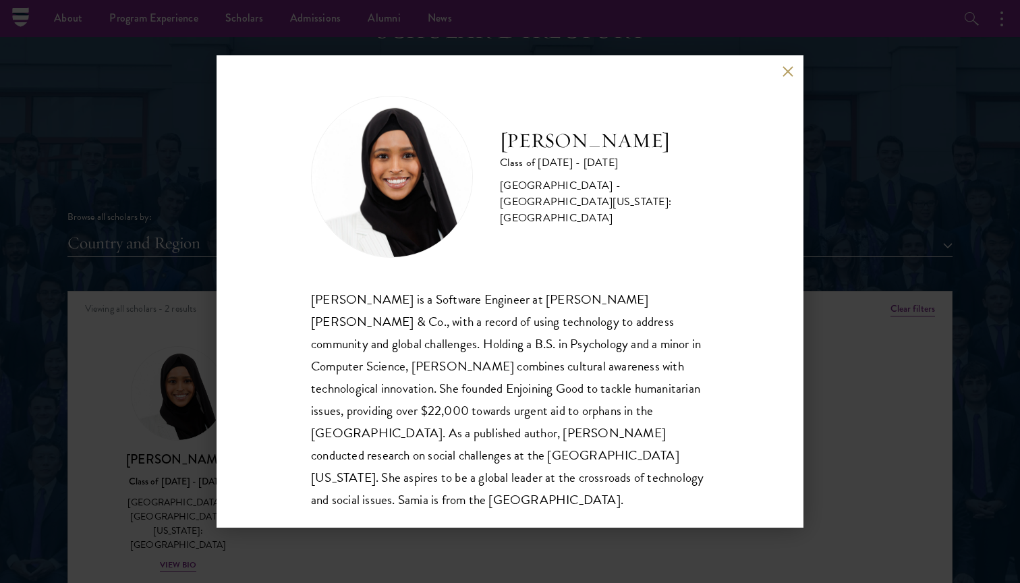
click at [669, 328] on div "[PERSON_NAME] is a Software Engineer at [PERSON_NAME] [PERSON_NAME] & Co., with…" at bounding box center [510, 399] width 398 height 223
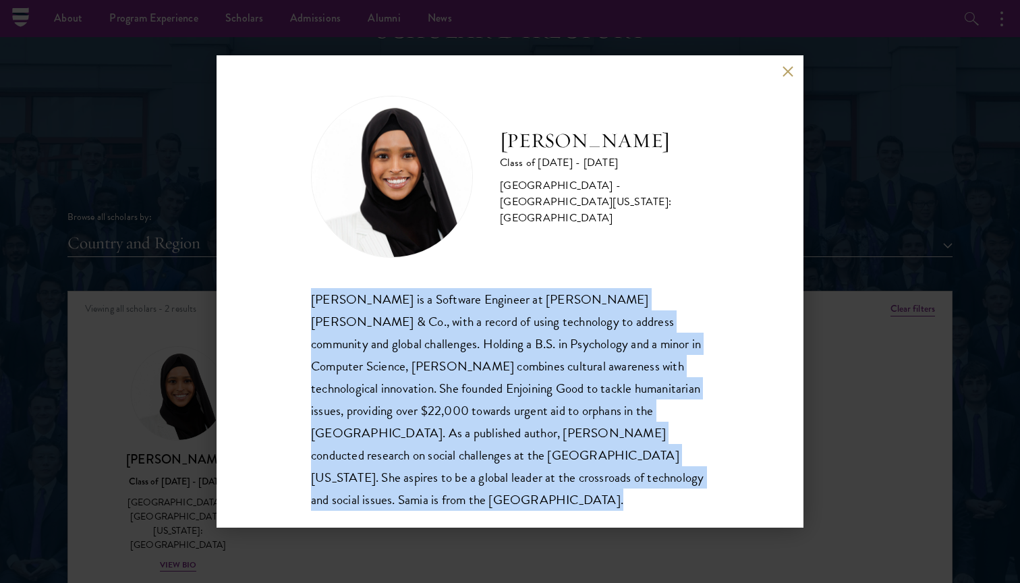
click at [669, 328] on div "[PERSON_NAME] is a Software Engineer at [PERSON_NAME] [PERSON_NAME] & Co., with…" at bounding box center [510, 399] width 398 height 223
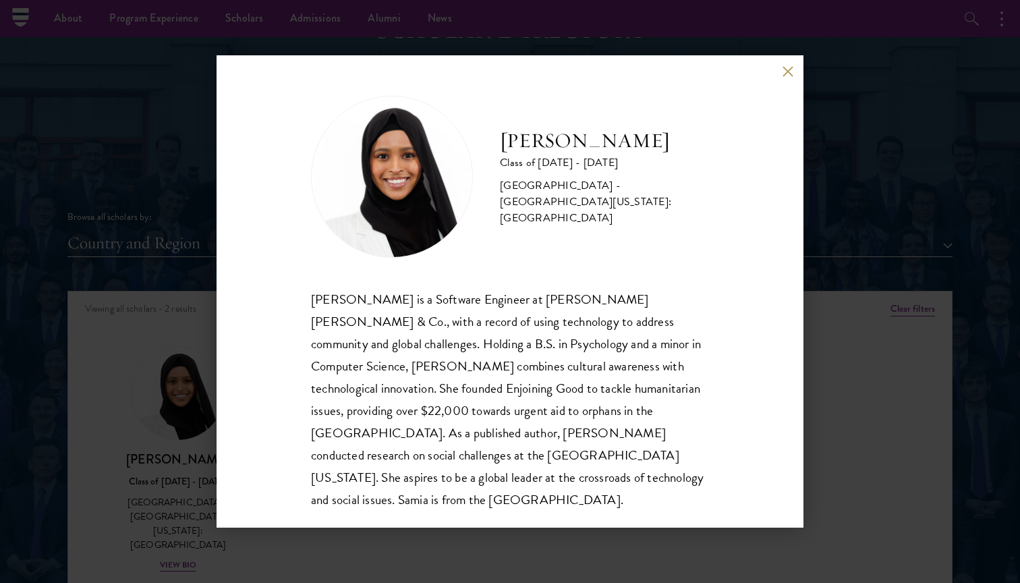
click at [669, 328] on div "[PERSON_NAME] is a Software Engineer at [PERSON_NAME] [PERSON_NAME] & Co., with…" at bounding box center [510, 399] width 398 height 223
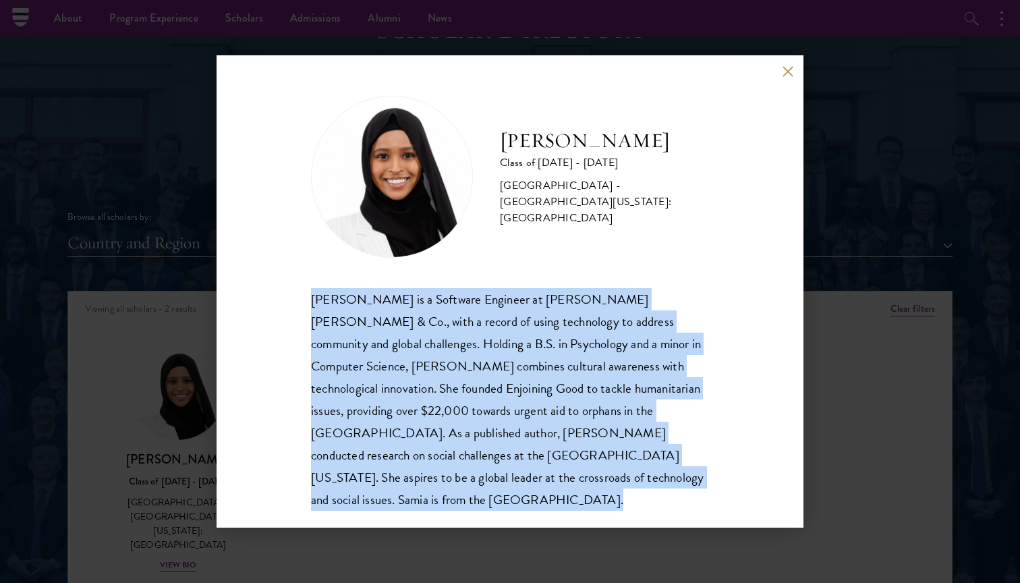
click at [669, 328] on div "[PERSON_NAME] is a Software Engineer at [PERSON_NAME] [PERSON_NAME] & Co., with…" at bounding box center [510, 399] width 398 height 223
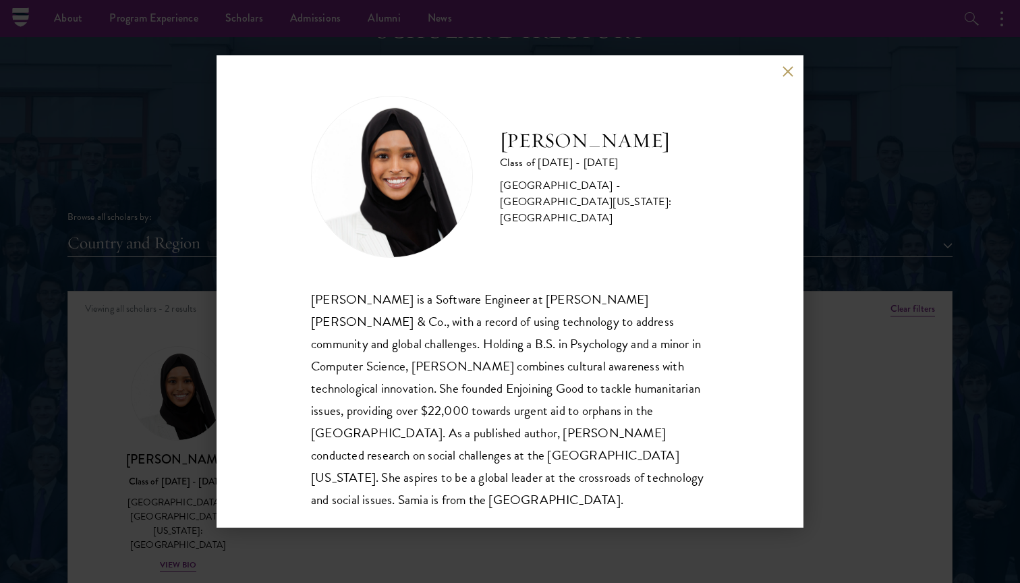
click at [669, 328] on div "[PERSON_NAME] is a Software Engineer at [PERSON_NAME] [PERSON_NAME] & Co., with…" at bounding box center [510, 399] width 398 height 223
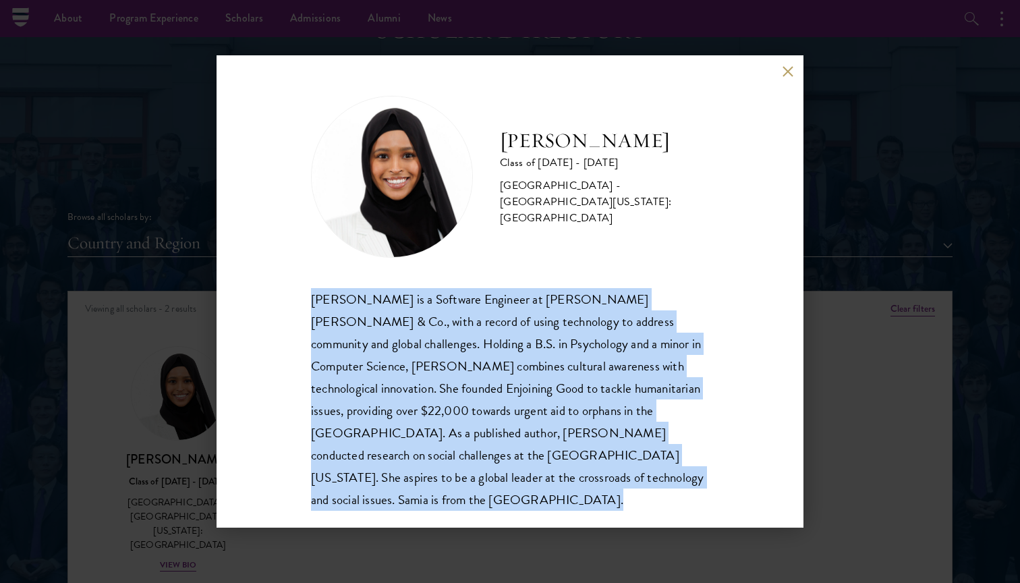
click at [669, 328] on div "[PERSON_NAME] is a Software Engineer at [PERSON_NAME] [PERSON_NAME] & Co., with…" at bounding box center [510, 399] width 398 height 223
click at [663, 345] on div "[PERSON_NAME] is a Software Engineer at [PERSON_NAME] [PERSON_NAME] & Co., with…" at bounding box center [510, 399] width 398 height 223
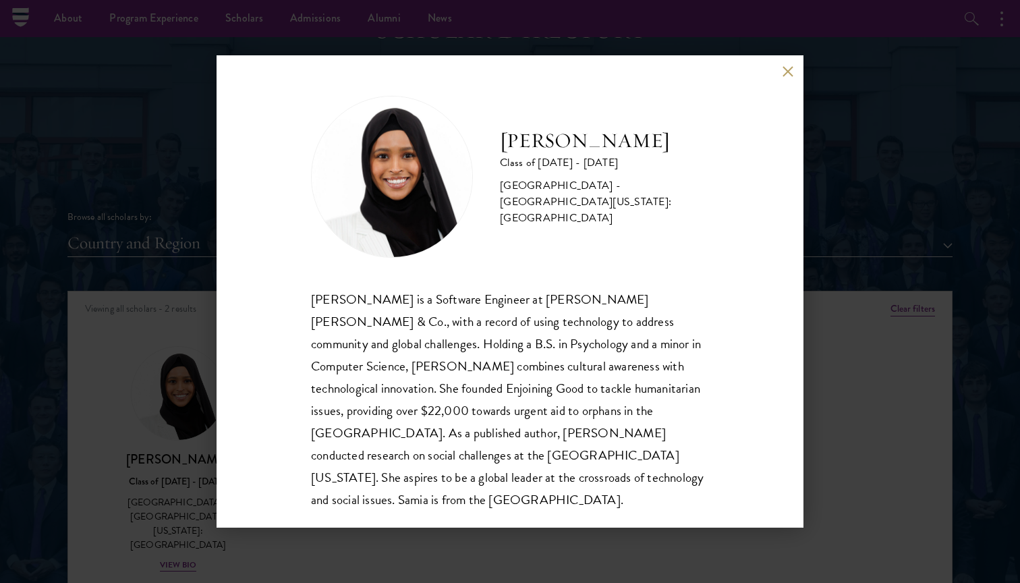
click at [663, 345] on div "[PERSON_NAME] is a Software Engineer at [PERSON_NAME] [PERSON_NAME] & Co., with…" at bounding box center [510, 399] width 398 height 223
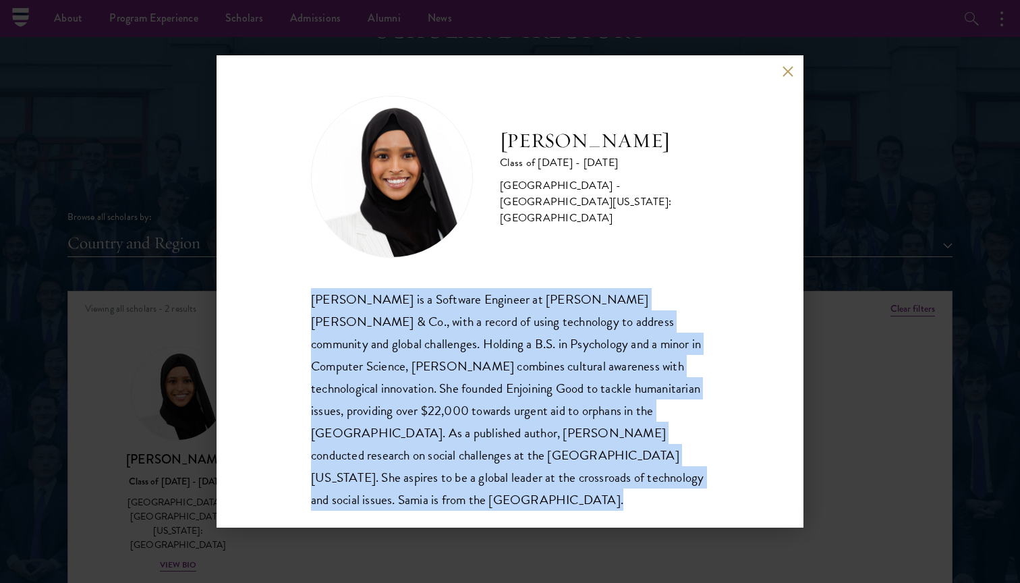
click at [842, 185] on div "[PERSON_NAME] Class of [DATE] - [DATE] [GEOGRAPHIC_DATA] - [GEOGRAPHIC_DATA][US…" at bounding box center [510, 291] width 1020 height 583
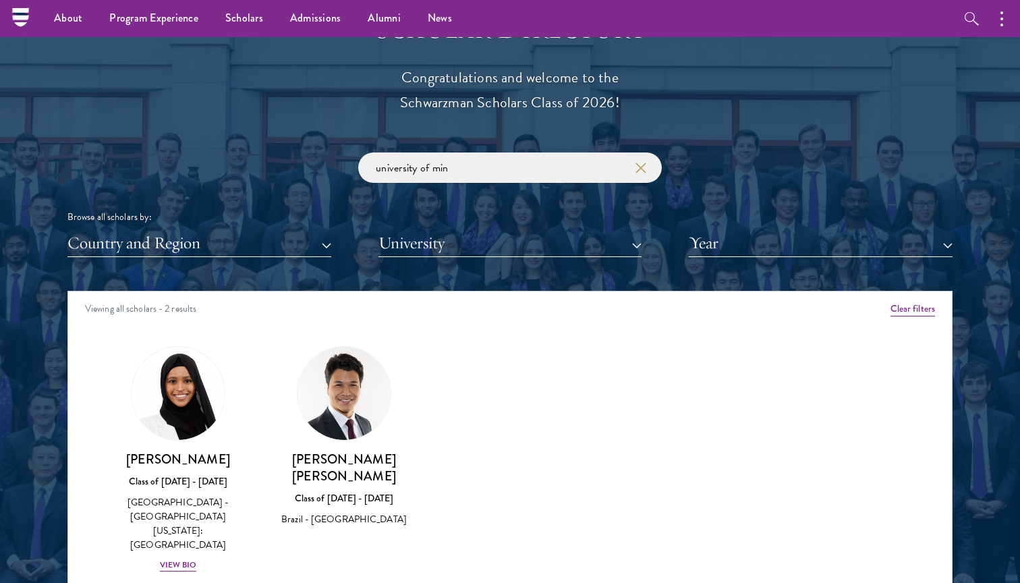
click at [915, 302] on button "Clear filters" at bounding box center [912, 309] width 45 height 15
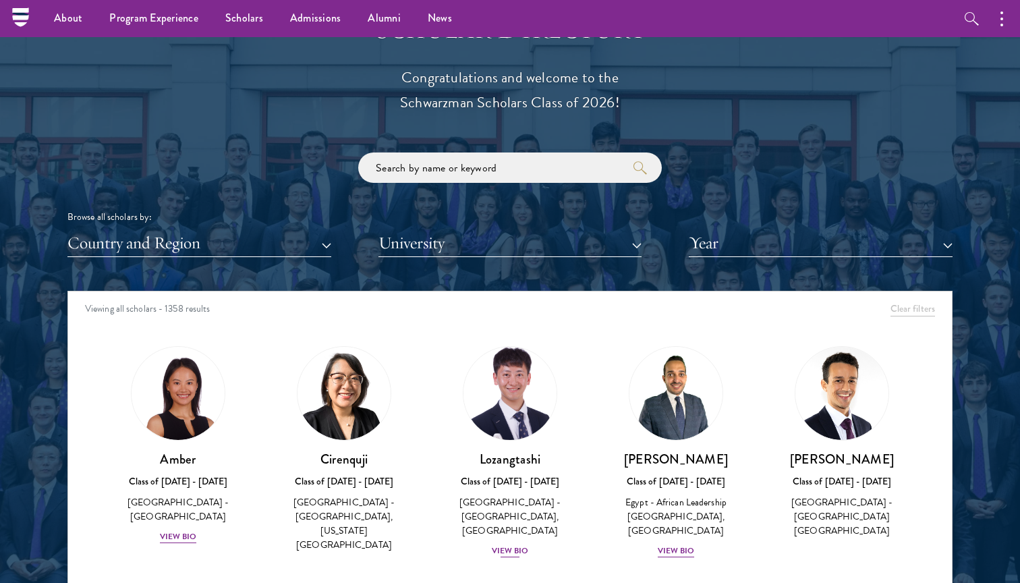
scroll to position [96, 0]
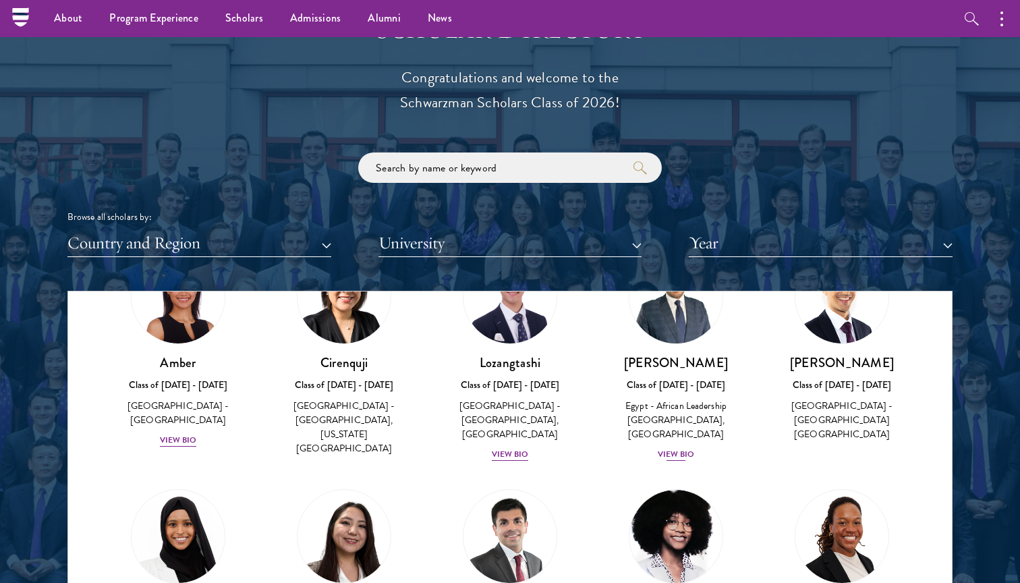
click at [704, 354] on h3 "[PERSON_NAME]" at bounding box center [675, 362] width 139 height 17
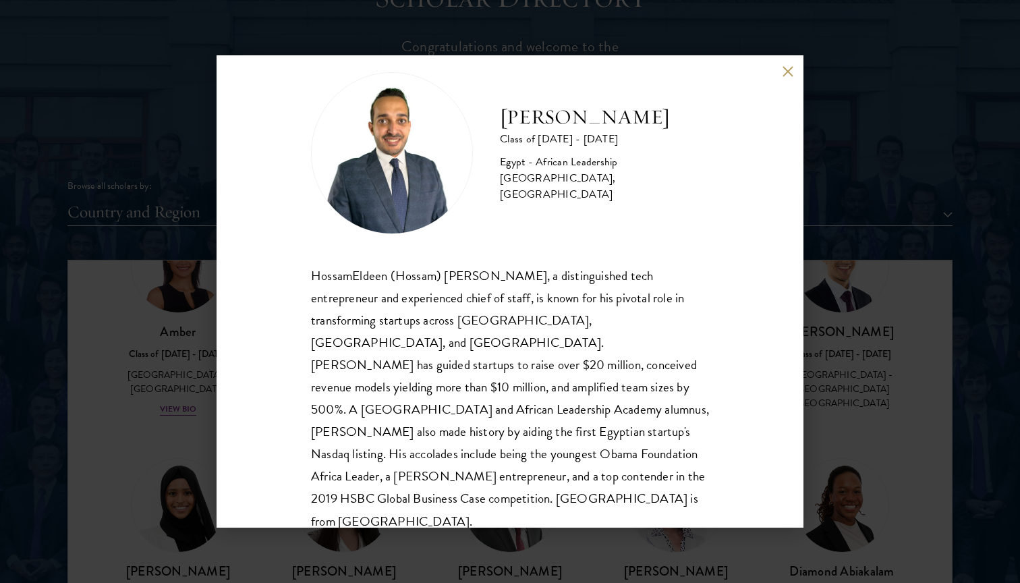
scroll to position [1535, 0]
click at [788, 74] on button at bounding box center [787, 70] width 11 height 11
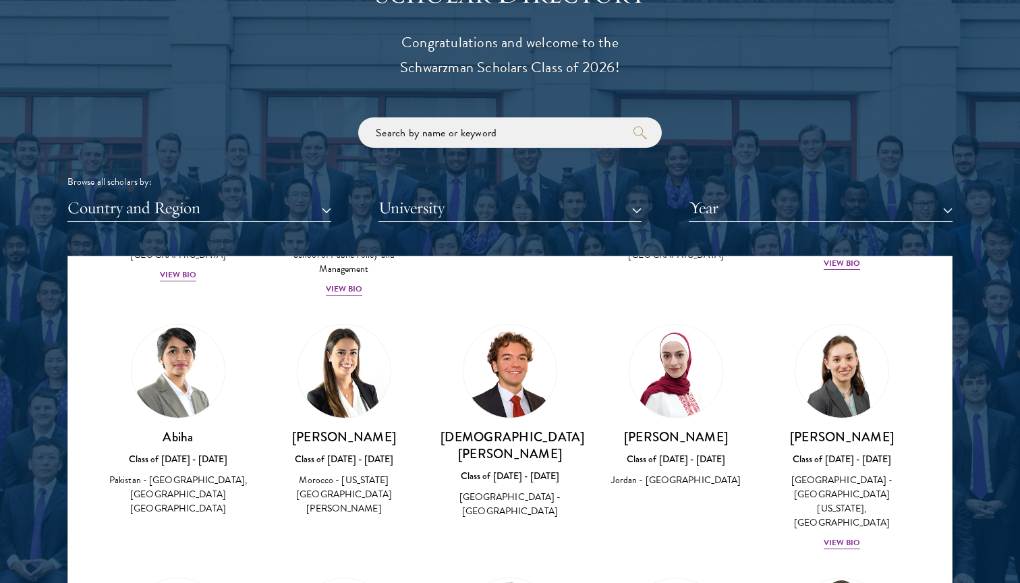
scroll to position [521, 0]
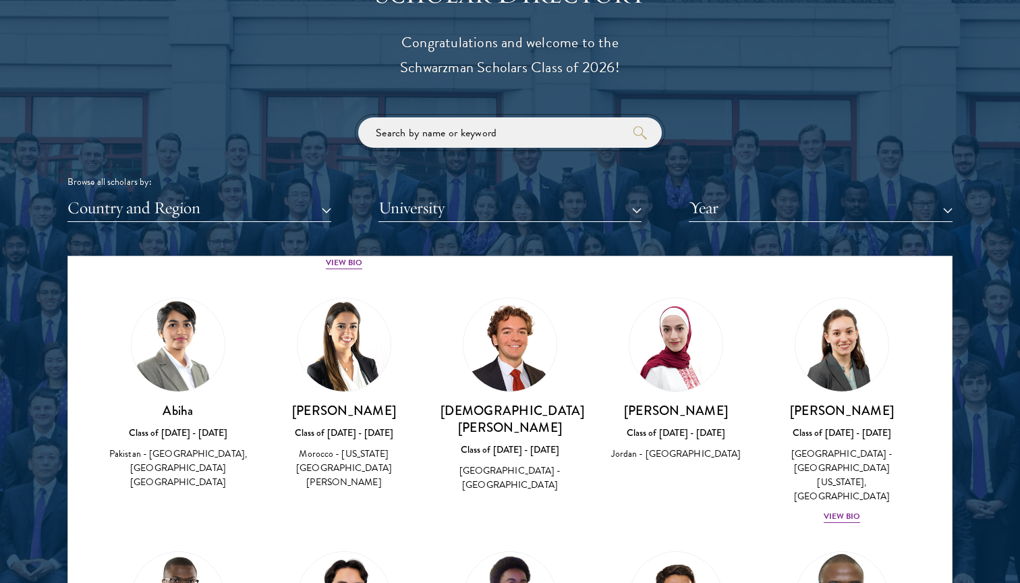
click at [517, 129] on input "search" at bounding box center [510, 132] width 304 height 30
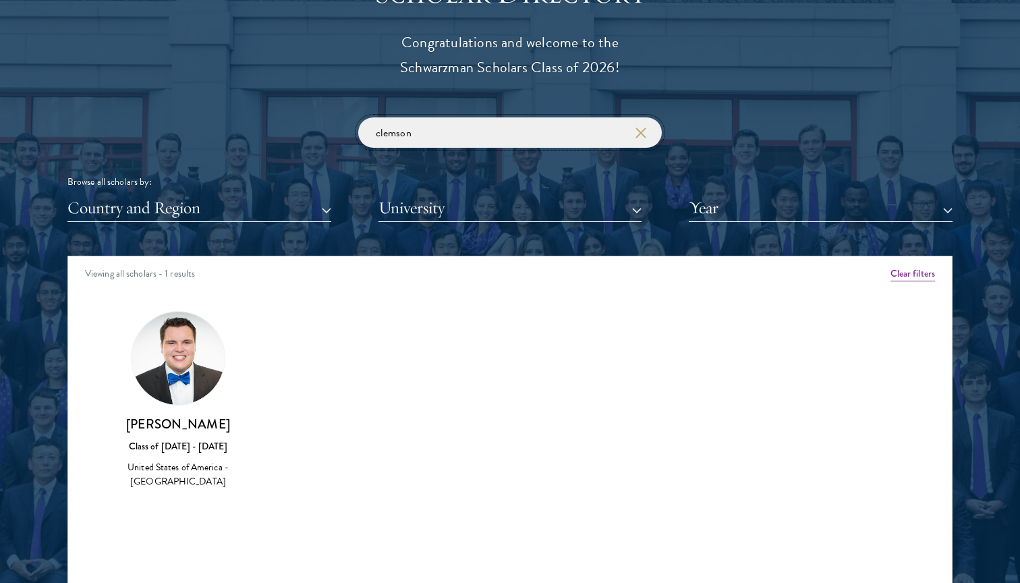
type input "clemson"
click at [911, 266] on button "Clear filters" at bounding box center [912, 273] width 45 height 15
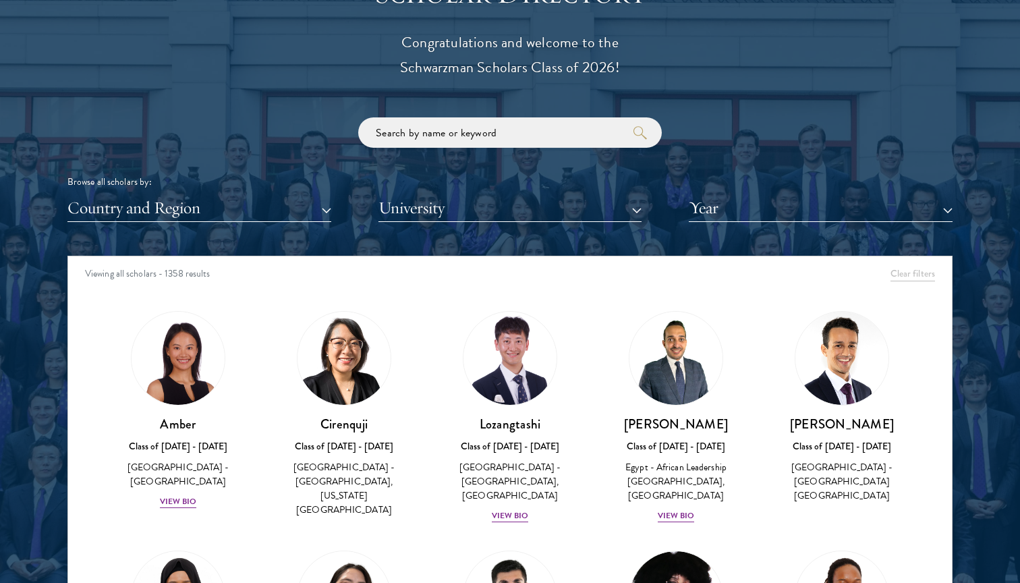
scroll to position [1538, 0]
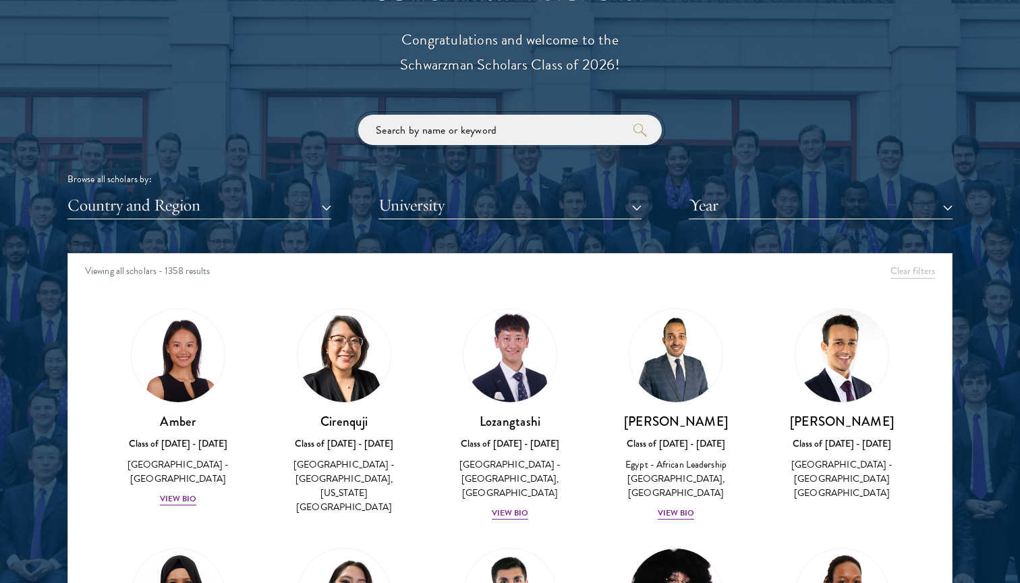
click at [507, 129] on input "search" at bounding box center [510, 130] width 304 height 30
click at [289, 200] on button "Country and Region" at bounding box center [199, 206] width 264 height 28
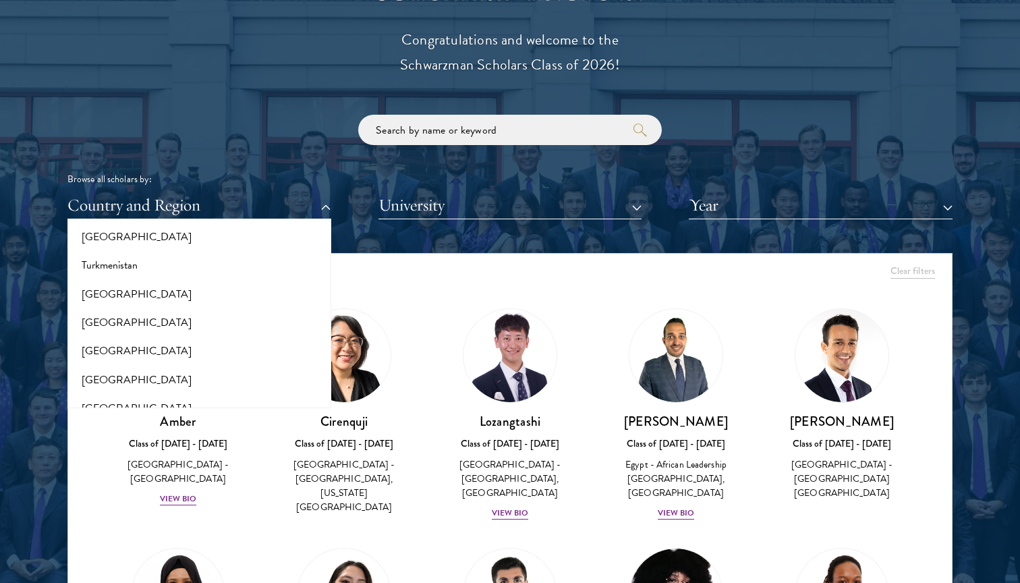
scroll to position [2699, 0]
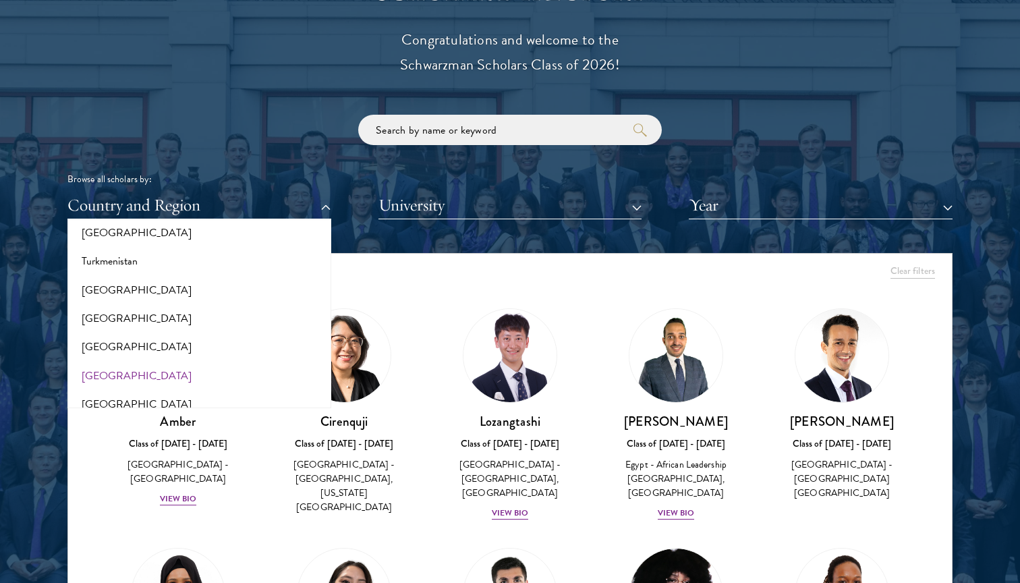
click at [224, 362] on button "[GEOGRAPHIC_DATA]" at bounding box center [199, 376] width 256 height 28
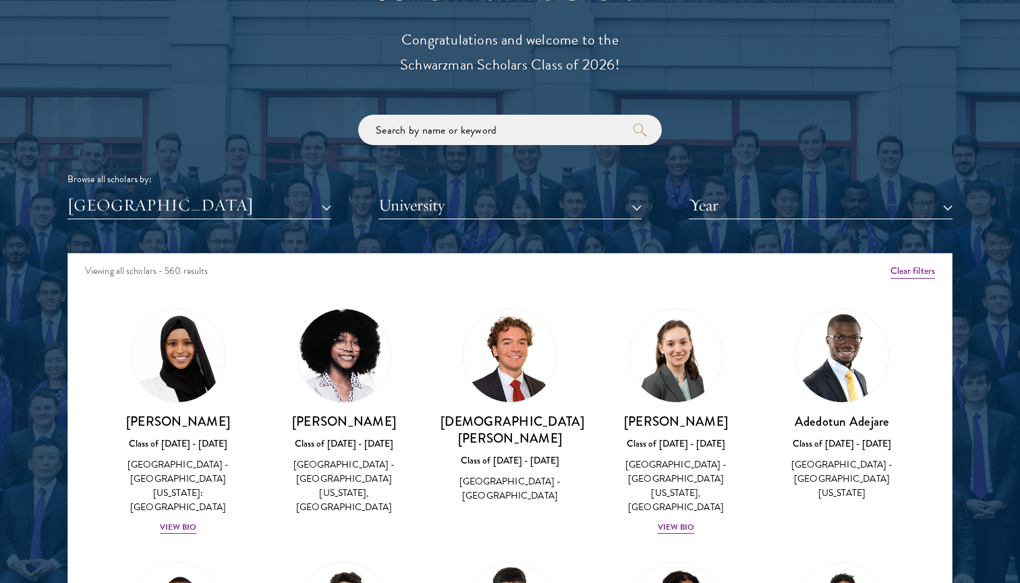
click at [739, 192] on button "Year" at bounding box center [821, 206] width 264 height 28
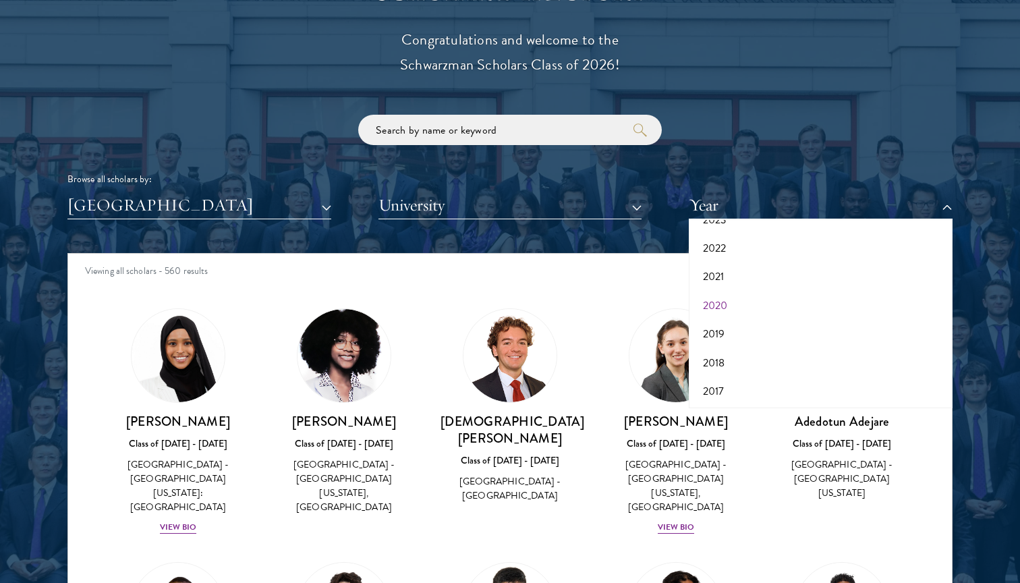
scroll to position [138, 0]
click at [736, 301] on button "2020" at bounding box center [821, 307] width 256 height 28
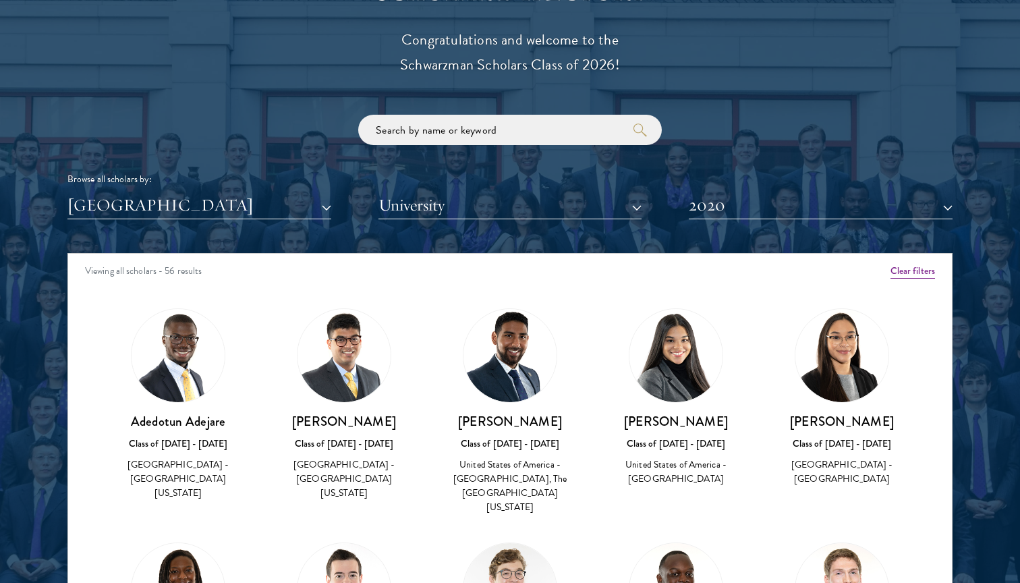
click at [591, 210] on button "University" at bounding box center [510, 206] width 264 height 28
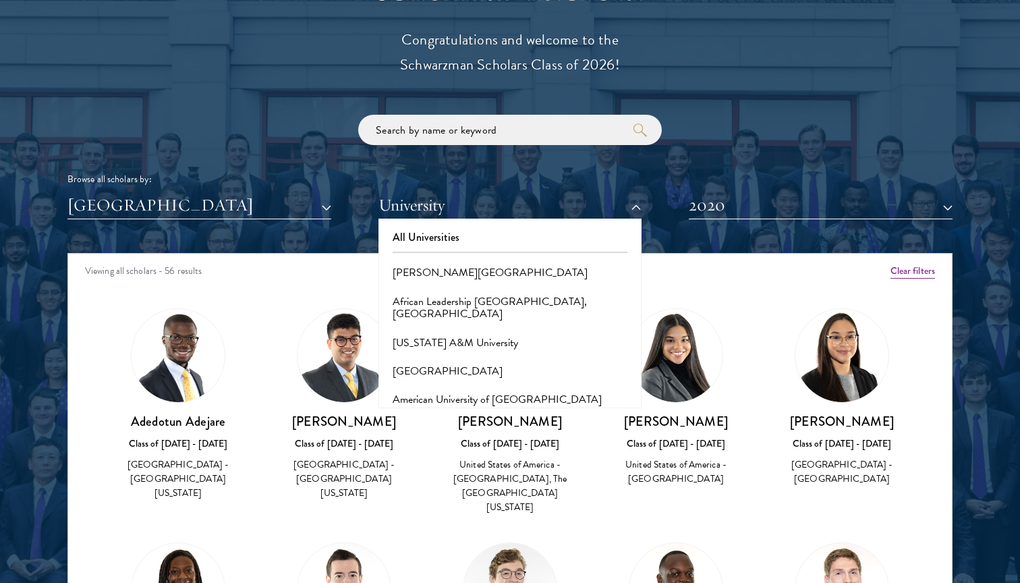
click at [634, 154] on div "Browse all scholars by: [GEOGRAPHIC_DATA] All Countries and Regions [GEOGRAPHIC…" at bounding box center [509, 167] width 885 height 105
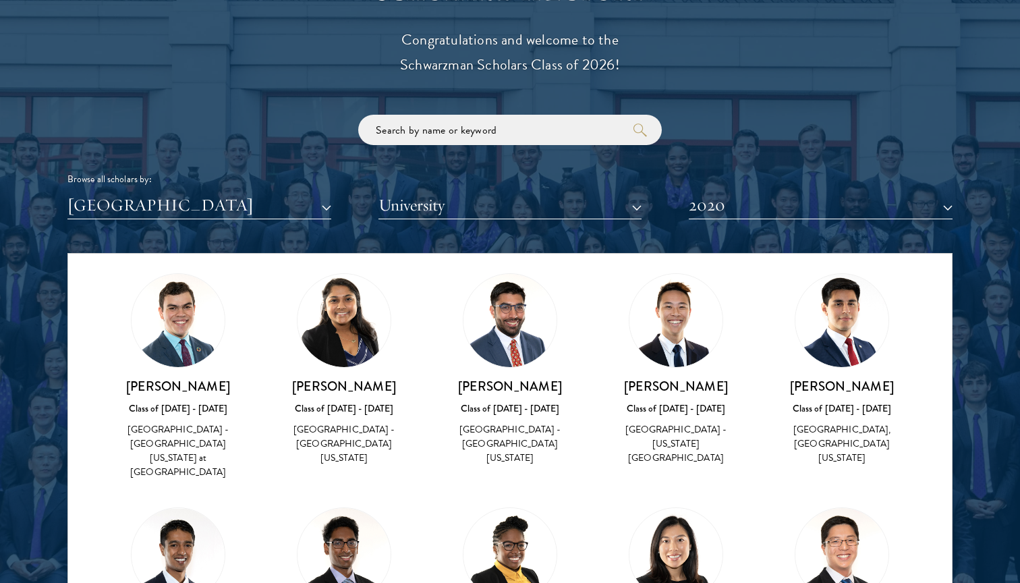
scroll to position [2066, 0]
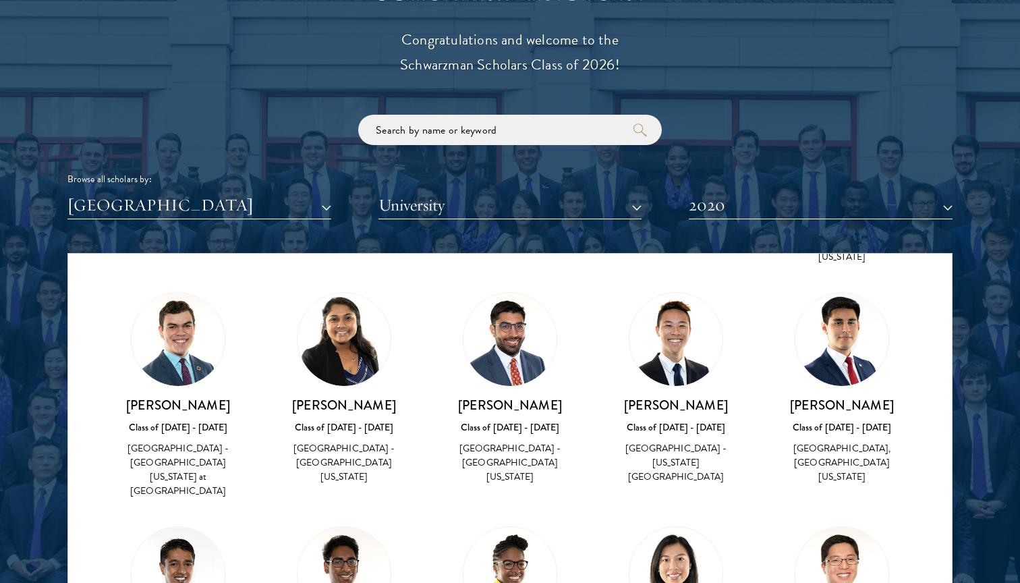
click at [883, 211] on button "2020" at bounding box center [821, 206] width 264 height 28
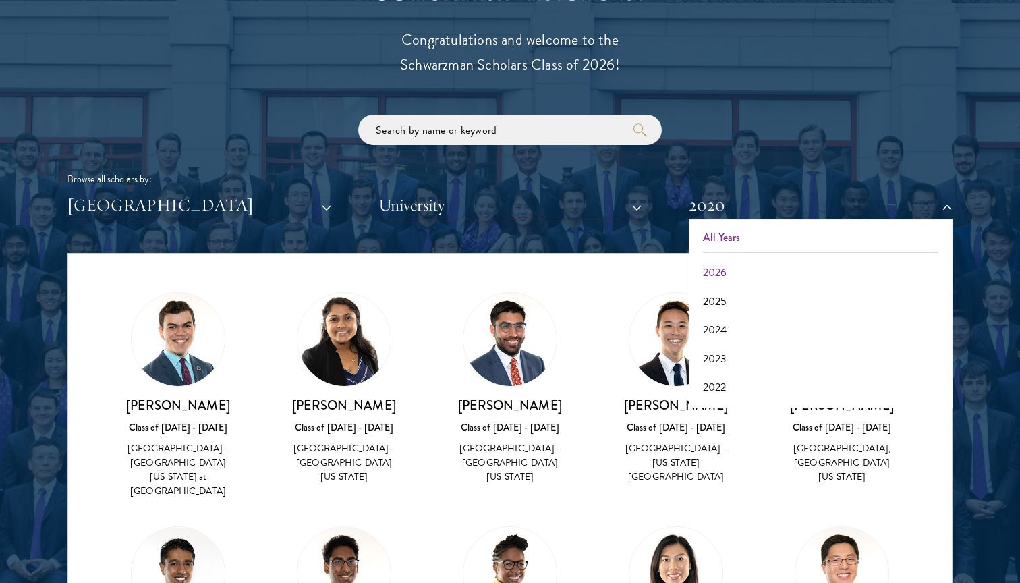
scroll to position [0, 0]
click at [740, 231] on button "All Years" at bounding box center [821, 237] width 256 height 28
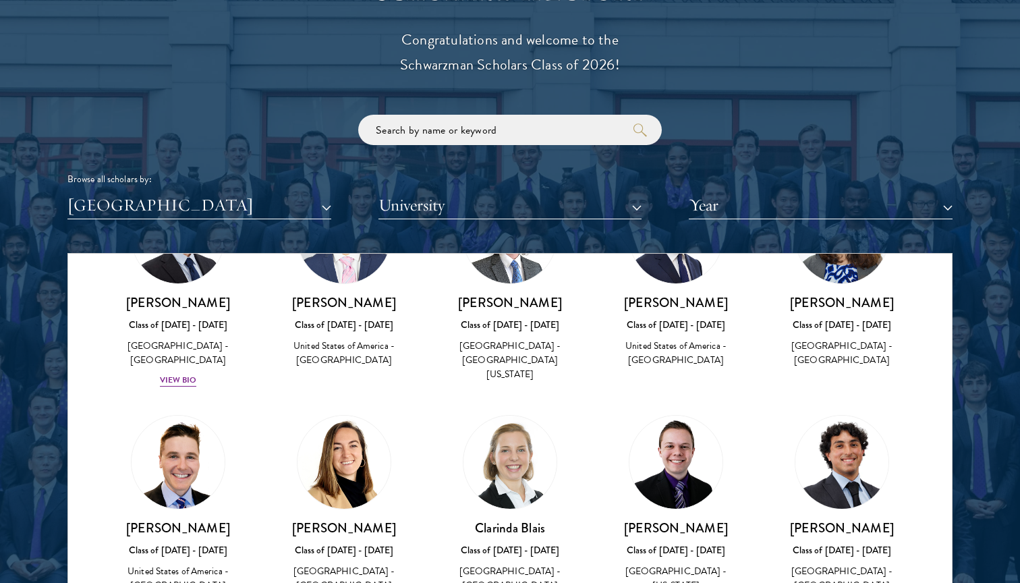
click at [871, 411] on img at bounding box center [842, 462] width 103 height 103
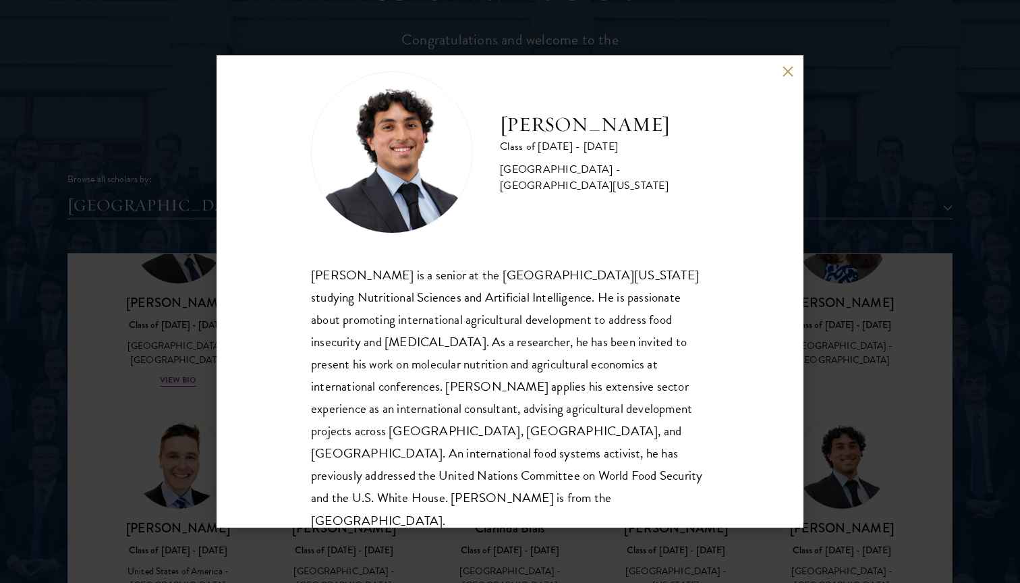
scroll to position [24, 0]
click at [880, 411] on div "[PERSON_NAME] Class of [DATE] - [DATE] [GEOGRAPHIC_DATA] - [GEOGRAPHIC_DATA][US…" at bounding box center [510, 291] width 1020 height 583
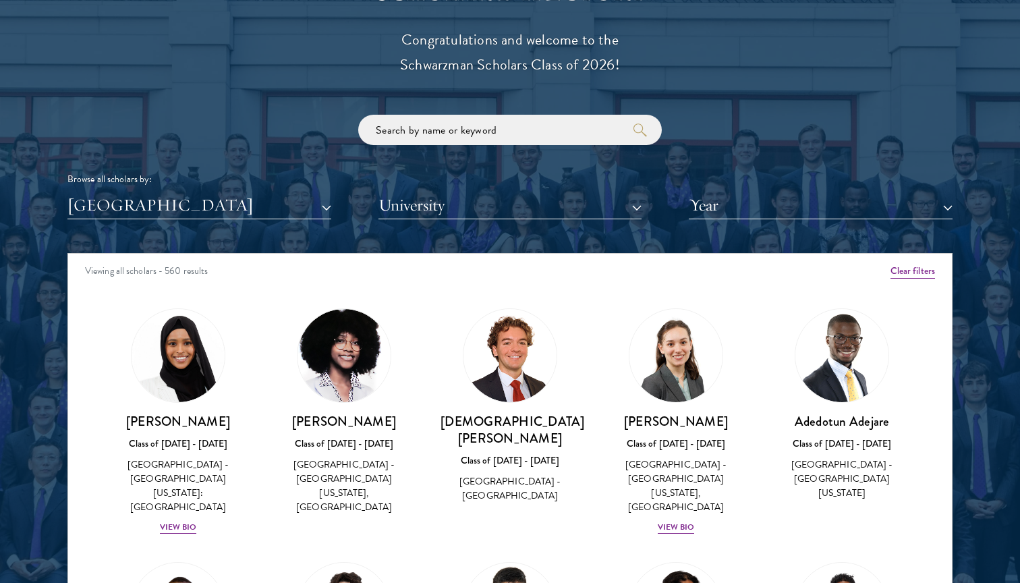
click at [372, 478] on div "[GEOGRAPHIC_DATA] - [GEOGRAPHIC_DATA][US_STATE], [GEOGRAPHIC_DATA]" at bounding box center [344, 485] width 139 height 57
click at [504, 474] on div "[GEOGRAPHIC_DATA] - [GEOGRAPHIC_DATA]" at bounding box center [509, 488] width 139 height 28
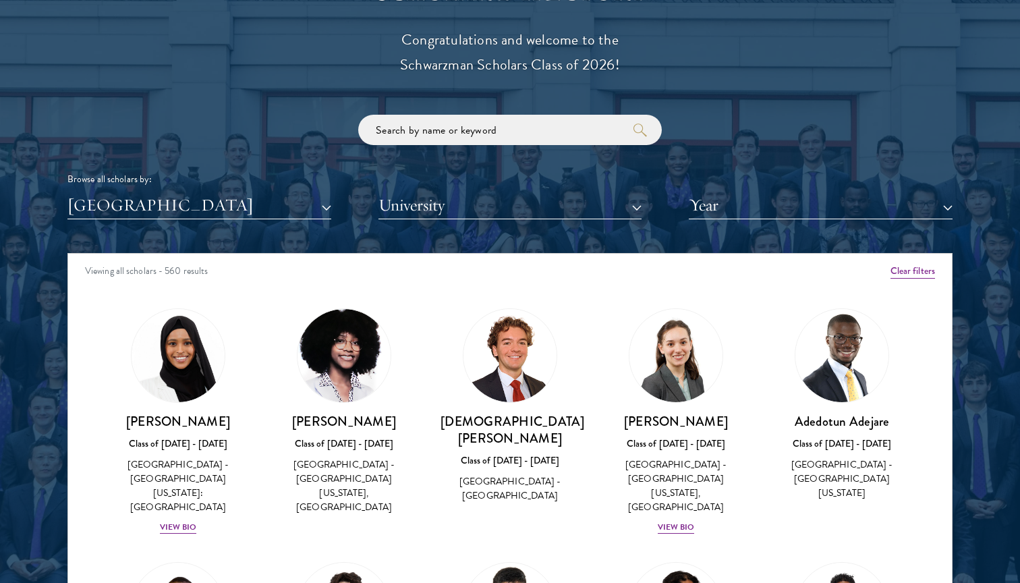
click at [504, 474] on div "[GEOGRAPHIC_DATA] - [GEOGRAPHIC_DATA]" at bounding box center [509, 488] width 139 height 28
click at [670, 440] on div "Class of [DATE] - [DATE]" at bounding box center [675, 443] width 139 height 14
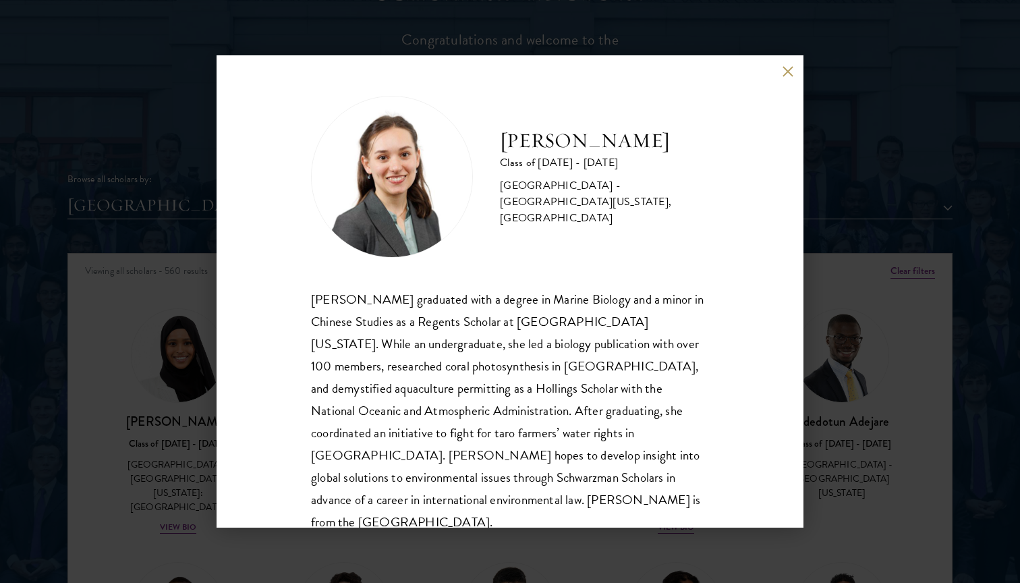
click at [627, 152] on h2 "[PERSON_NAME]" at bounding box center [604, 140] width 209 height 27
copy div "[PERSON_NAME]"
click at [905, 231] on div "[PERSON_NAME] Class of [DATE] - [DATE] [GEOGRAPHIC_DATA] - [GEOGRAPHIC_DATA][US…" at bounding box center [510, 291] width 1020 height 583
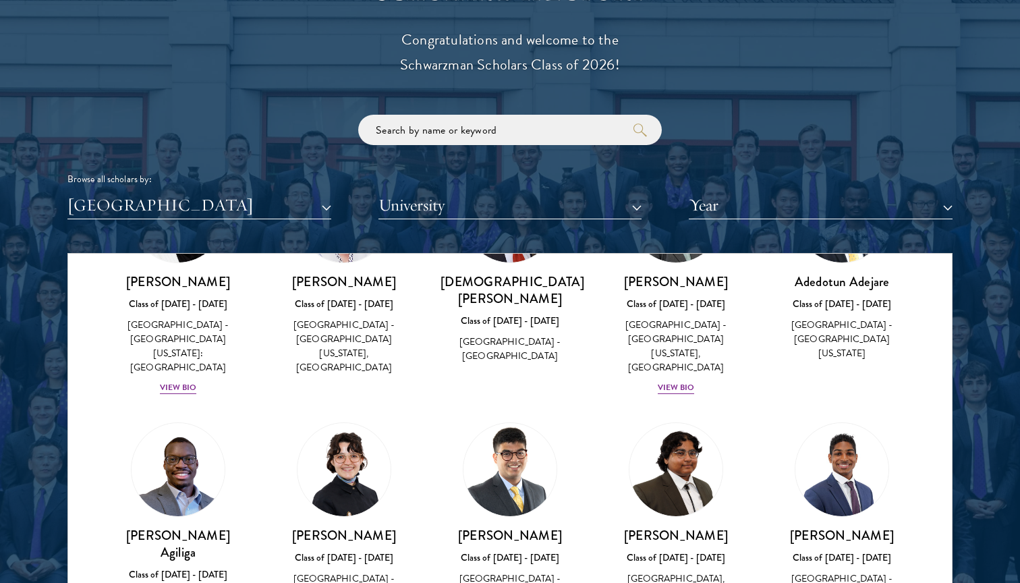
scroll to position [208, 0]
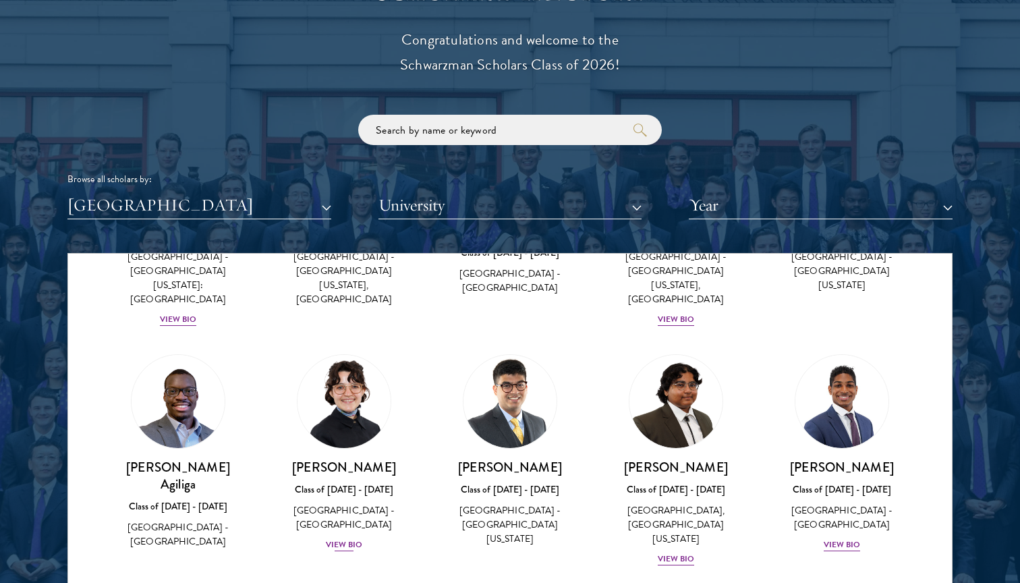
click at [320, 362] on img at bounding box center [344, 401] width 103 height 103
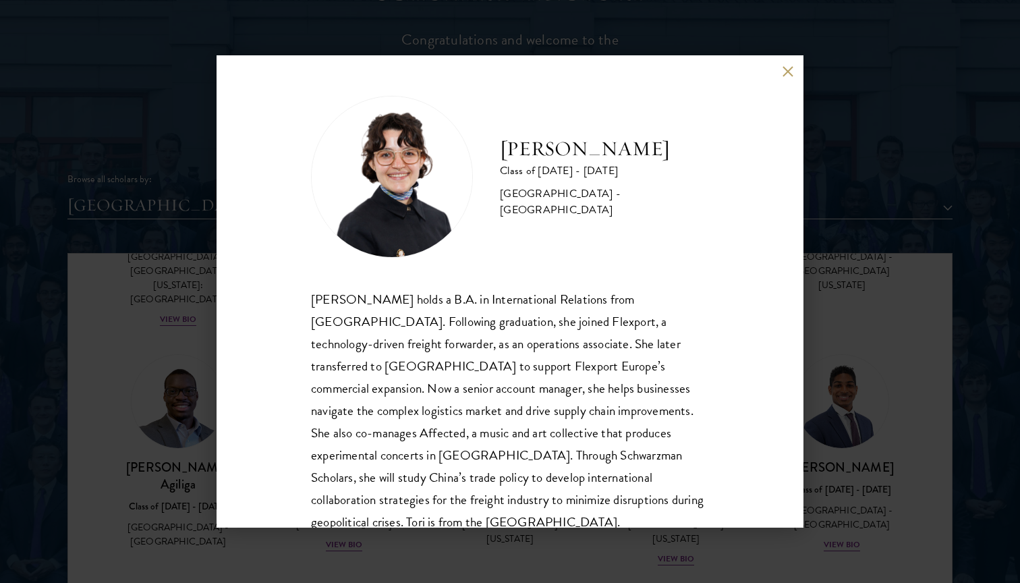
click at [875, 215] on div "[PERSON_NAME] Class of [DATE] - [DATE] [GEOGRAPHIC_DATA] - [GEOGRAPHIC_DATA] [P…" at bounding box center [510, 291] width 1020 height 583
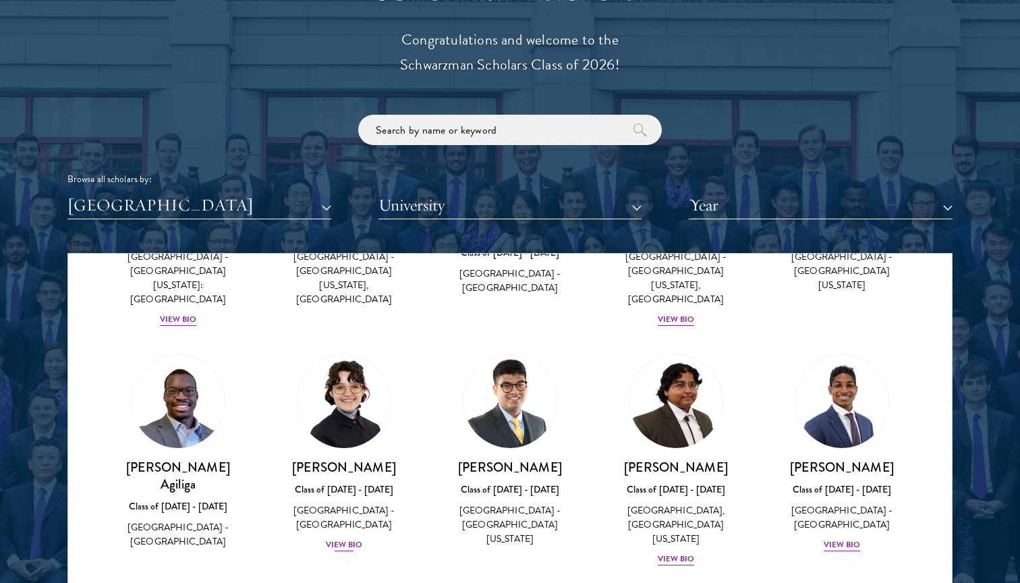
click at [376, 350] on img at bounding box center [344, 401] width 103 height 103
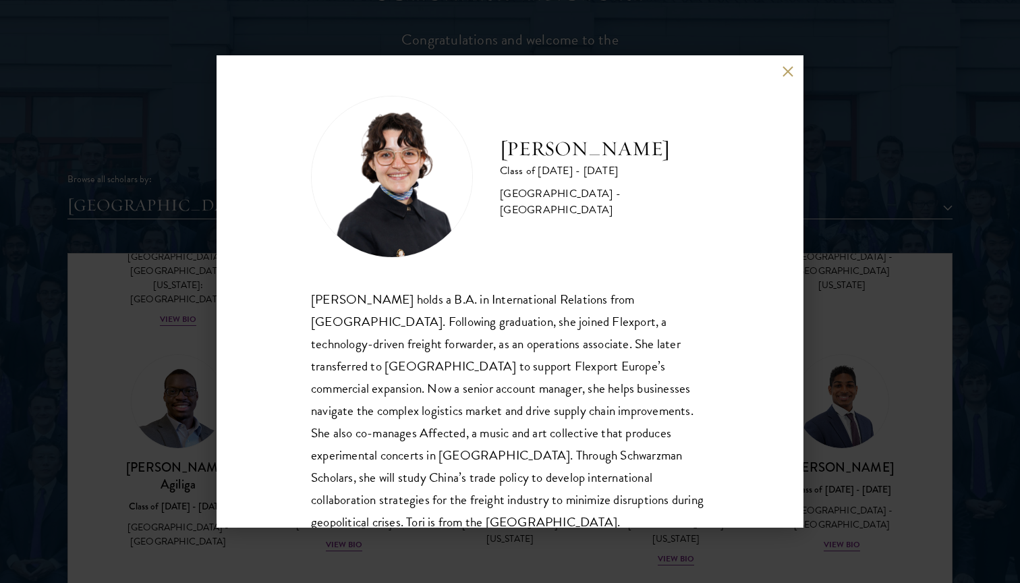
click at [545, 317] on div "[PERSON_NAME] holds a B.A. in International Relations from [GEOGRAPHIC_DATA]. F…" at bounding box center [510, 411] width 398 height 246
click at [560, 334] on div "[PERSON_NAME] holds a B.A. in International Relations from [GEOGRAPHIC_DATA]. F…" at bounding box center [510, 411] width 398 height 246
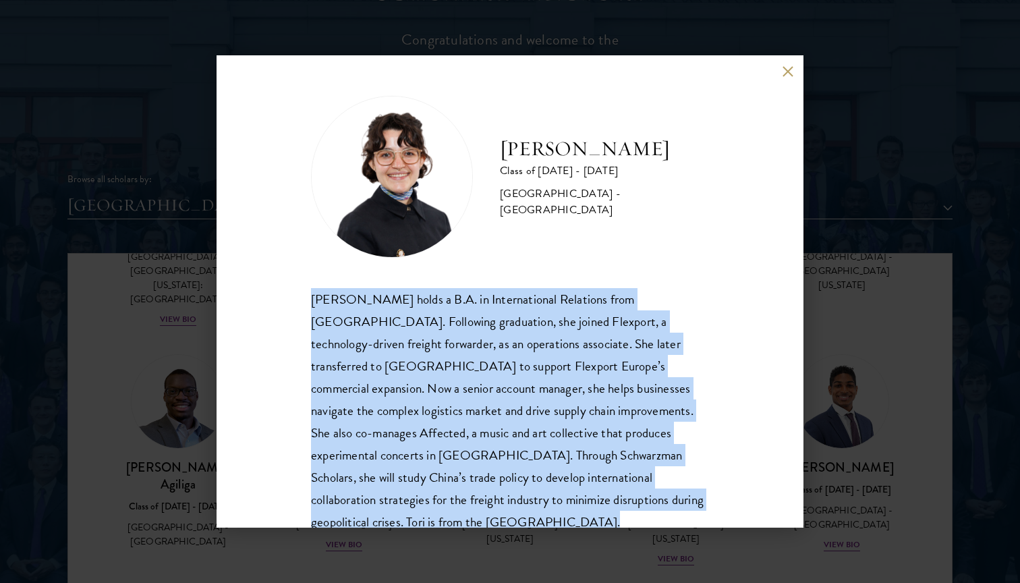
click at [560, 334] on div "[PERSON_NAME] holds a B.A. in International Relations from [GEOGRAPHIC_DATA]. F…" at bounding box center [510, 411] width 398 height 246
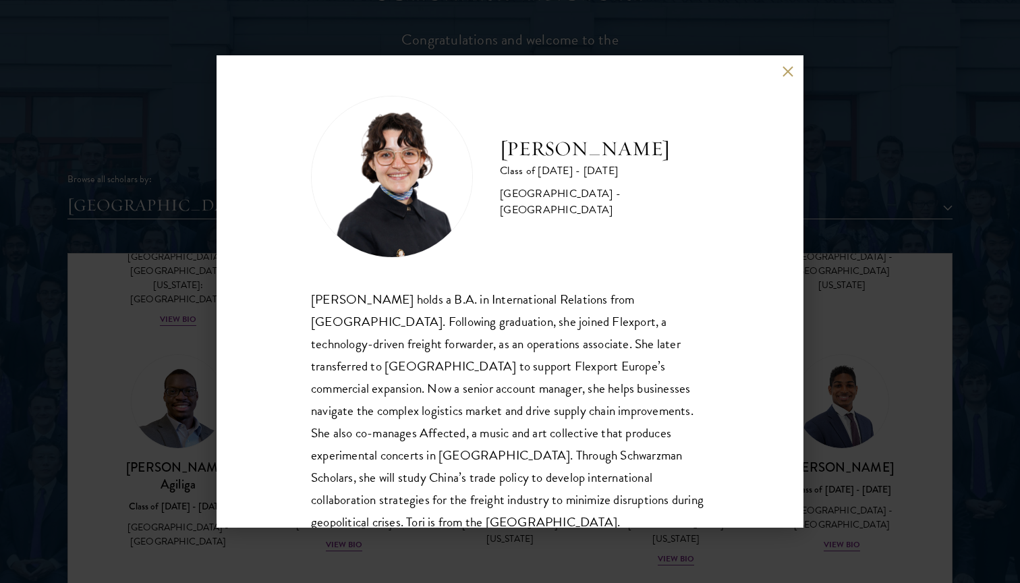
click at [560, 334] on div "[PERSON_NAME] holds a B.A. in International Relations from [GEOGRAPHIC_DATA]. F…" at bounding box center [510, 411] width 398 height 246
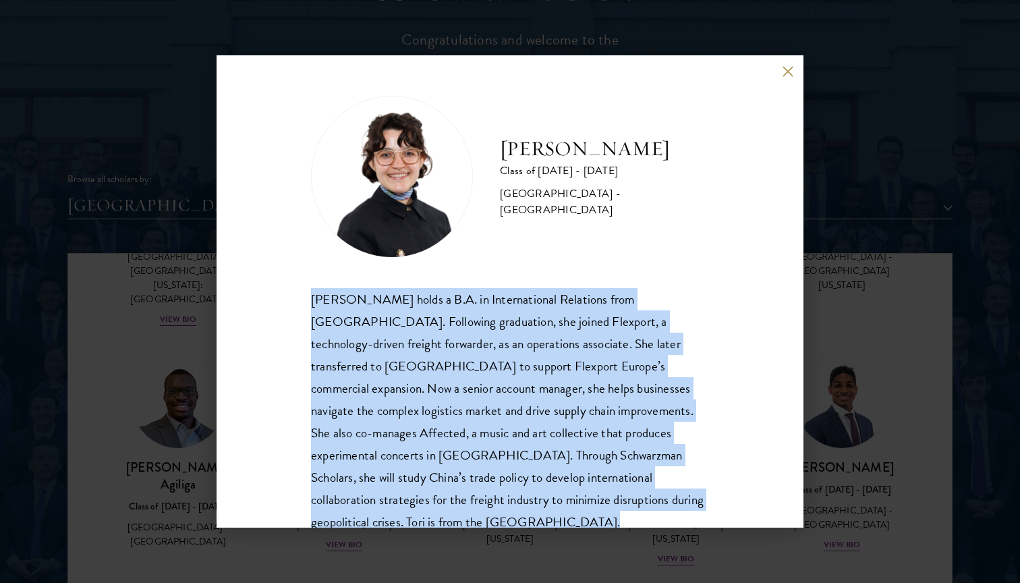
click at [560, 334] on div "[PERSON_NAME] holds a B.A. in International Relations from [GEOGRAPHIC_DATA]. F…" at bounding box center [510, 411] width 398 height 246
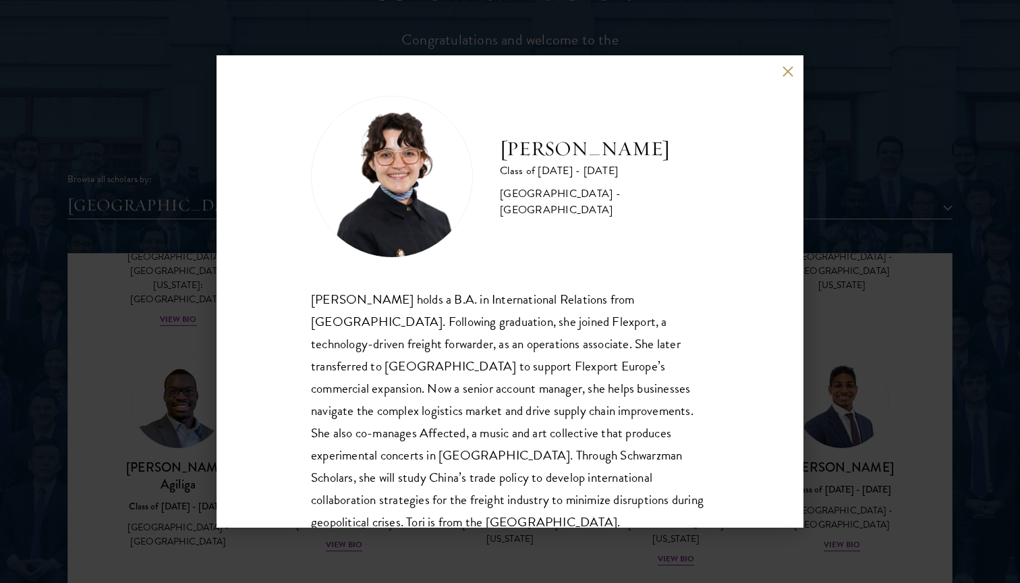
click at [560, 334] on div "[PERSON_NAME] holds a B.A. in International Relations from [GEOGRAPHIC_DATA]. F…" at bounding box center [510, 411] width 398 height 246
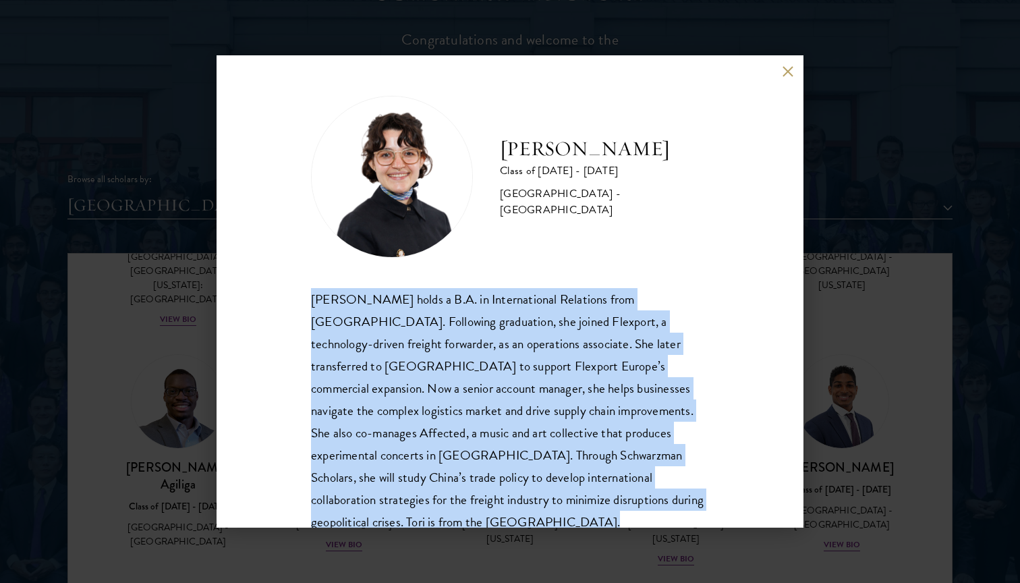
click at [599, 360] on div "[PERSON_NAME] holds a B.A. in International Relations from [GEOGRAPHIC_DATA]. F…" at bounding box center [510, 411] width 398 height 246
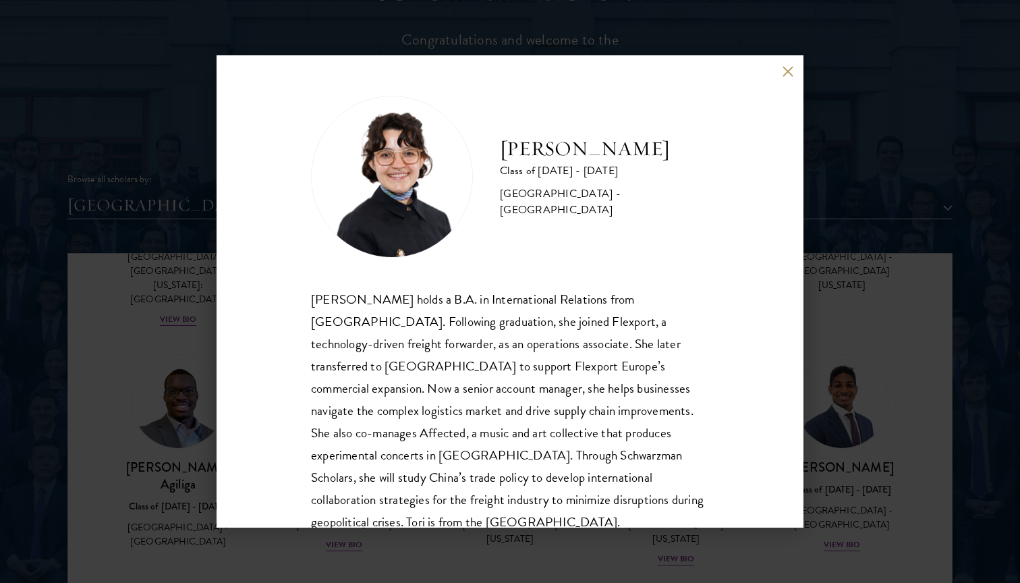
click at [599, 360] on div "[PERSON_NAME] holds a B.A. in International Relations from [GEOGRAPHIC_DATA]. F…" at bounding box center [510, 411] width 398 height 246
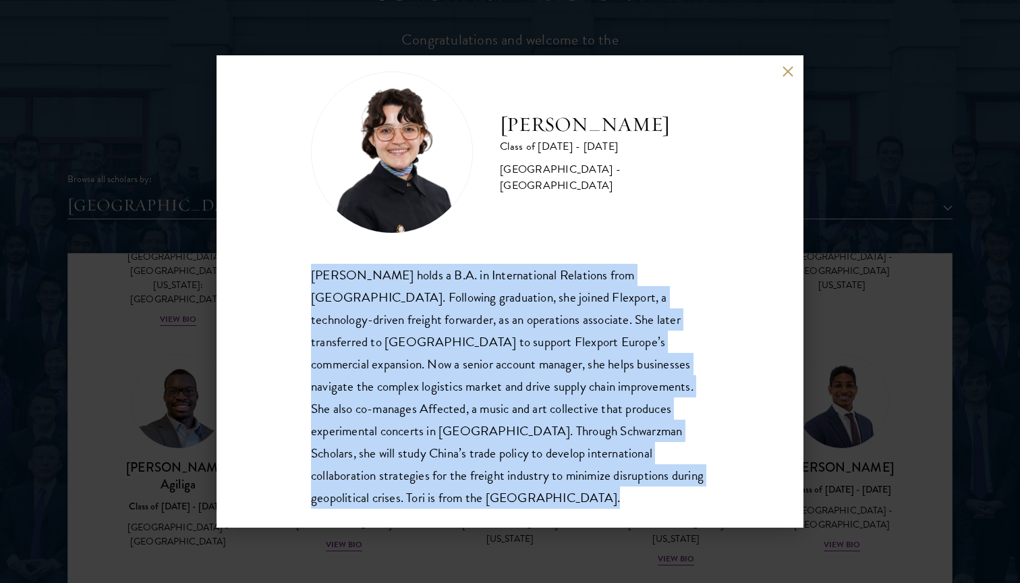
scroll to position [24, 0]
click at [627, 378] on div "[PERSON_NAME] holds a B.A. in International Relations from [GEOGRAPHIC_DATA]. F…" at bounding box center [510, 387] width 398 height 246
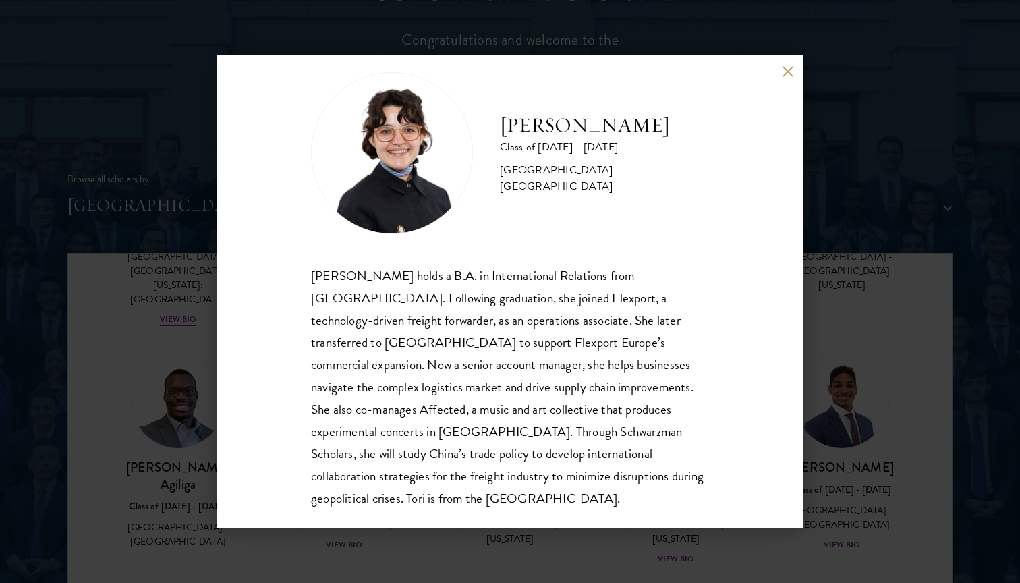
click at [627, 378] on div "[PERSON_NAME] holds a B.A. in International Relations from [GEOGRAPHIC_DATA]. F…" at bounding box center [510, 387] width 398 height 246
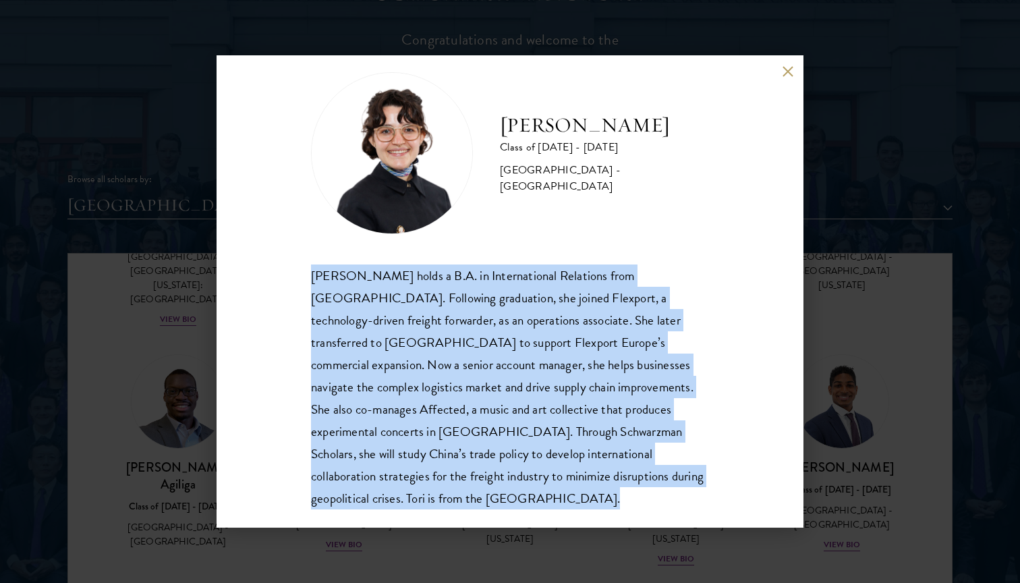
click at [613, 416] on div "[PERSON_NAME] holds a B.A. in International Relations from [GEOGRAPHIC_DATA]. F…" at bounding box center [510, 387] width 398 height 246
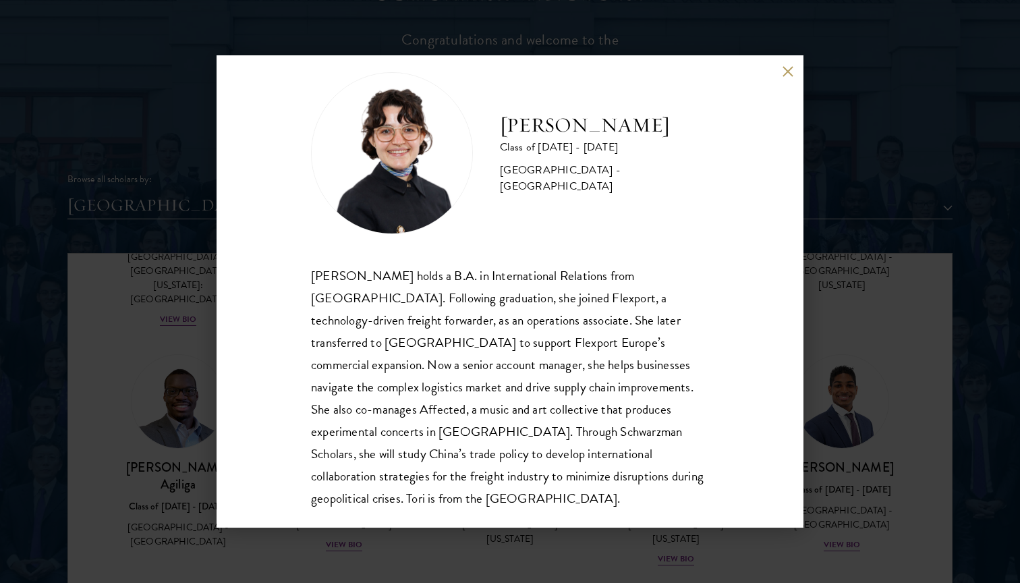
click at [613, 416] on div "[PERSON_NAME] holds a B.A. in International Relations from [GEOGRAPHIC_DATA]. F…" at bounding box center [510, 387] width 398 height 246
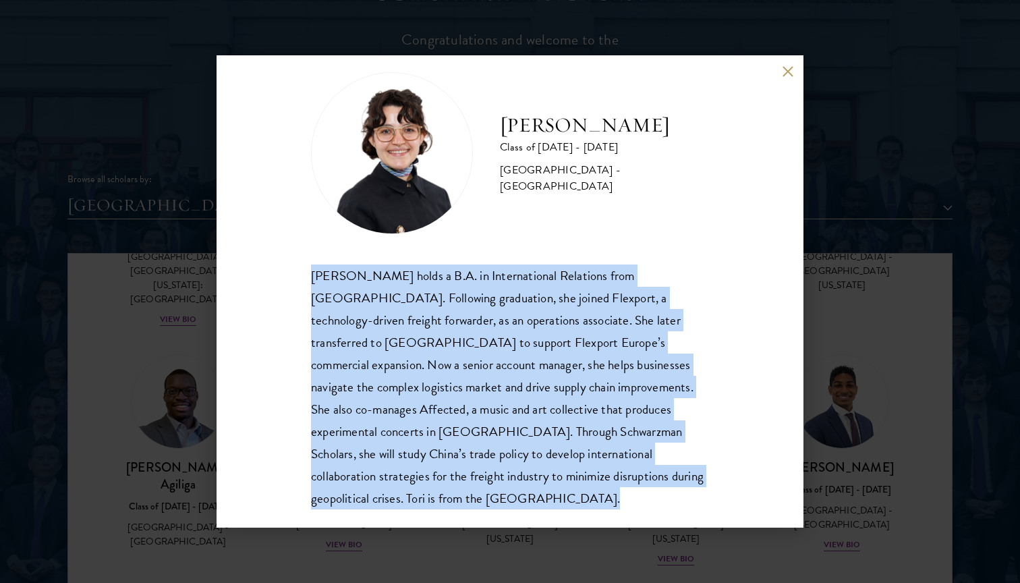
click at [898, 243] on div "[PERSON_NAME] Class of [DATE] - [DATE] [GEOGRAPHIC_DATA] - [GEOGRAPHIC_DATA] [P…" at bounding box center [510, 291] width 1020 height 583
